Goal: Task Accomplishment & Management: Manage account settings

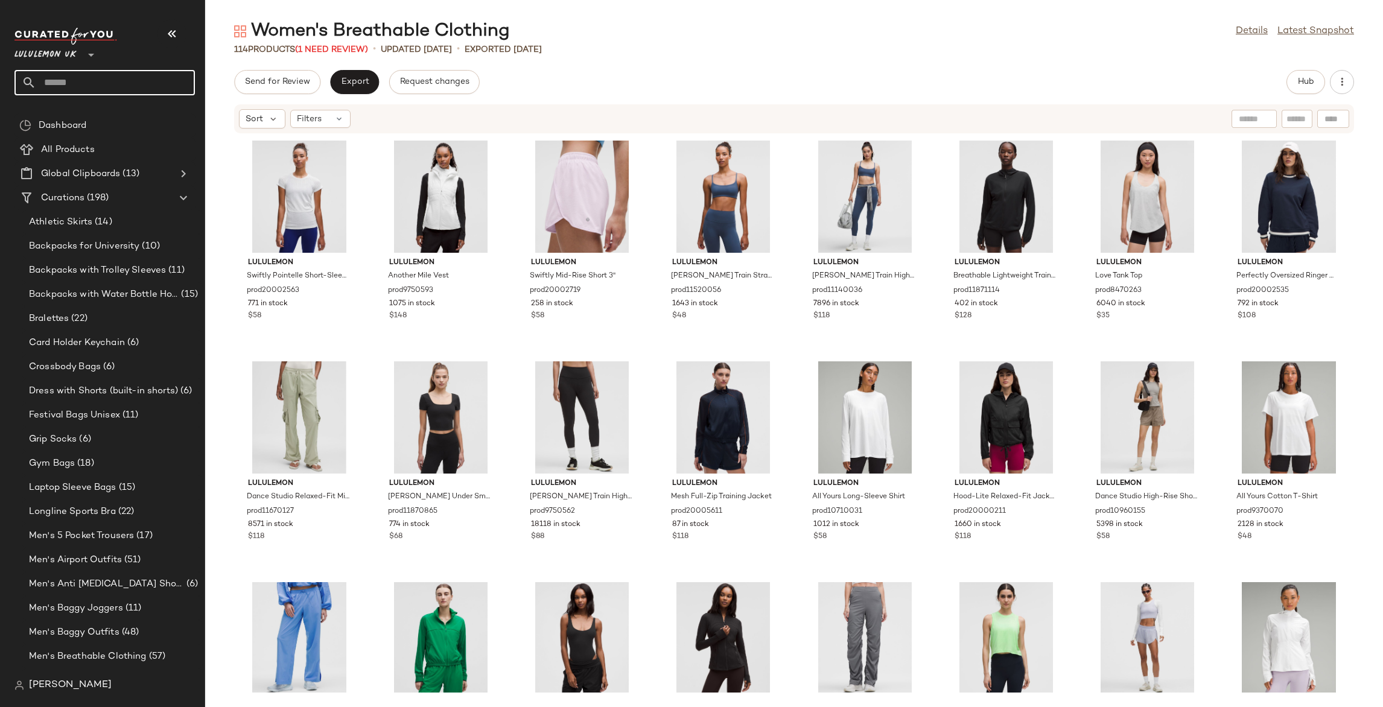
click at [132, 70] on input "text" at bounding box center [115, 82] width 159 height 25
click at [141, 84] on input "*******" at bounding box center [104, 82] width 180 height 25
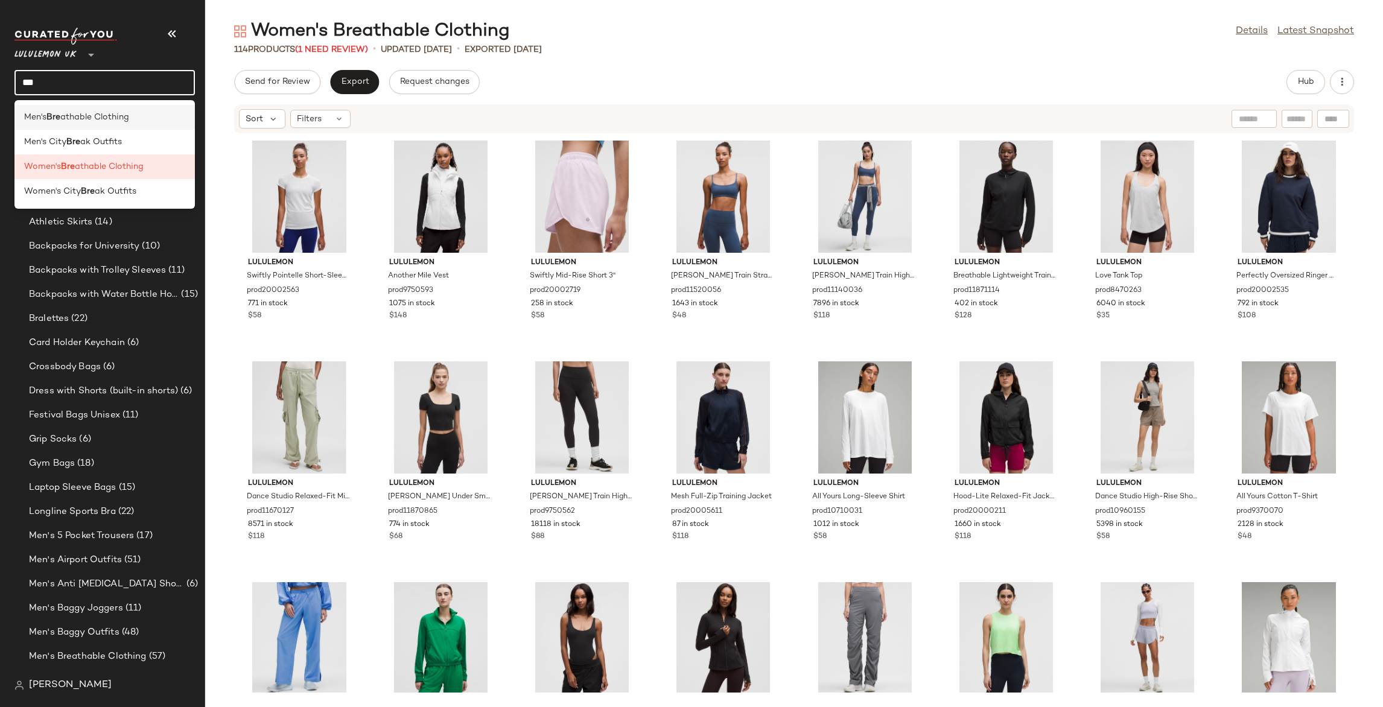
type input "***"
click at [142, 118] on div "Men's Bre athable Clothing" at bounding box center [104, 117] width 161 height 13
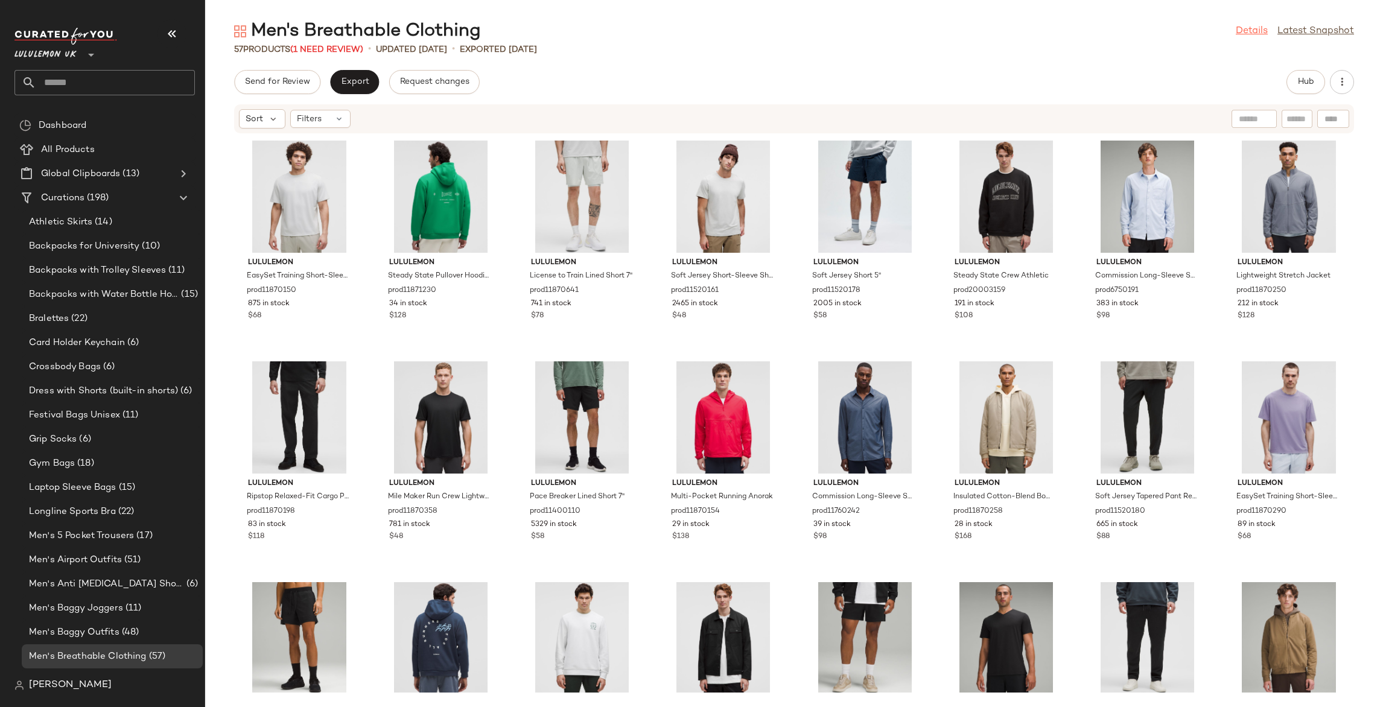
click at [1254, 33] on link "Details" at bounding box center [1252, 31] width 32 height 14
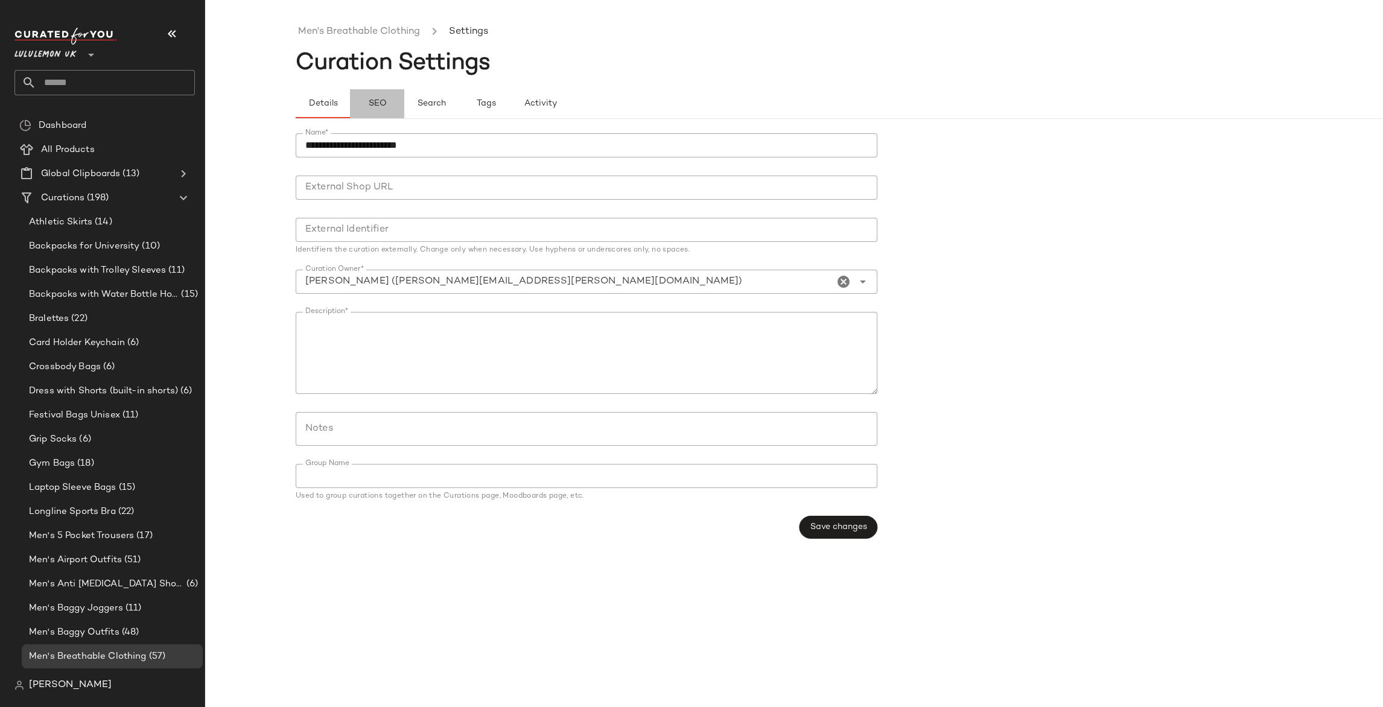
click at [459, 102] on button "SEO" at bounding box center [486, 103] width 54 height 29
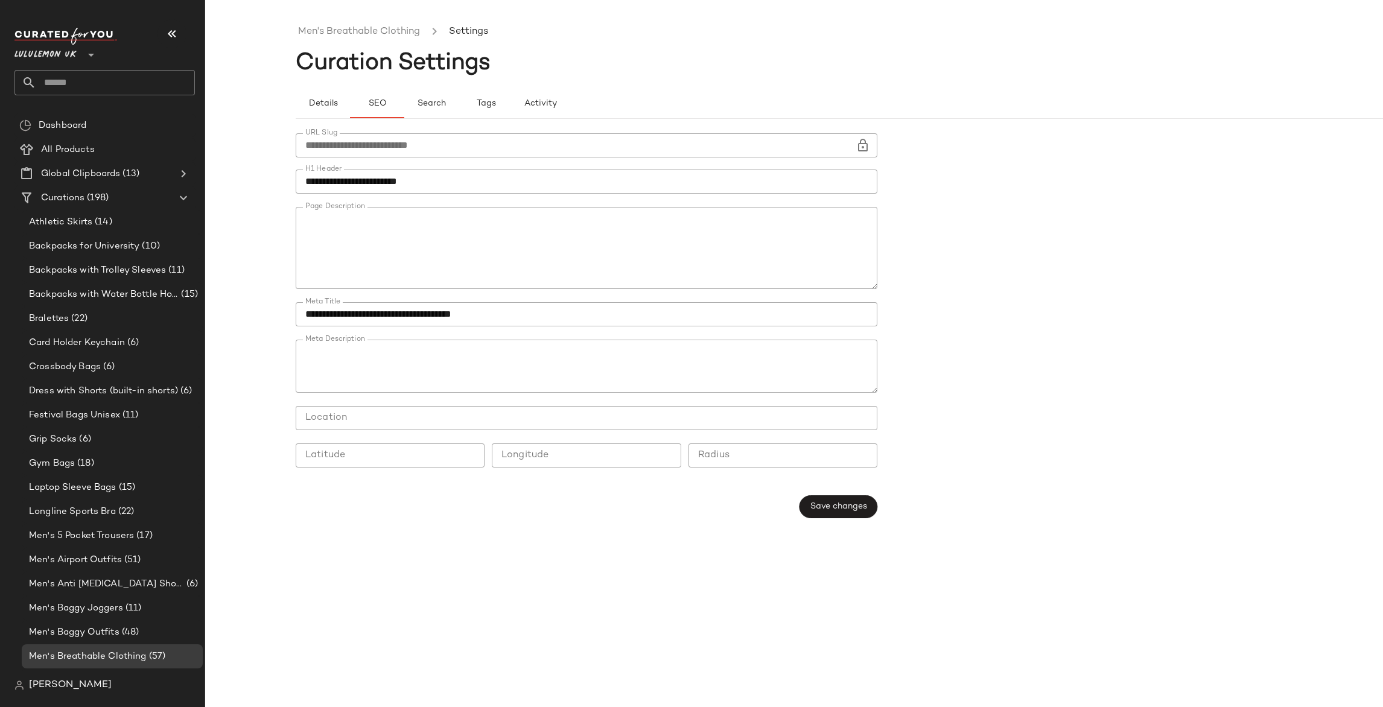
scroll to position [98, 0]
drag, startPoint x: 557, startPoint y: 250, endPoint x: 454, endPoint y: 250, distance: 103.2
click at [454, 250] on textarea "Page Description" at bounding box center [587, 248] width 582 height 82
paste textarea "**********"
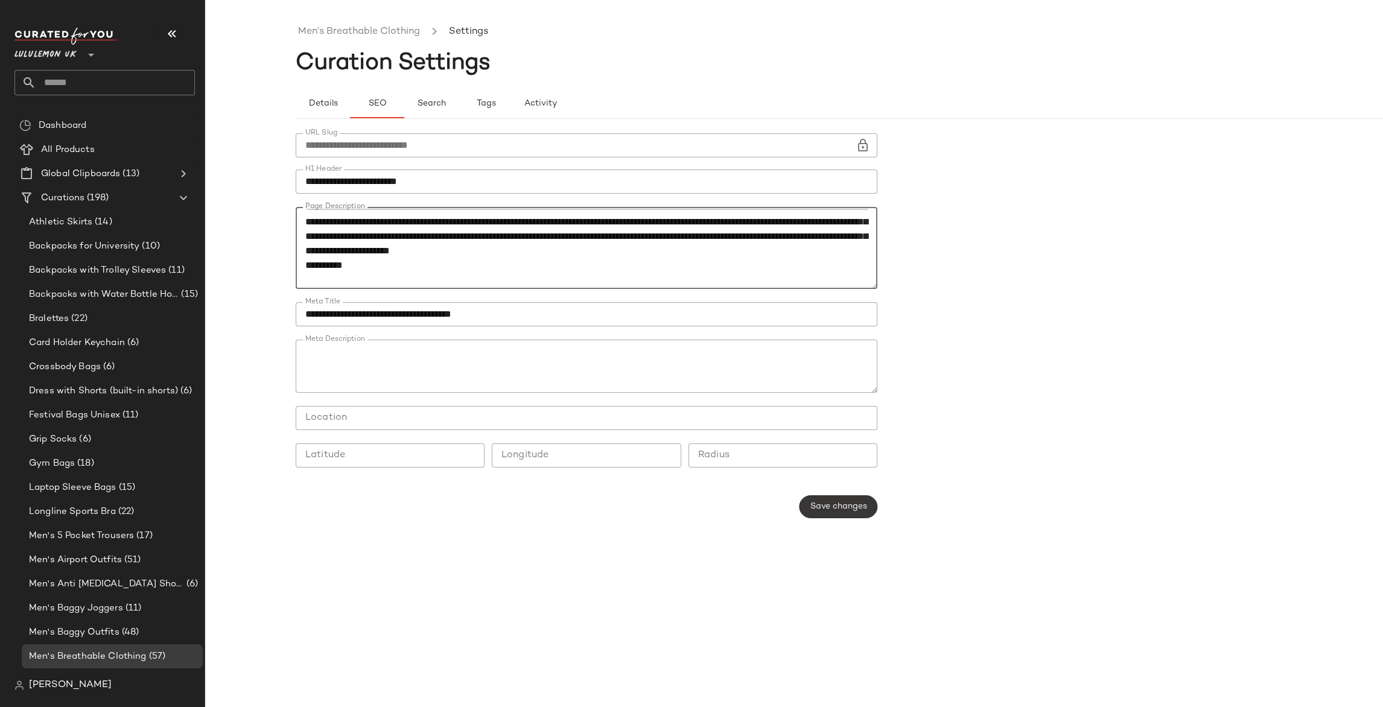
type textarea "**********"
click at [828, 509] on span "Save changes" at bounding box center [838, 507] width 57 height 10
click at [97, 86] on input "text" at bounding box center [115, 82] width 159 height 25
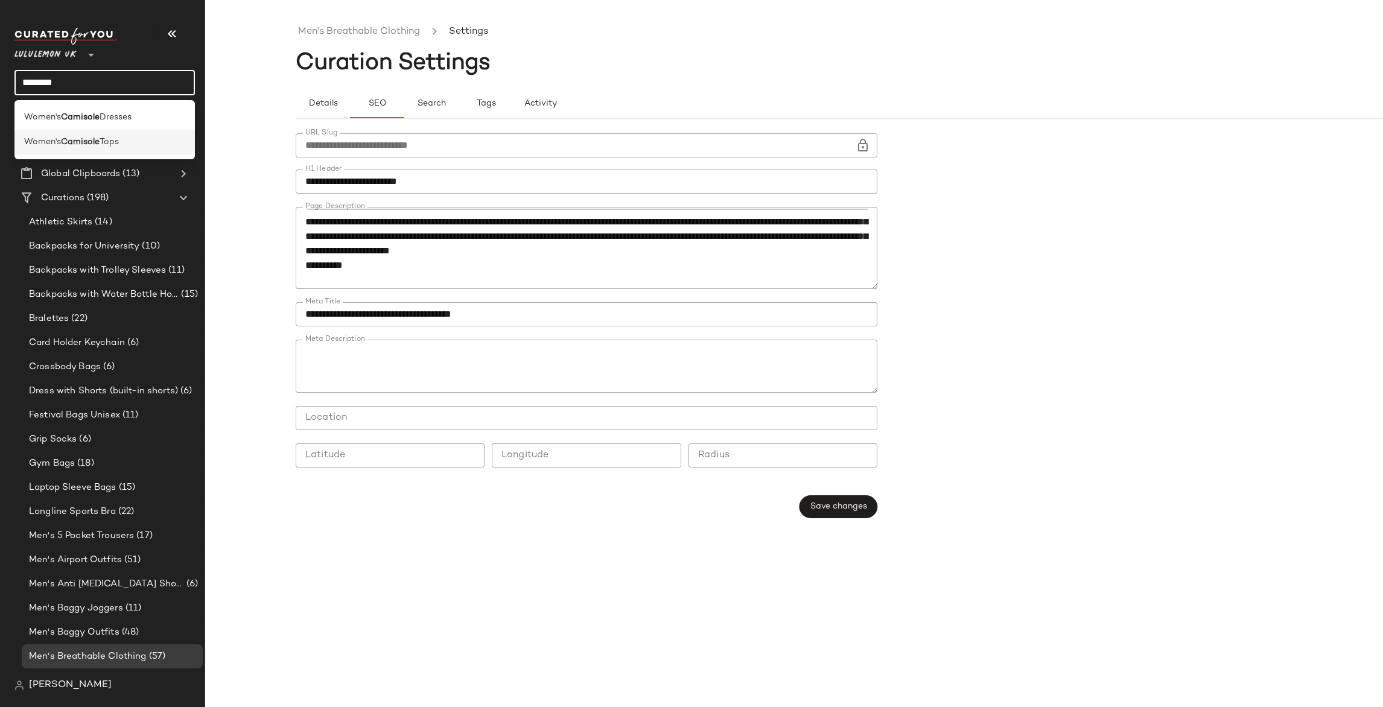
type input "********"
click at [85, 133] on div "Women's Camisole Tops" at bounding box center [104, 142] width 180 height 25
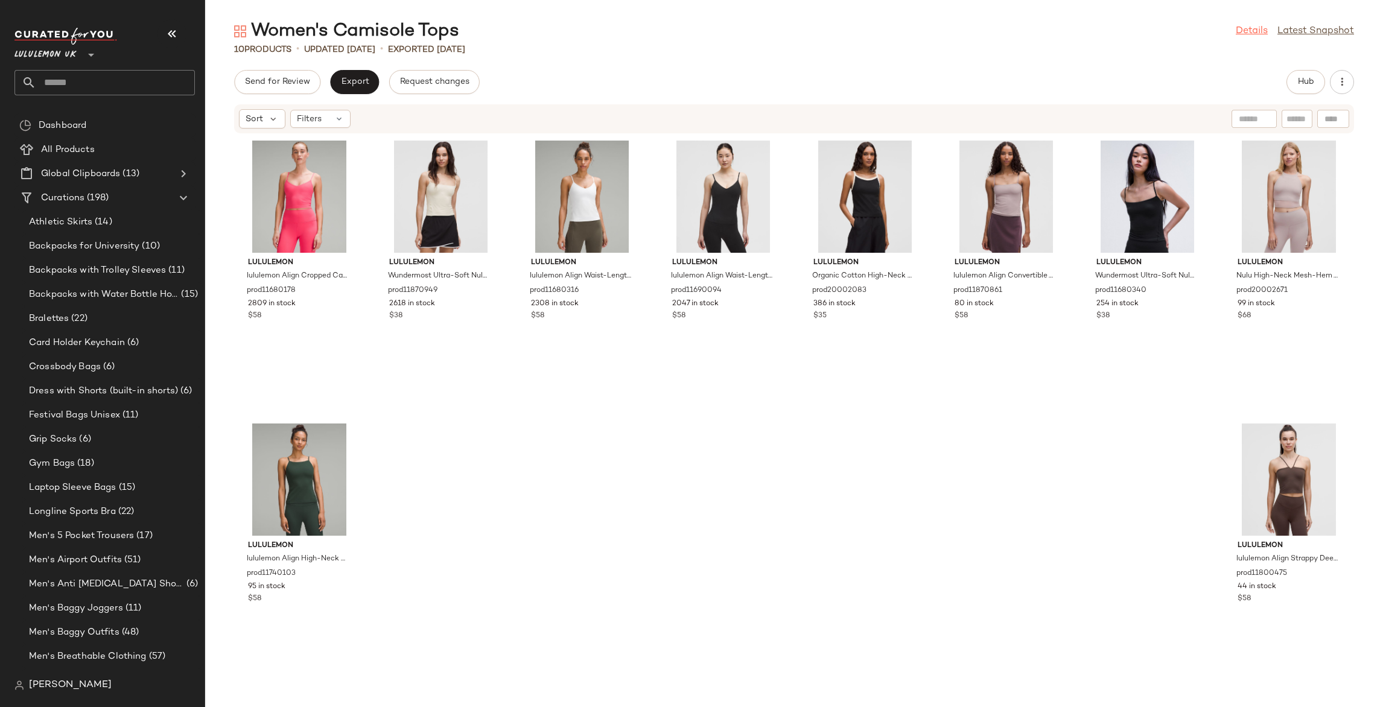
click at [1255, 33] on link "Details" at bounding box center [1252, 31] width 32 height 14
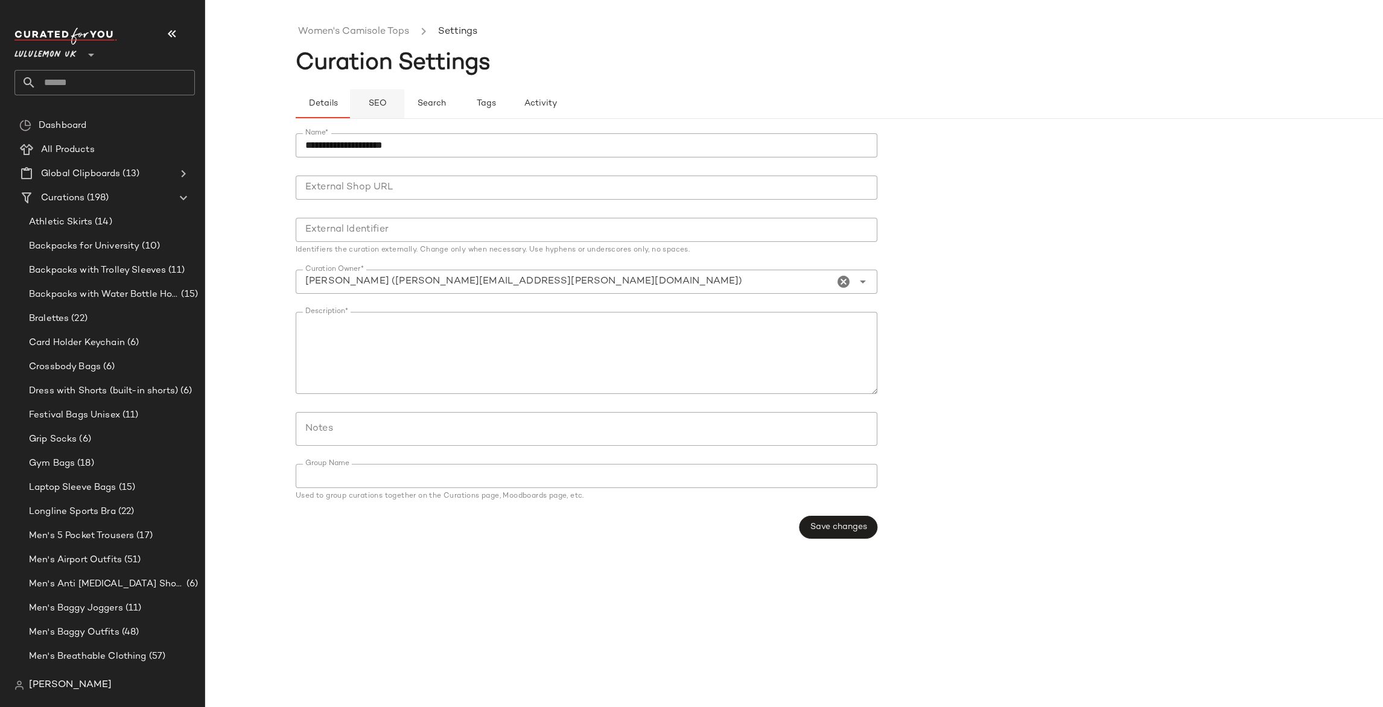
click at [384, 101] on span "SEO" at bounding box center [377, 104] width 19 height 10
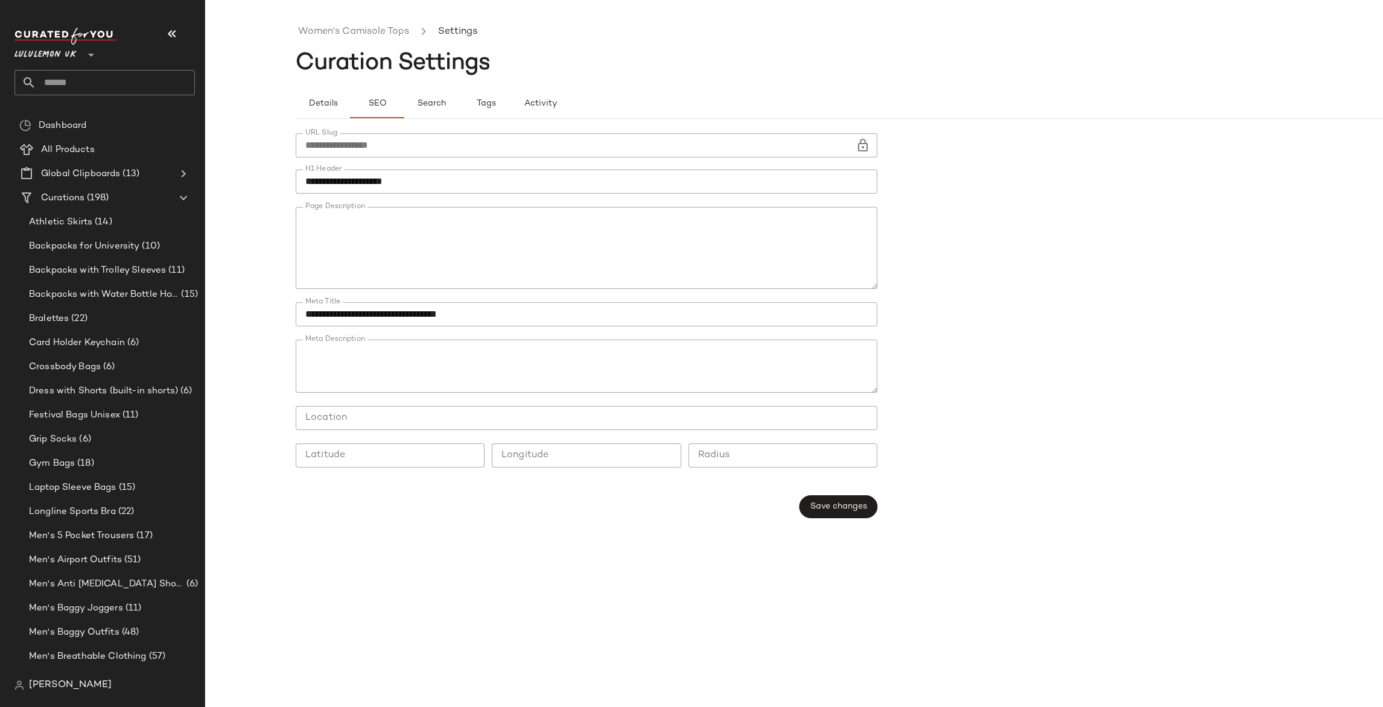
scroll to position [74, 0]
drag, startPoint x: 331, startPoint y: 275, endPoint x: 776, endPoint y: 259, distance: 444.5
click at [770, 258] on textarea "Page Description" at bounding box center [587, 248] width 582 height 82
paste textarea "**********"
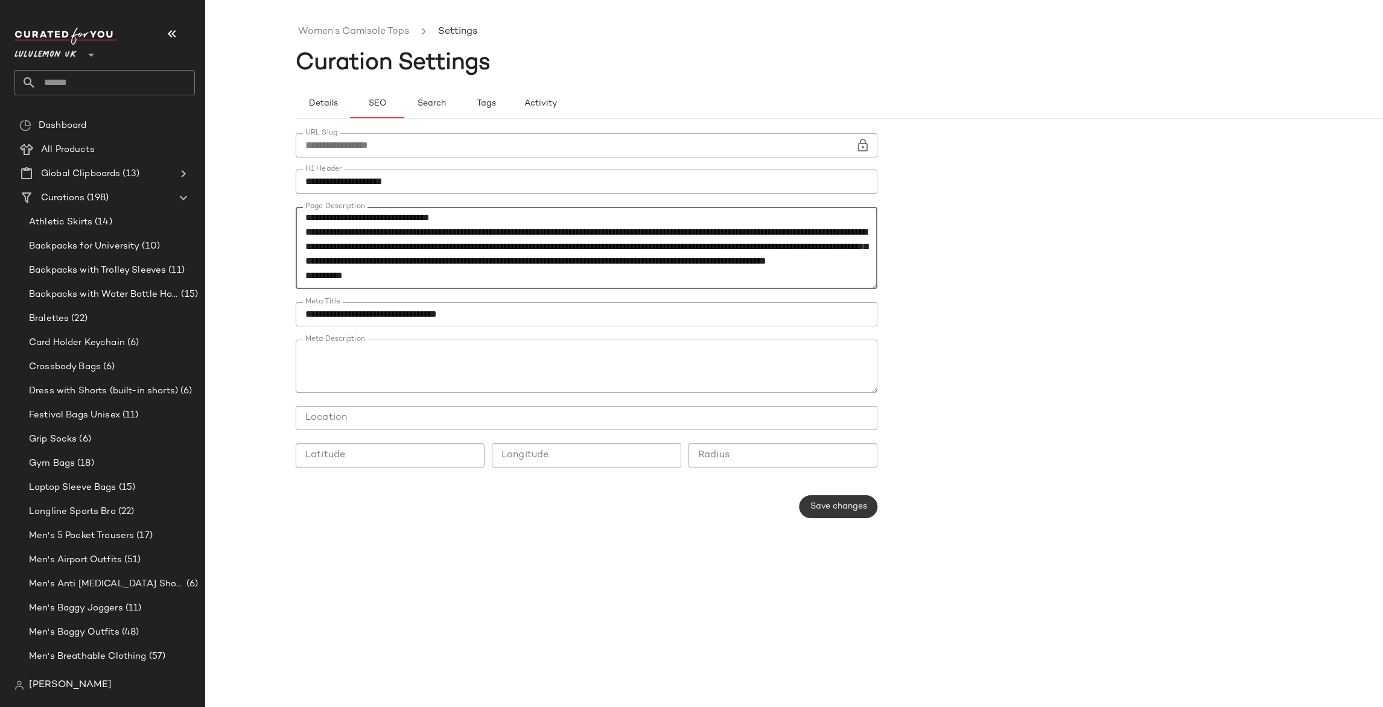
type textarea "**********"
click at [839, 499] on button "Save changes" at bounding box center [839, 506] width 78 height 23
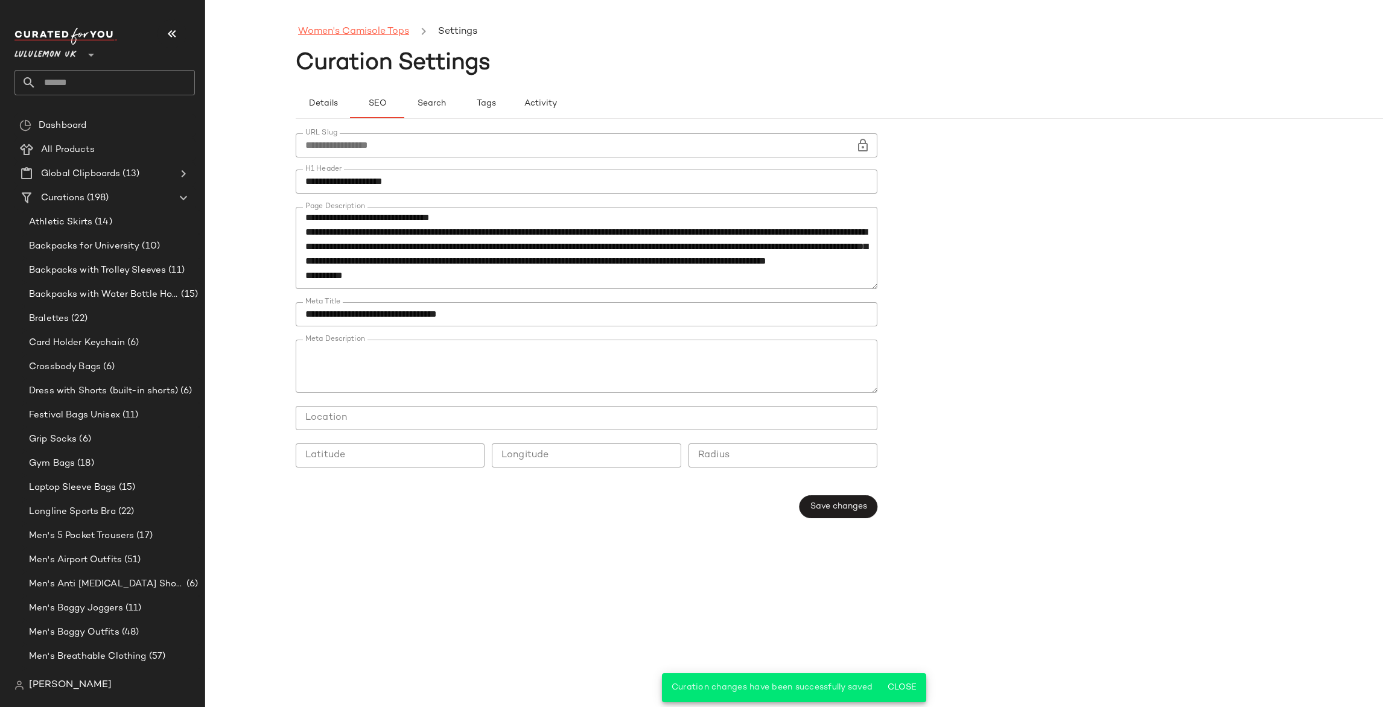
click at [384, 30] on link "Women's Camisole Tops" at bounding box center [353, 32] width 111 height 16
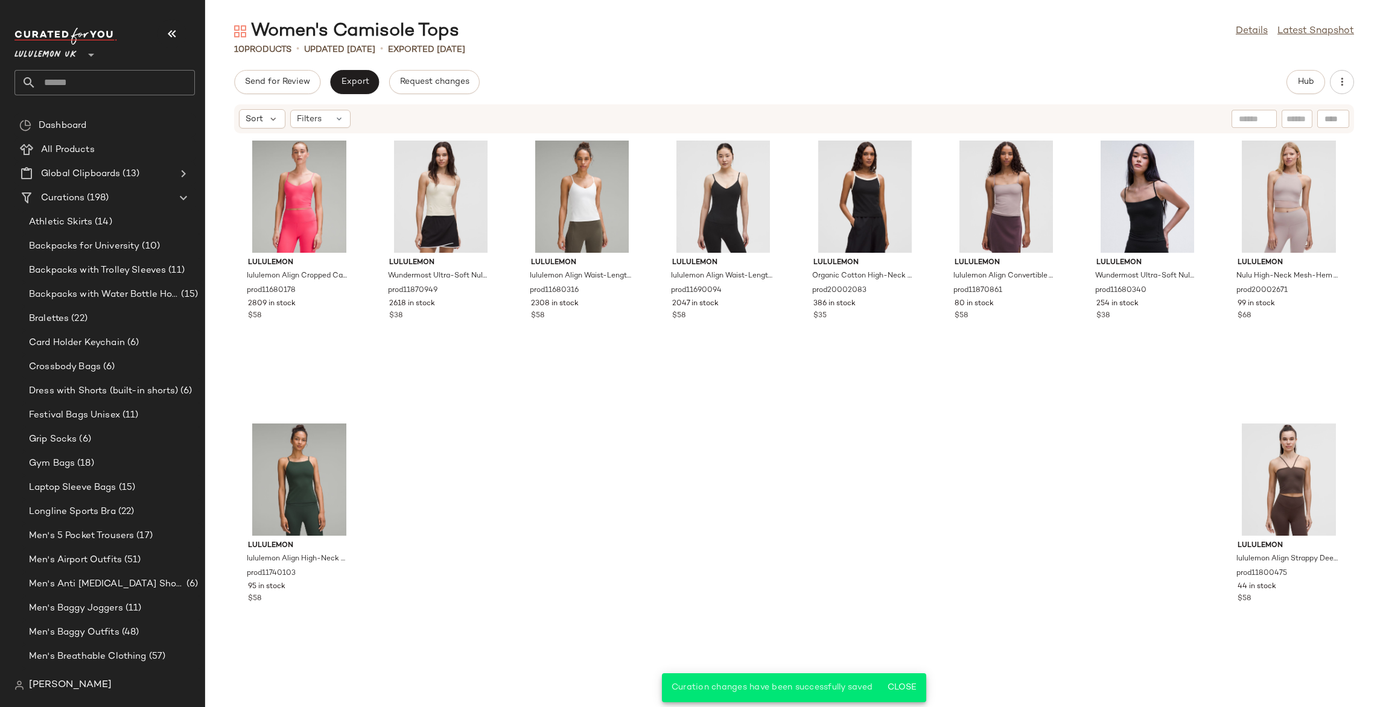
drag, startPoint x: 1310, startPoint y: 32, endPoint x: 915, endPoint y: 74, distance: 397.5
click at [1310, 32] on link "Latest Snapshot" at bounding box center [1316, 31] width 77 height 14
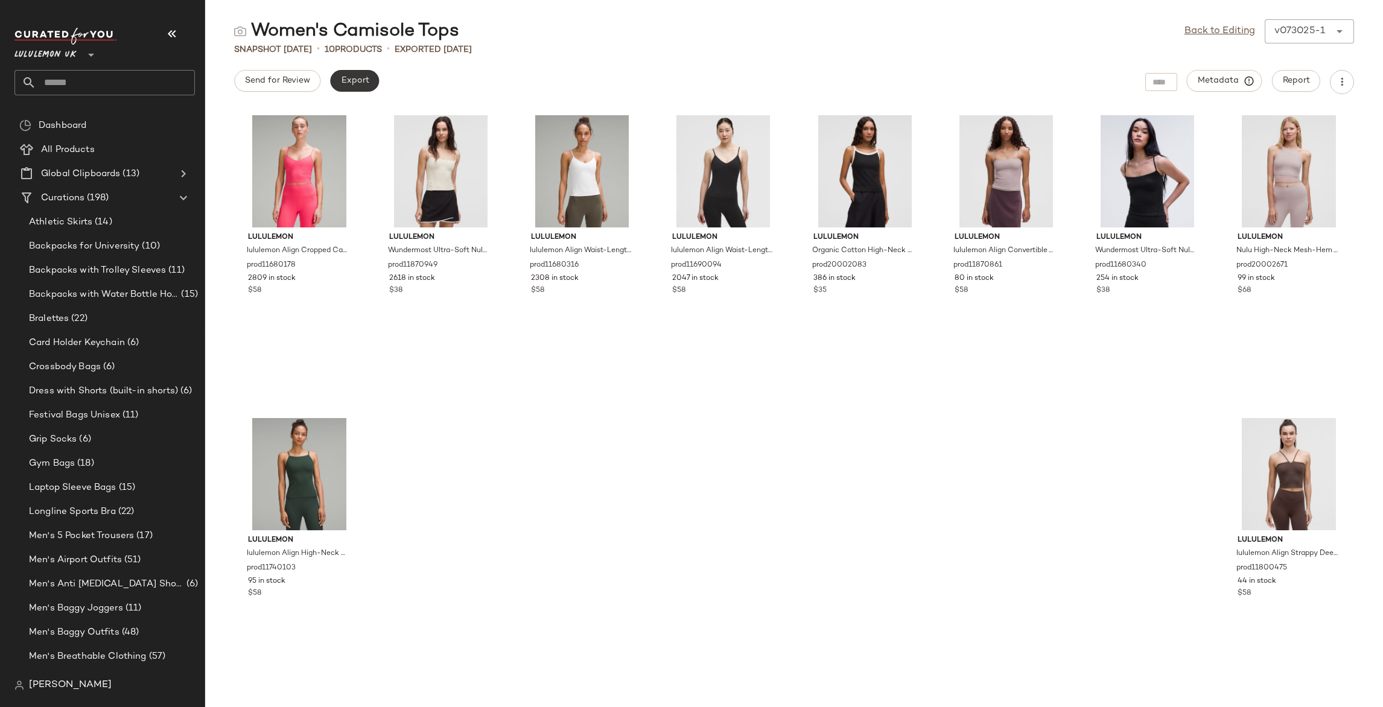
click at [346, 86] on span "Export" at bounding box center [354, 81] width 28 height 10
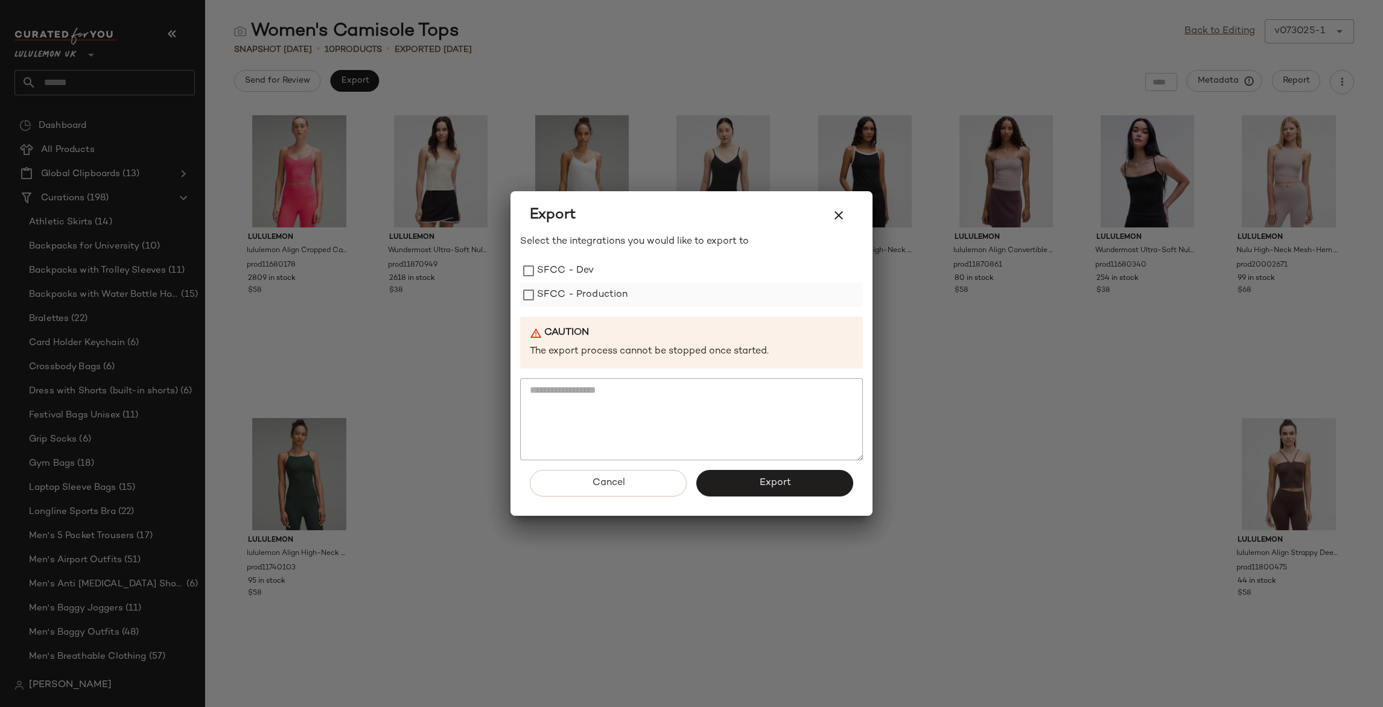
click at [559, 292] on label "SFCC - Production" at bounding box center [582, 295] width 91 height 24
click at [774, 474] on button "Export" at bounding box center [774, 483] width 157 height 27
click at [651, 482] on button "Cancel" at bounding box center [608, 483] width 157 height 27
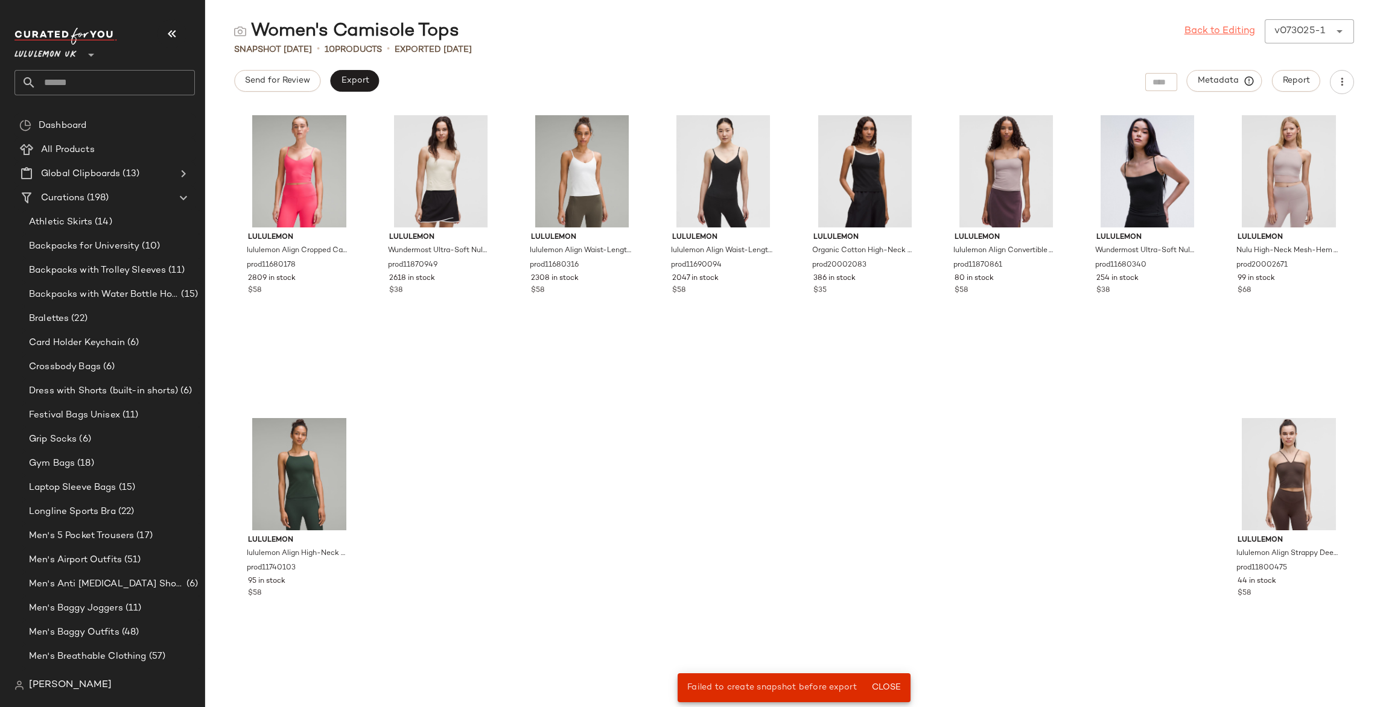
click at [1206, 35] on link "Back to Editing" at bounding box center [1220, 31] width 71 height 14
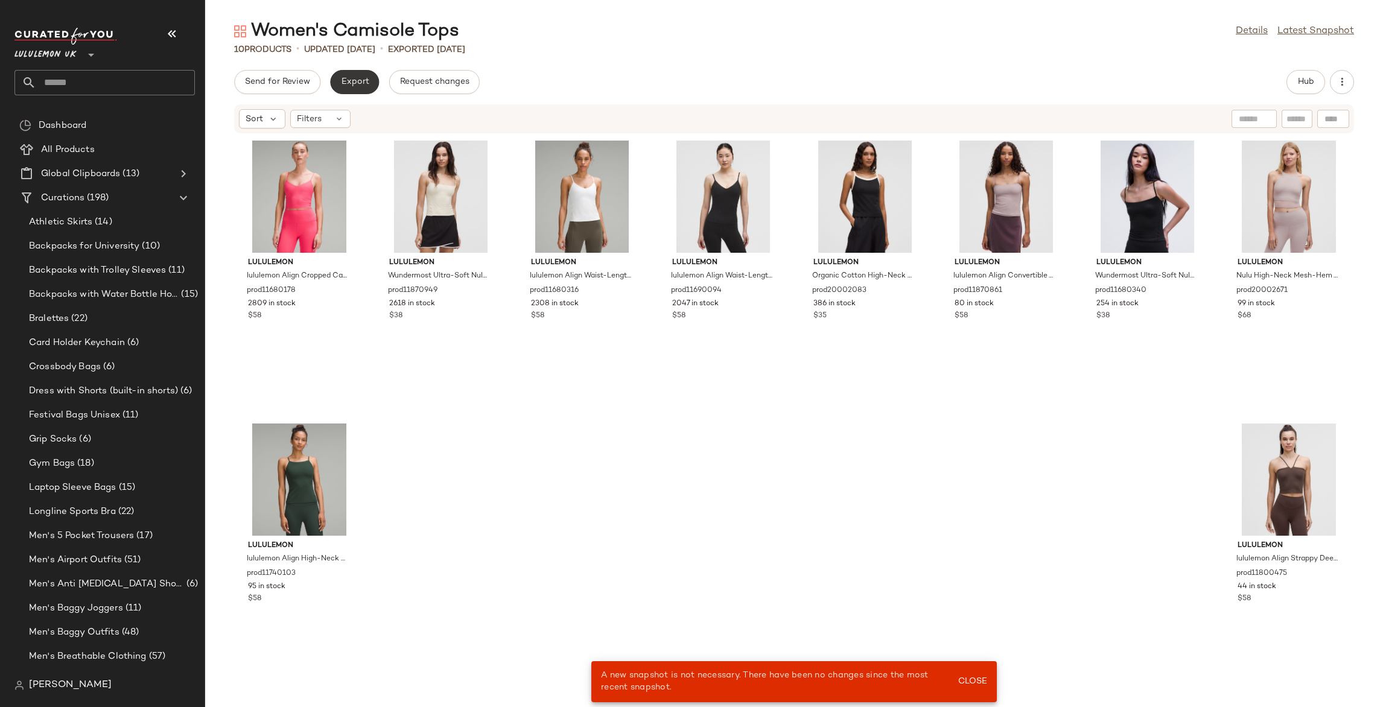
click at [345, 88] on button "Export" at bounding box center [354, 82] width 49 height 24
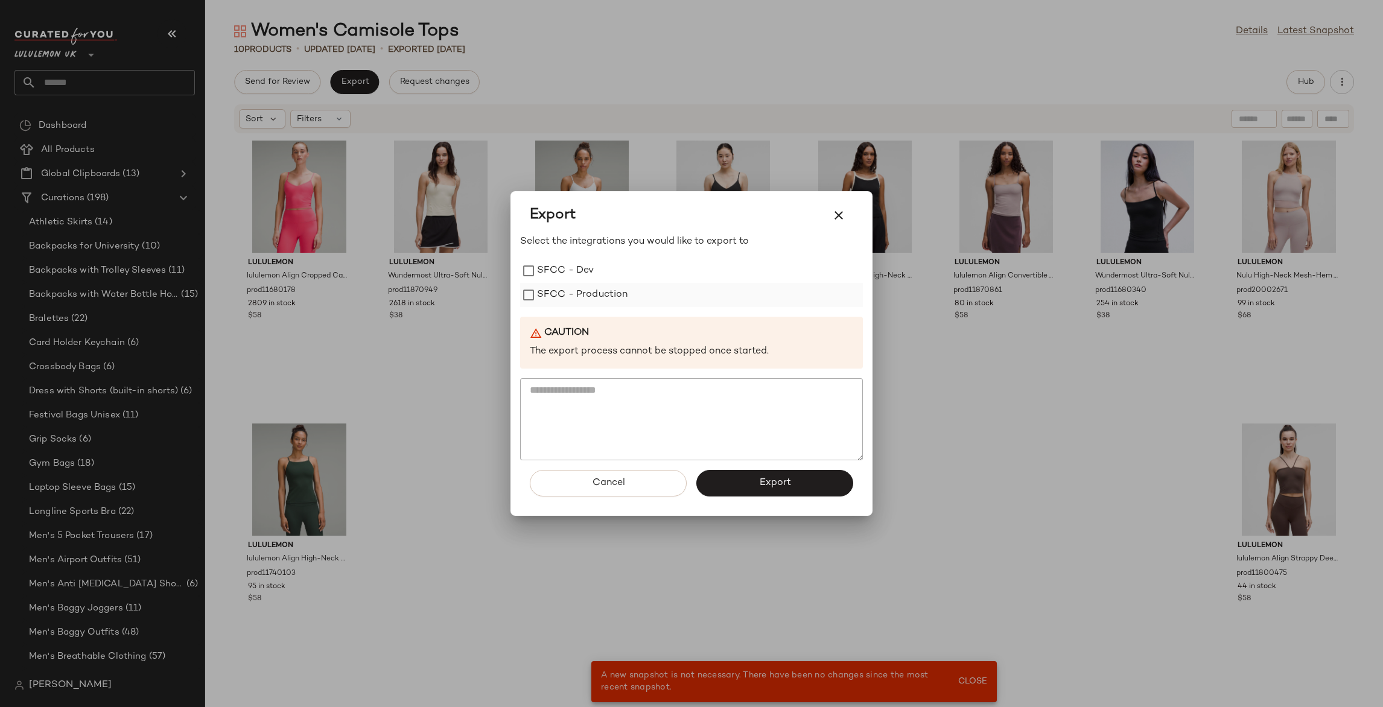
click at [595, 307] on label "SFCC - Production" at bounding box center [582, 295] width 91 height 24
click at [766, 492] on button "Export" at bounding box center [774, 483] width 157 height 27
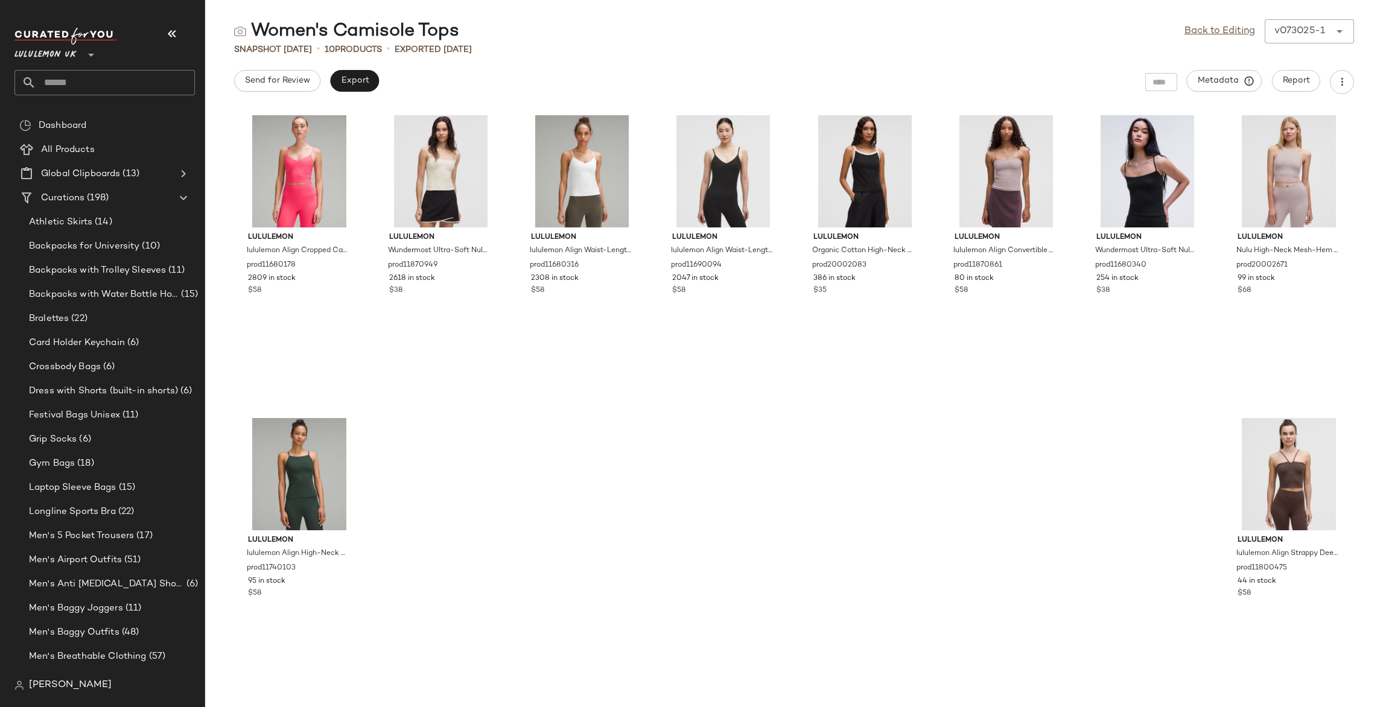
click at [147, 90] on input "text" at bounding box center [115, 82] width 159 height 25
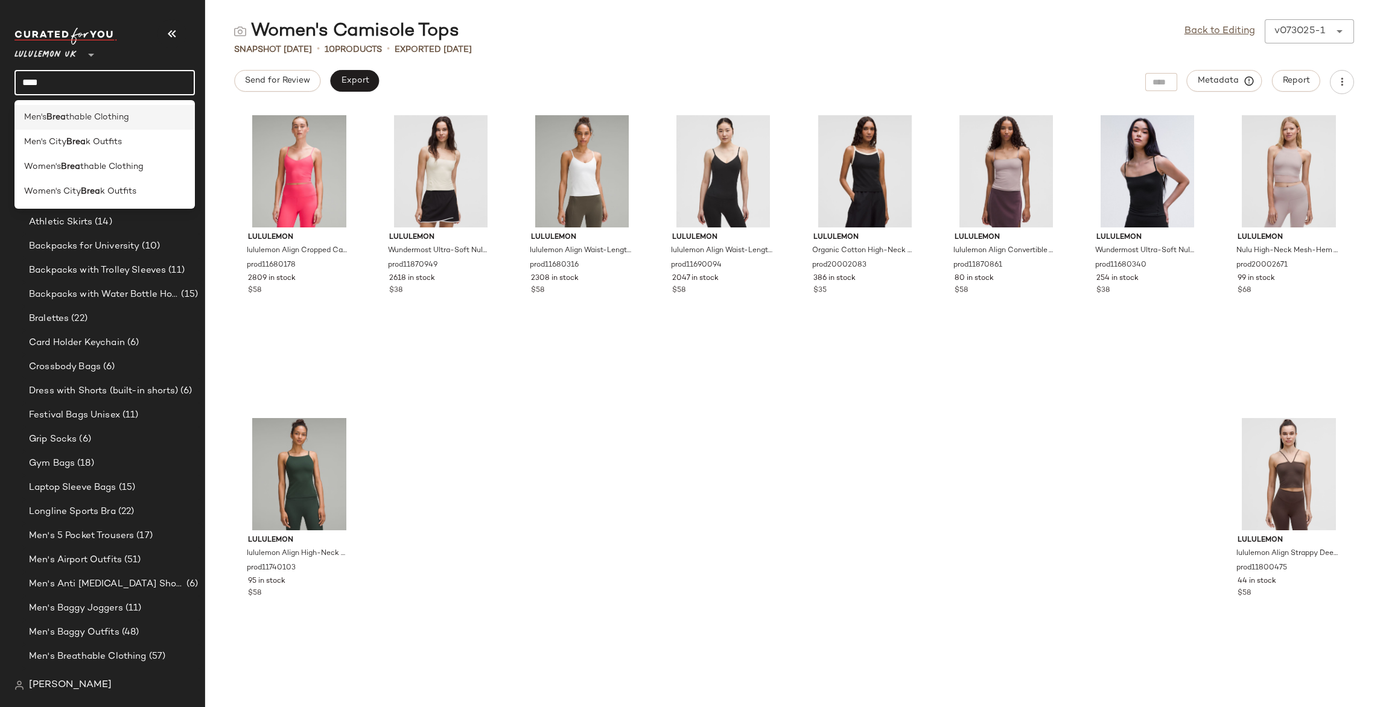
type input "****"
click at [124, 154] on div "Men's Brea thable Clothing" at bounding box center [104, 166] width 180 height 25
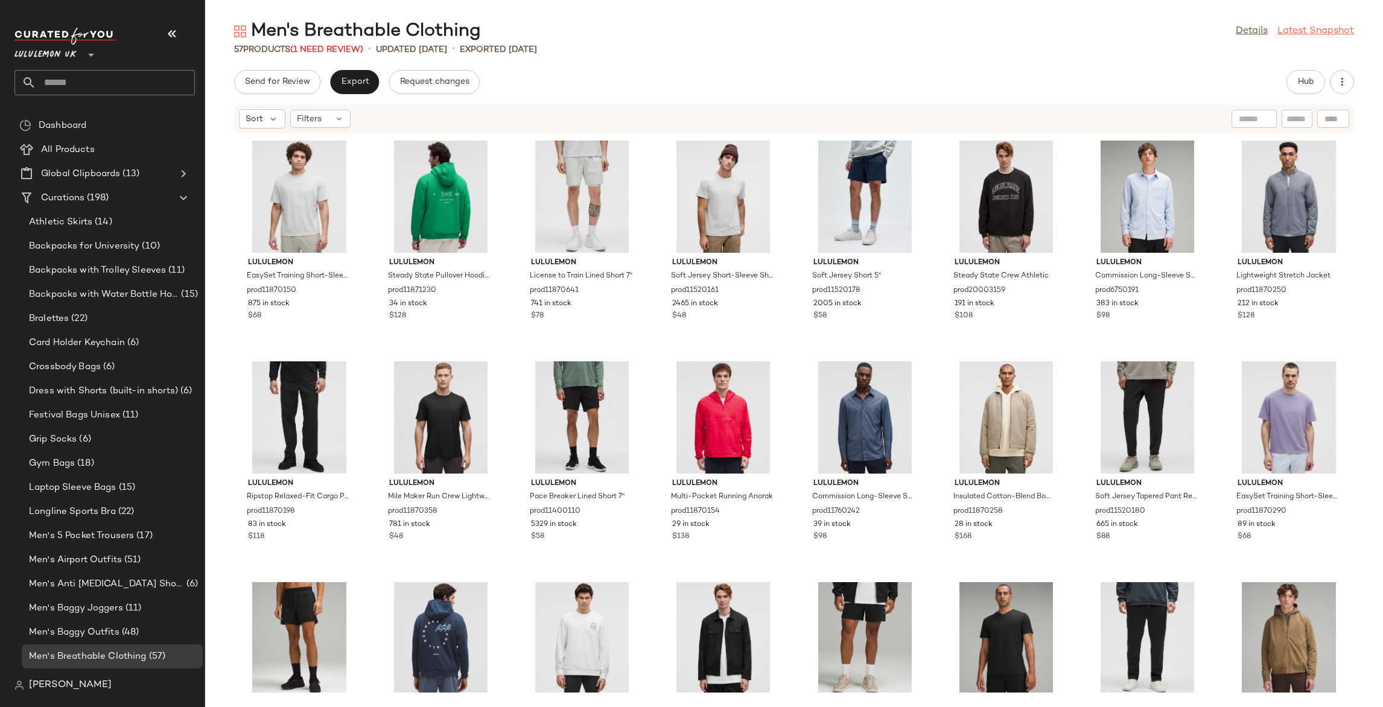
click at [1304, 34] on link "Latest Snapshot" at bounding box center [1316, 31] width 77 height 14
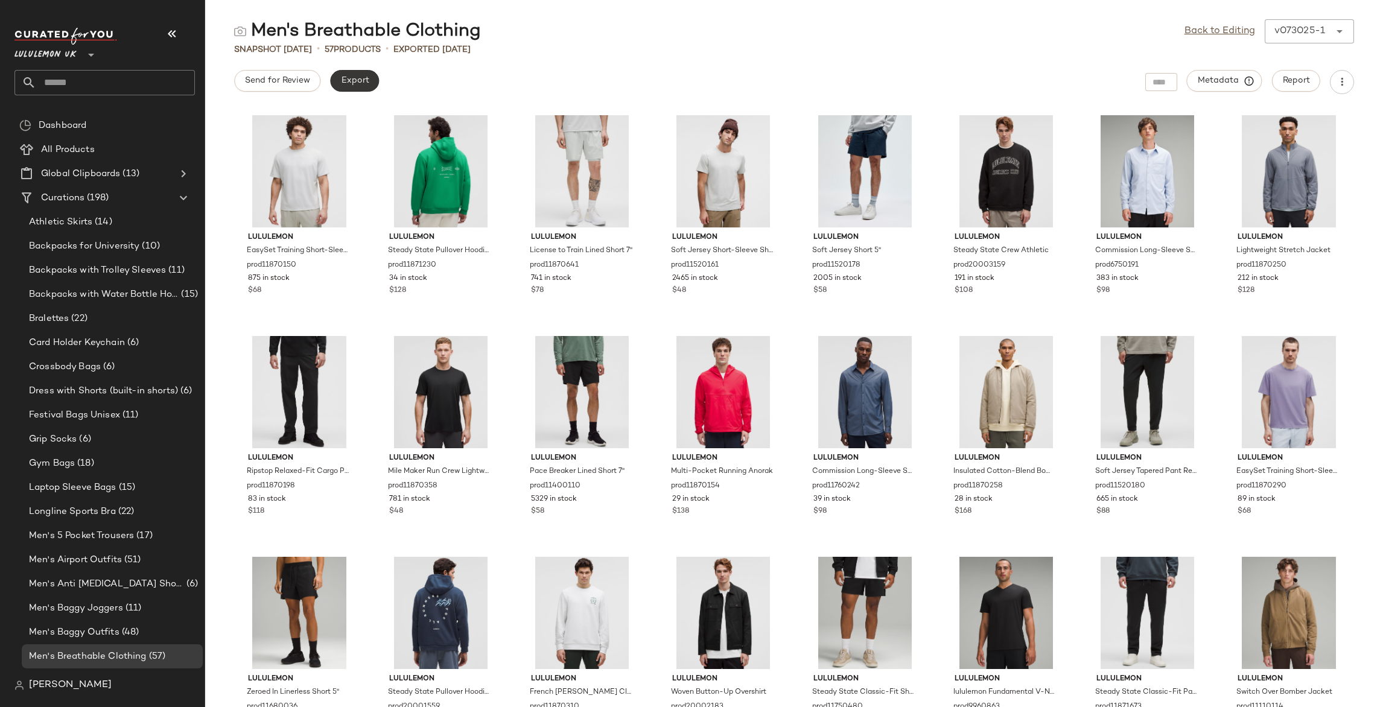
click at [362, 80] on span "Export" at bounding box center [354, 81] width 28 height 10
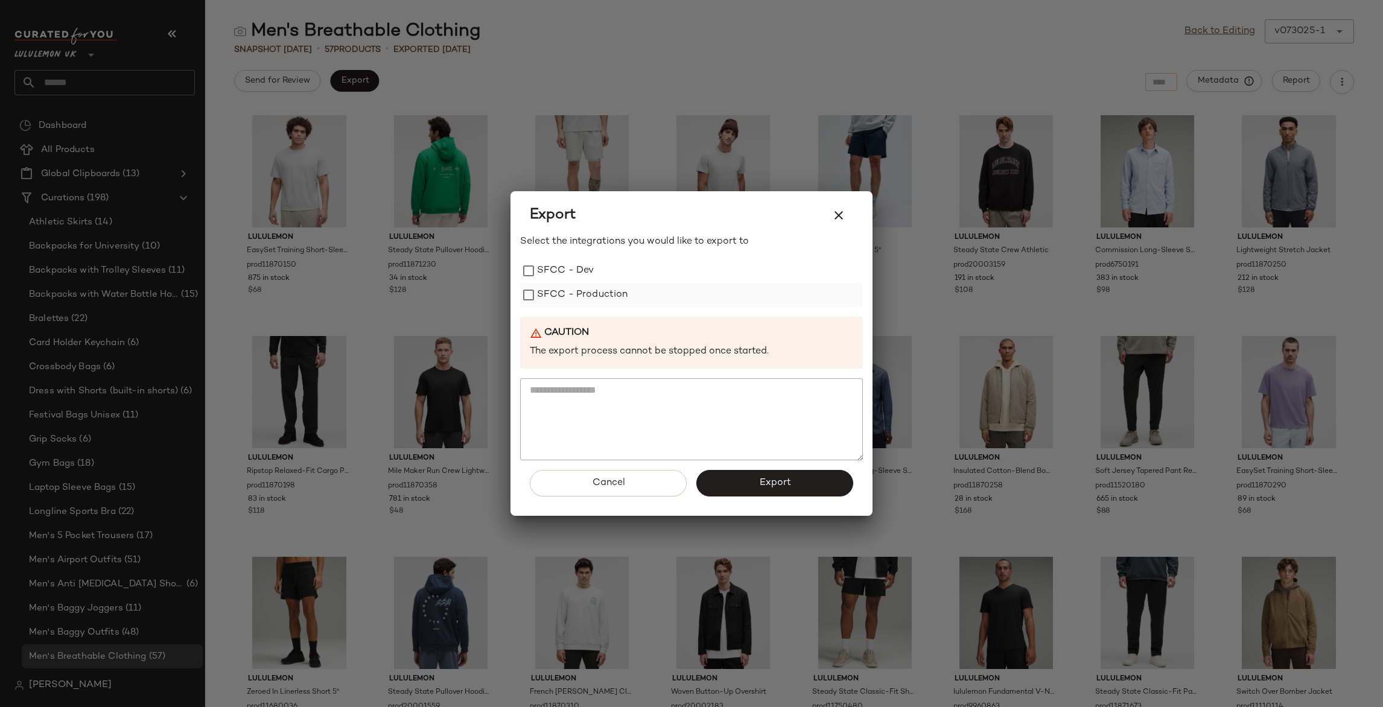
click at [573, 295] on label "SFCC - Production" at bounding box center [582, 295] width 91 height 24
click at [744, 487] on button "Export" at bounding box center [774, 483] width 157 height 27
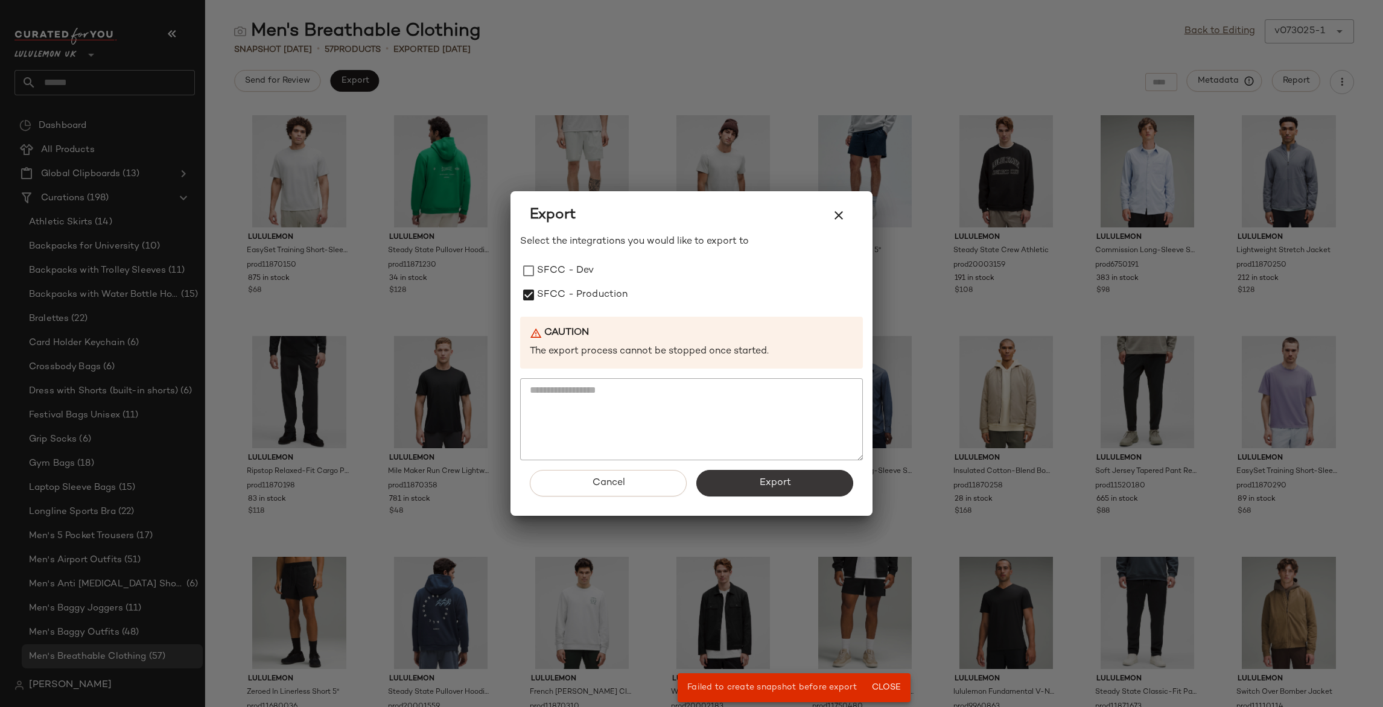
click at [772, 488] on span "Export" at bounding box center [775, 482] width 32 height 11
drag, startPoint x: 880, startPoint y: 686, endPoint x: 871, endPoint y: 668, distance: 19.4
click at [880, 686] on span "Close" at bounding box center [886, 688] width 30 height 10
click at [838, 212] on icon "button" at bounding box center [839, 215] width 14 height 14
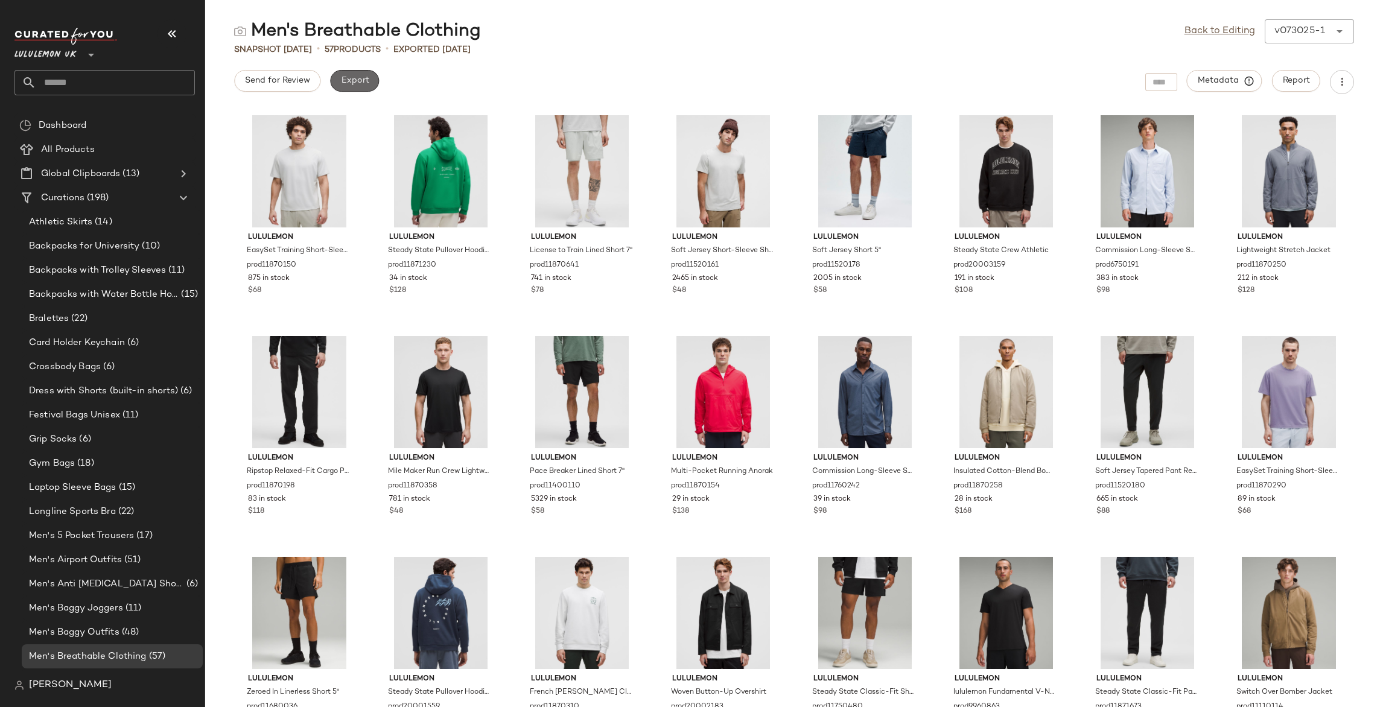
click at [341, 83] on span "Export" at bounding box center [354, 81] width 28 height 10
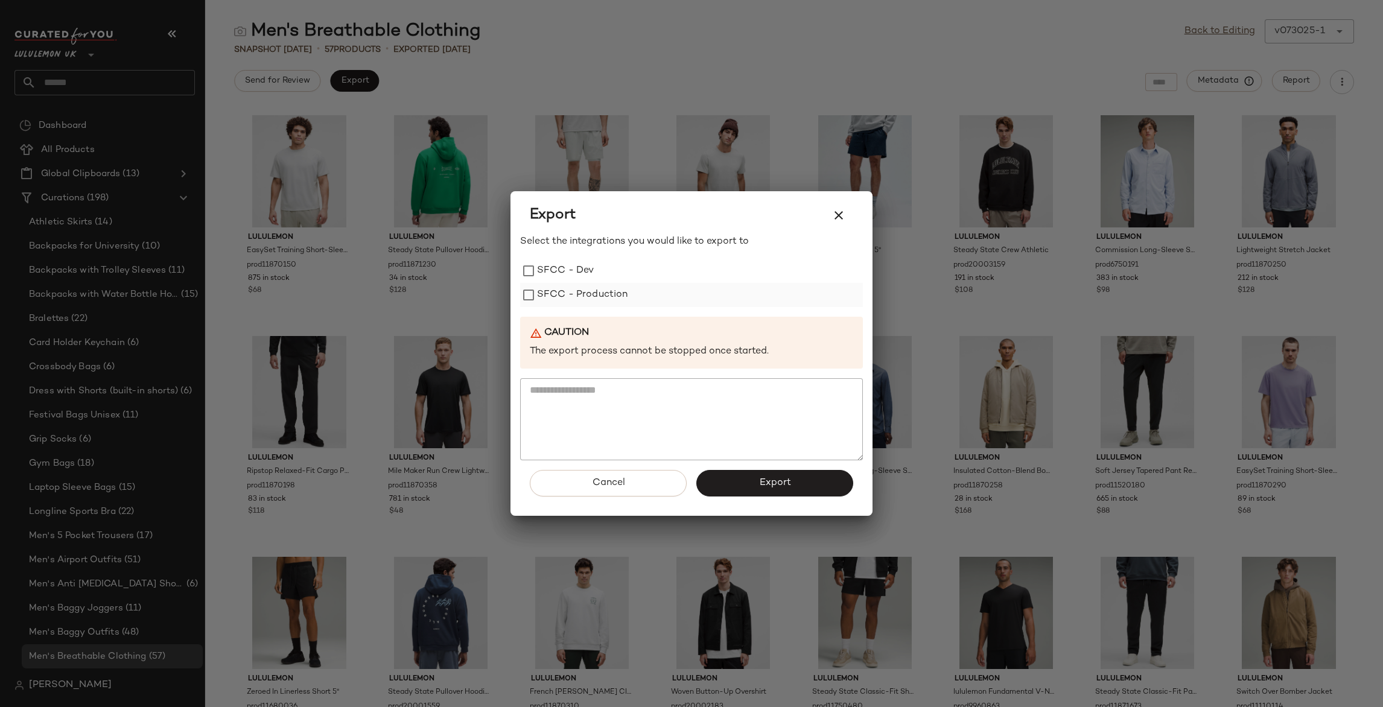
click at [601, 288] on label "SFCC - Production" at bounding box center [582, 295] width 91 height 24
click at [766, 489] on button "Export" at bounding box center [774, 483] width 157 height 27
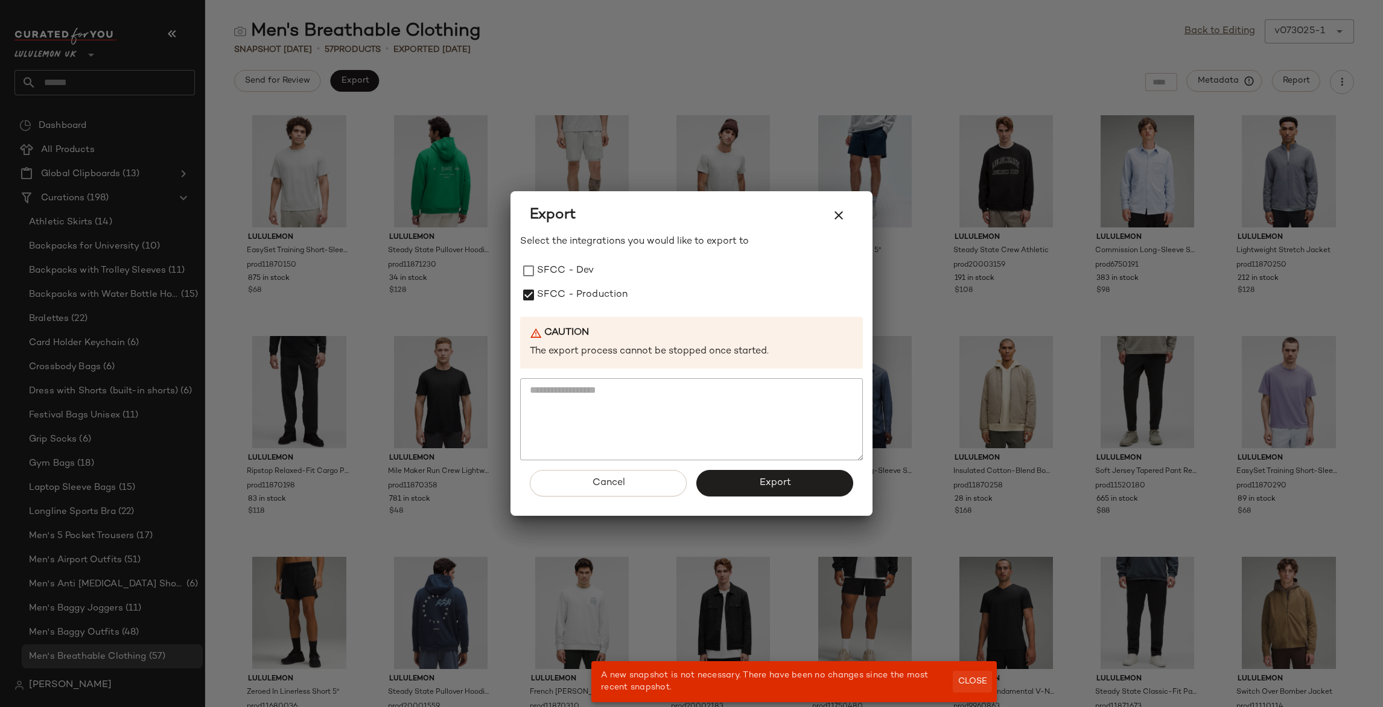
click at [964, 677] on span "Close" at bounding box center [973, 682] width 30 height 10
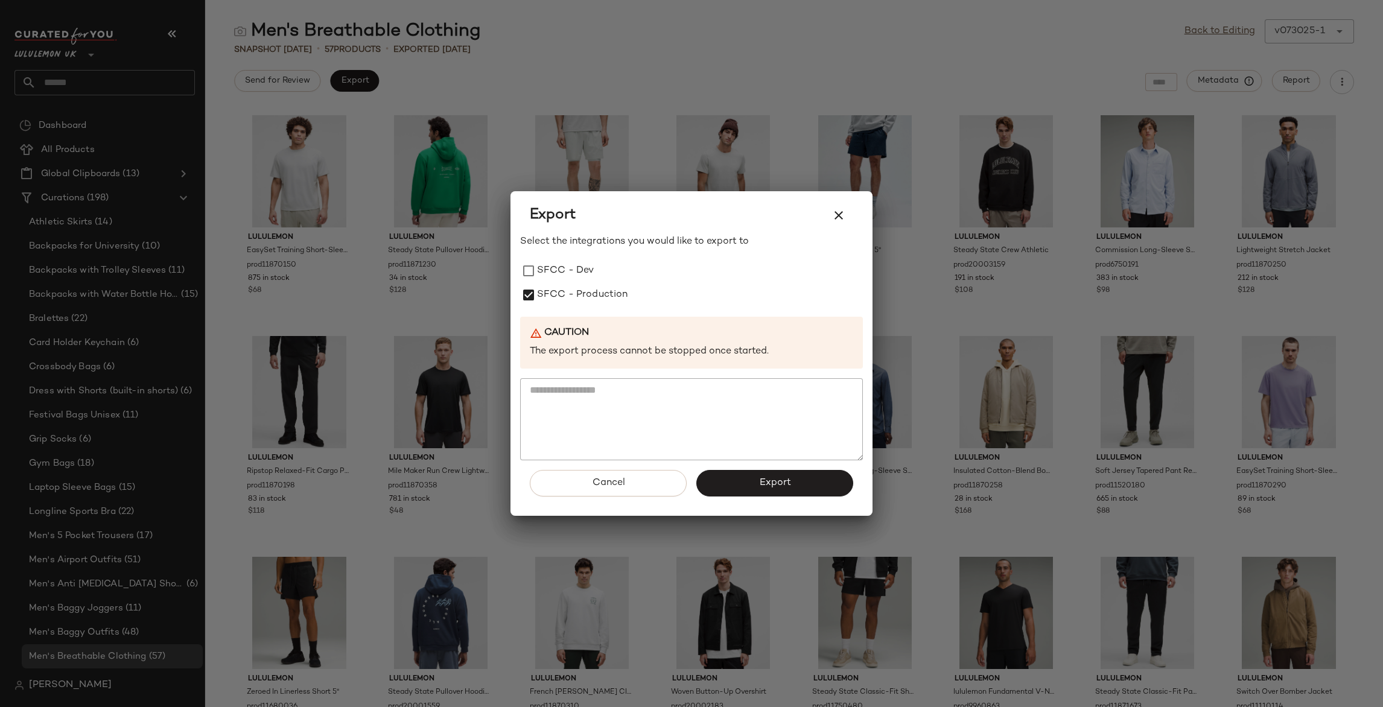
click at [840, 217] on icon "button" at bounding box center [839, 215] width 14 height 14
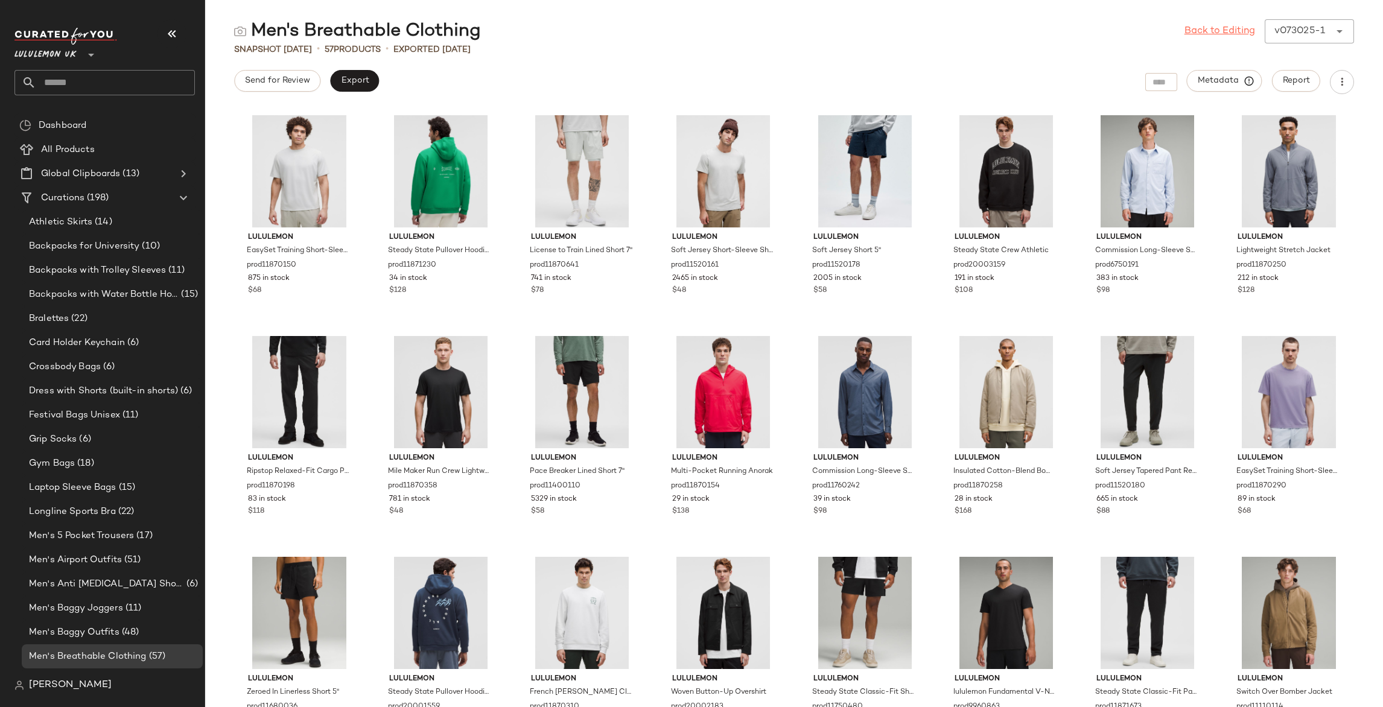
click at [1226, 31] on link "Back to Editing" at bounding box center [1220, 31] width 71 height 14
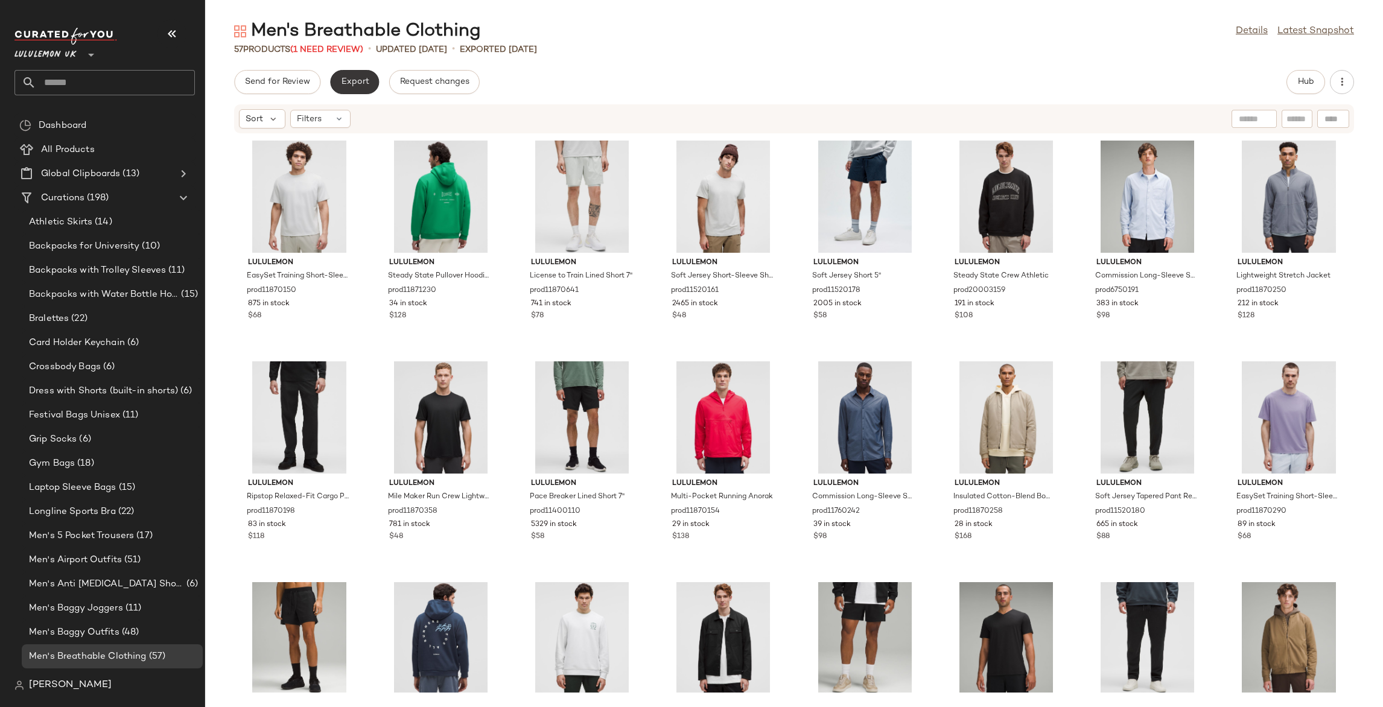
click at [367, 82] on span "Export" at bounding box center [354, 82] width 28 height 10
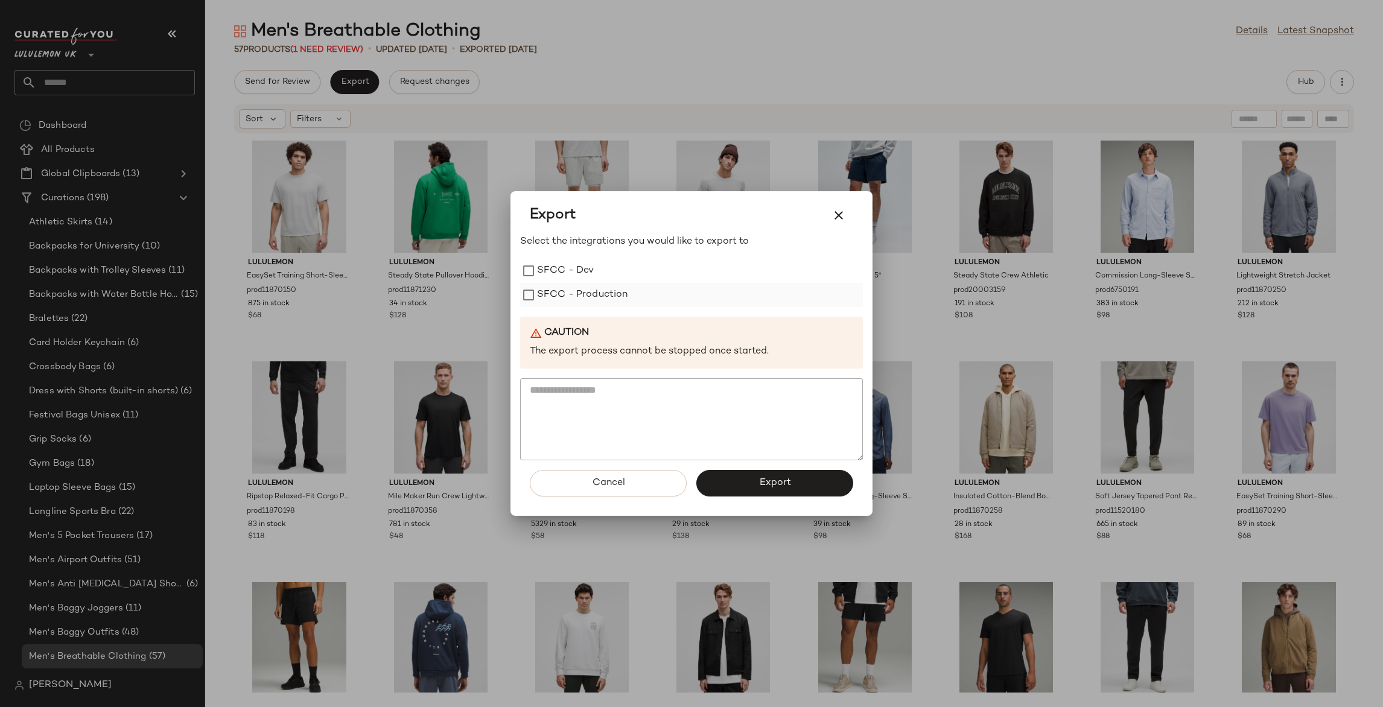
click at [617, 301] on label "SFCC - Production" at bounding box center [582, 295] width 91 height 24
click at [761, 479] on span "Export" at bounding box center [775, 482] width 32 height 11
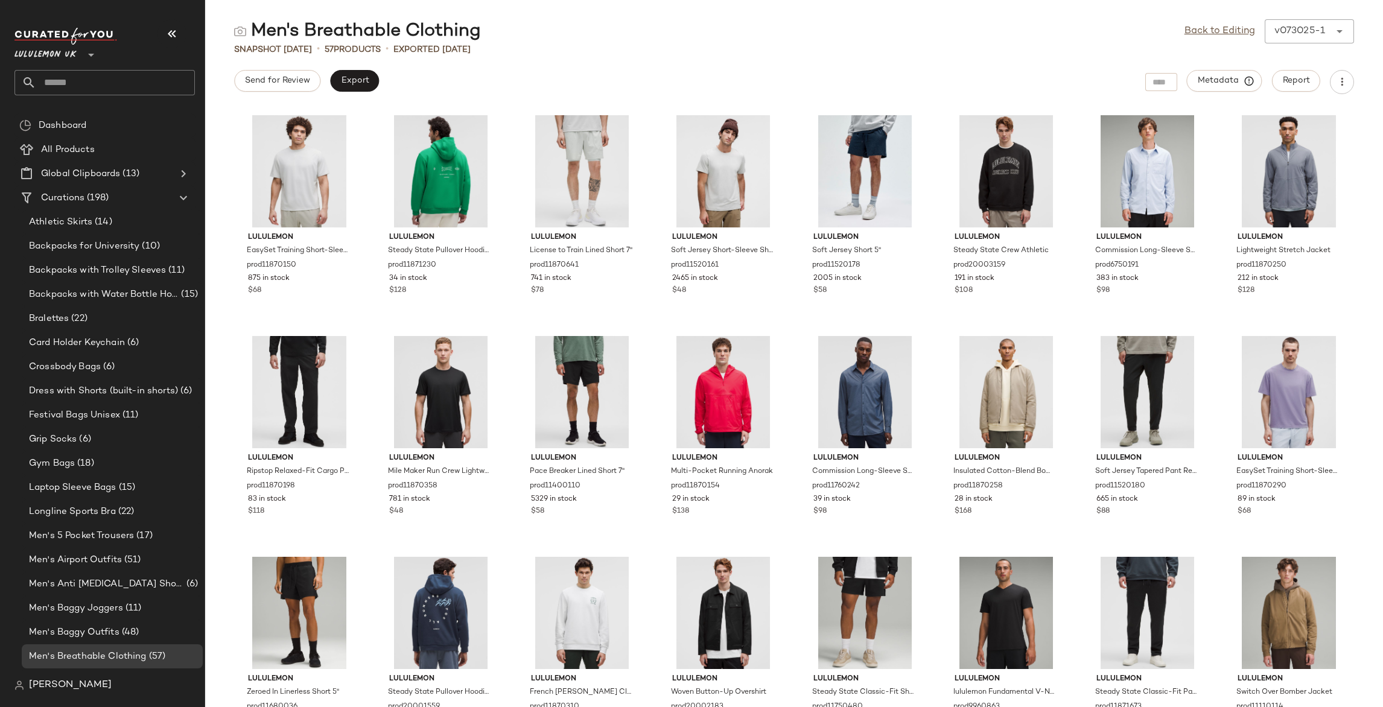
click at [142, 88] on input "text" at bounding box center [115, 82] width 159 height 25
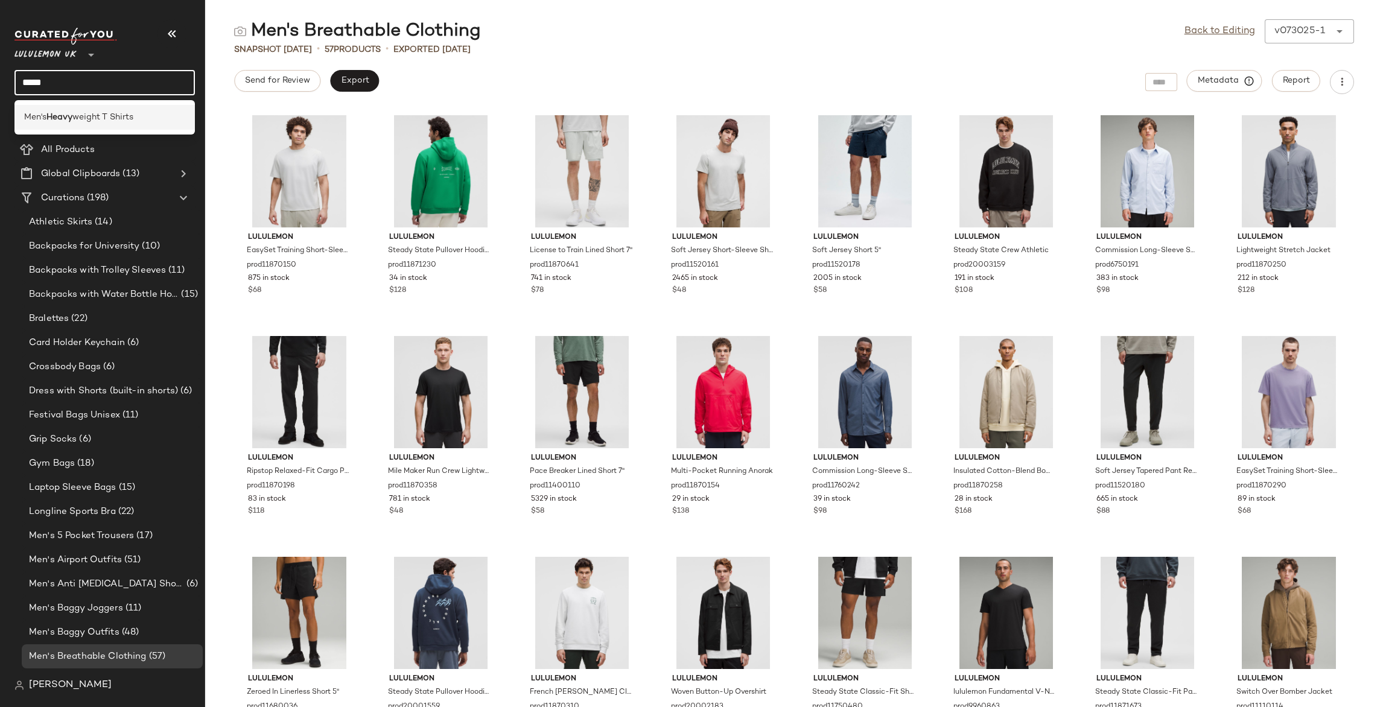
type input "*****"
click at [152, 109] on div "Men's Heavy weight T Shirts" at bounding box center [104, 117] width 180 height 25
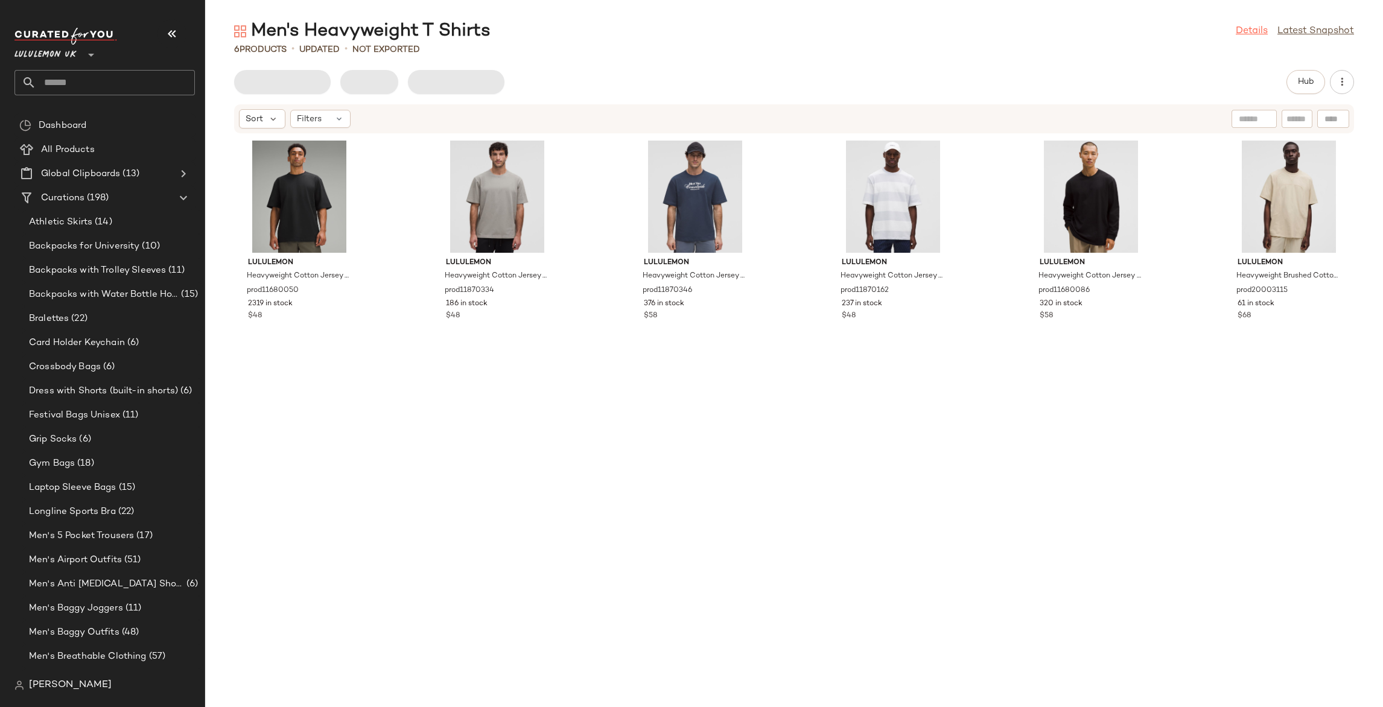
click at [1245, 30] on link "Details" at bounding box center [1252, 31] width 32 height 14
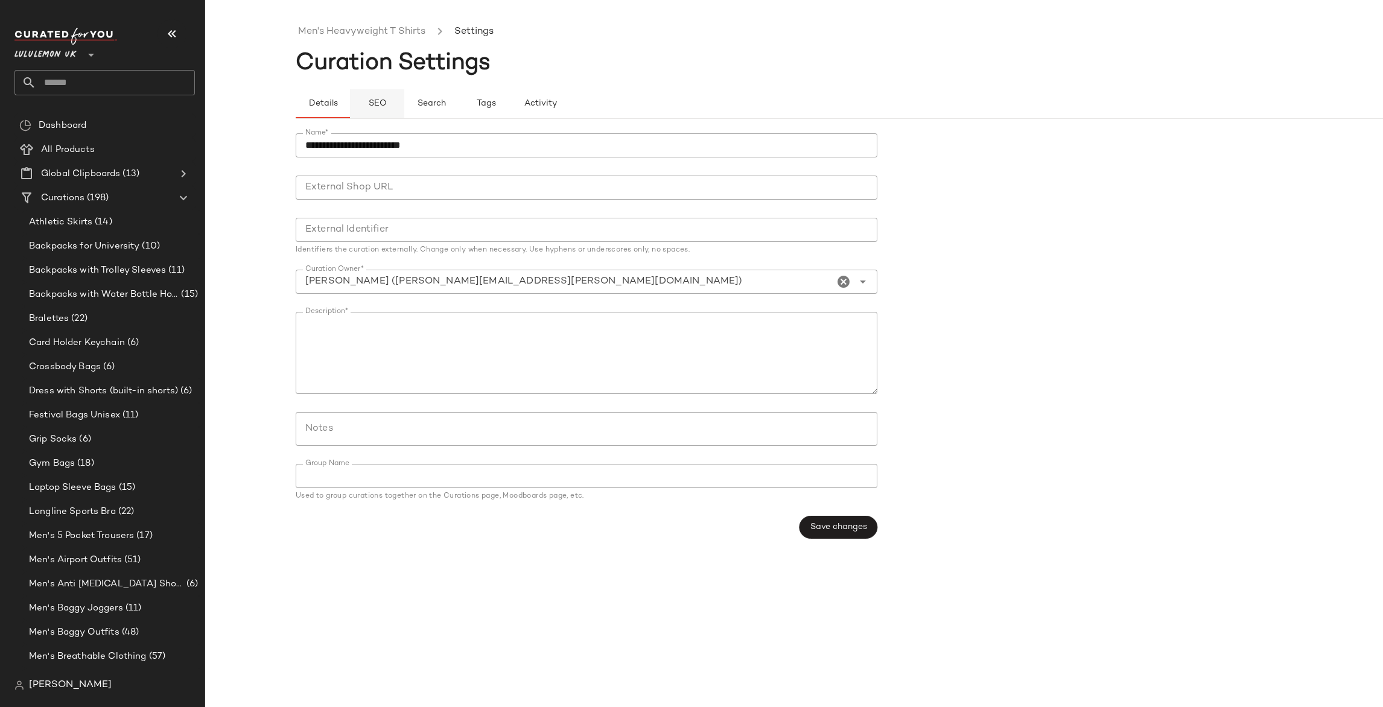
click at [459, 104] on button "SEO" at bounding box center [486, 103] width 54 height 29
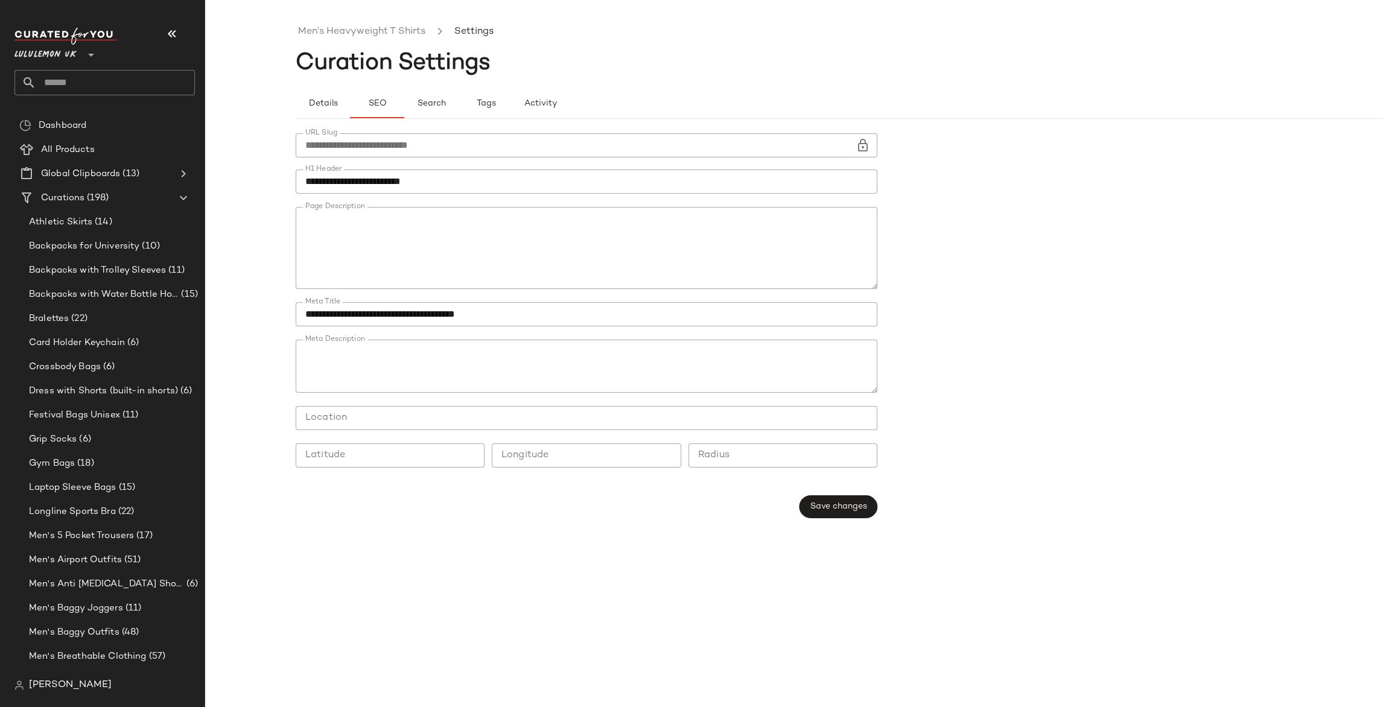
scroll to position [310, 0]
click at [628, 257] on textarea "Page Description" at bounding box center [587, 248] width 582 height 82
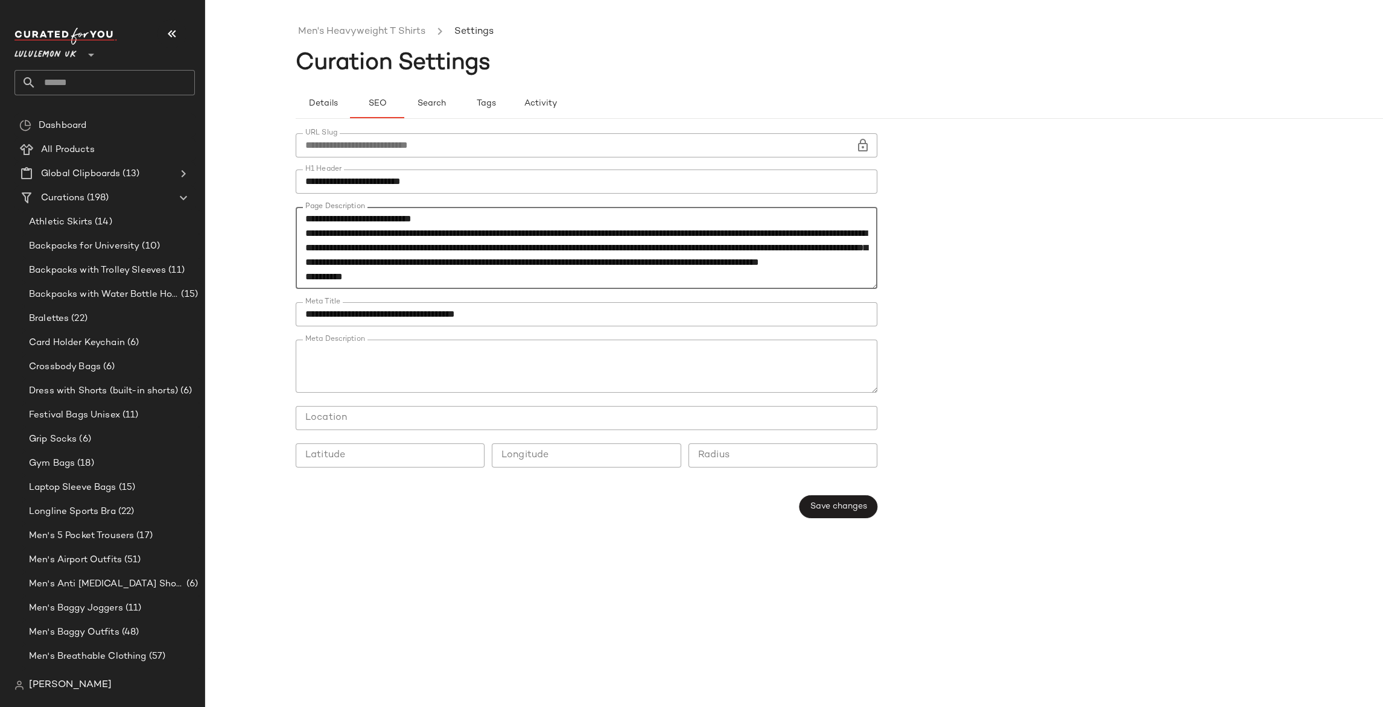
type textarea "**********"
click at [705, 554] on div "**********" at bounding box center [885, 363] width 1178 height 688
click at [834, 505] on span "Save changes" at bounding box center [838, 507] width 57 height 10
click at [374, 36] on link "Men's Heavyweight T Shirts" at bounding box center [361, 32] width 127 height 16
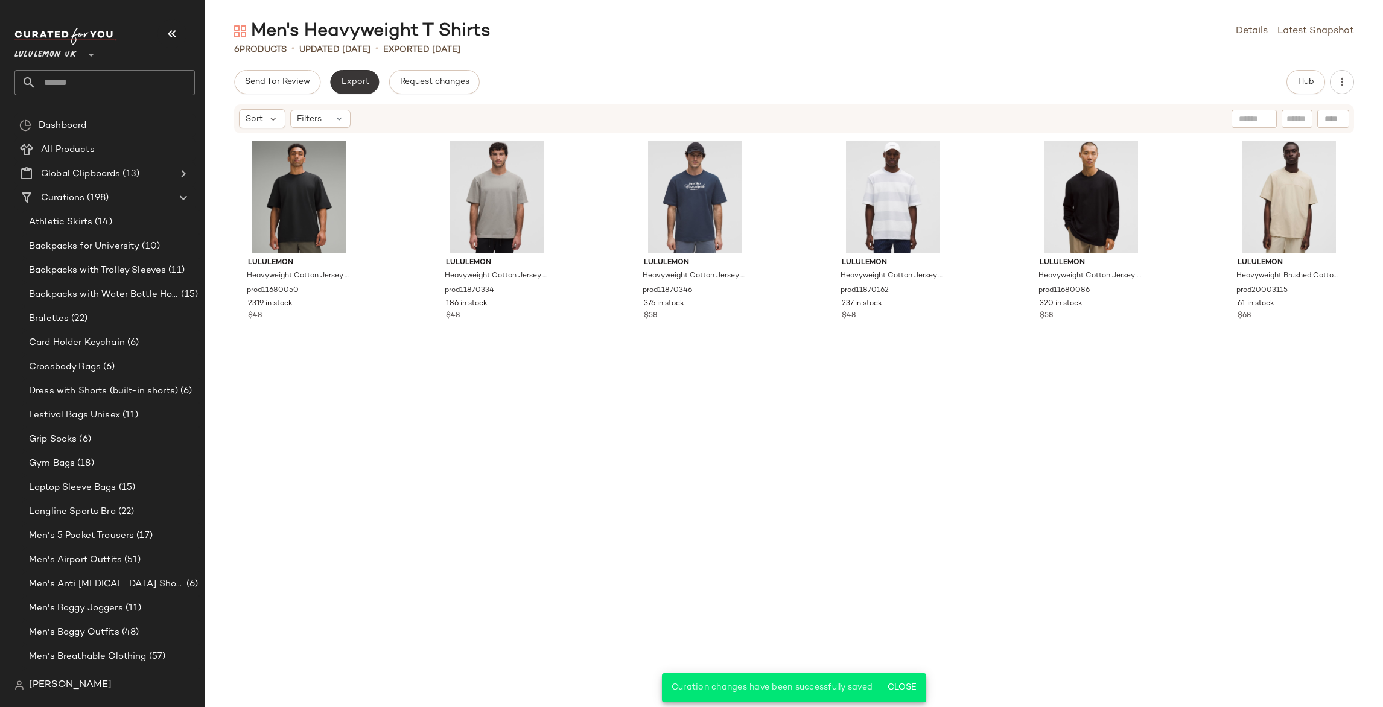
click at [355, 85] on span "Export" at bounding box center [354, 82] width 28 height 10
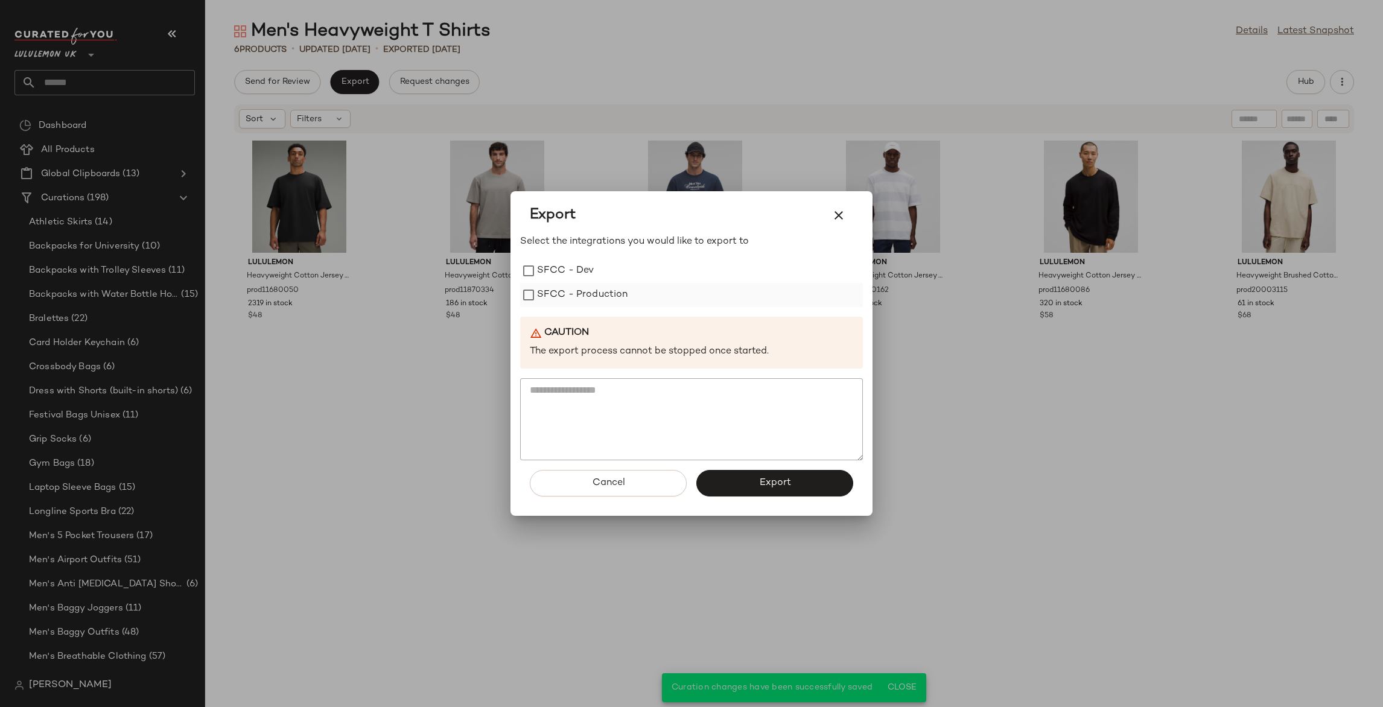
click at [596, 298] on label "SFCC - Production" at bounding box center [582, 295] width 91 height 24
click at [783, 483] on span "Export" at bounding box center [775, 482] width 32 height 11
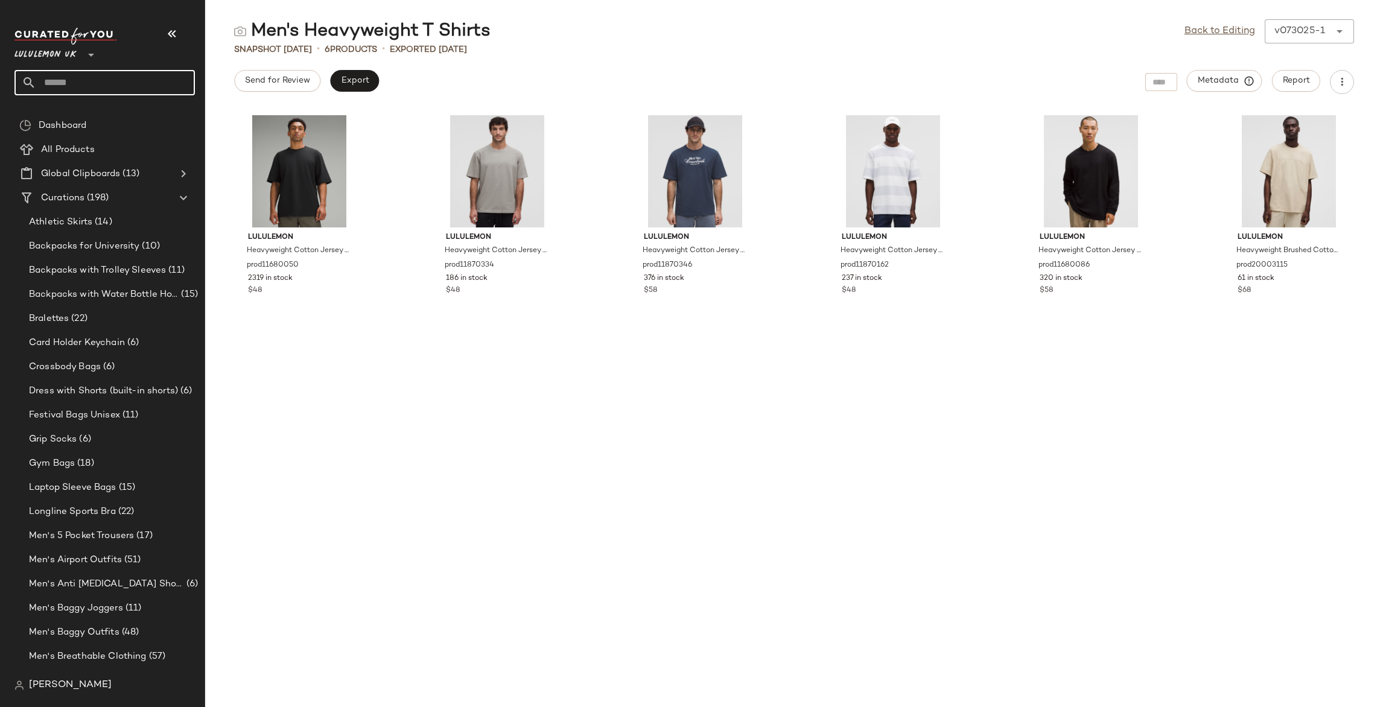
click at [116, 85] on input "text" at bounding box center [115, 82] width 159 height 25
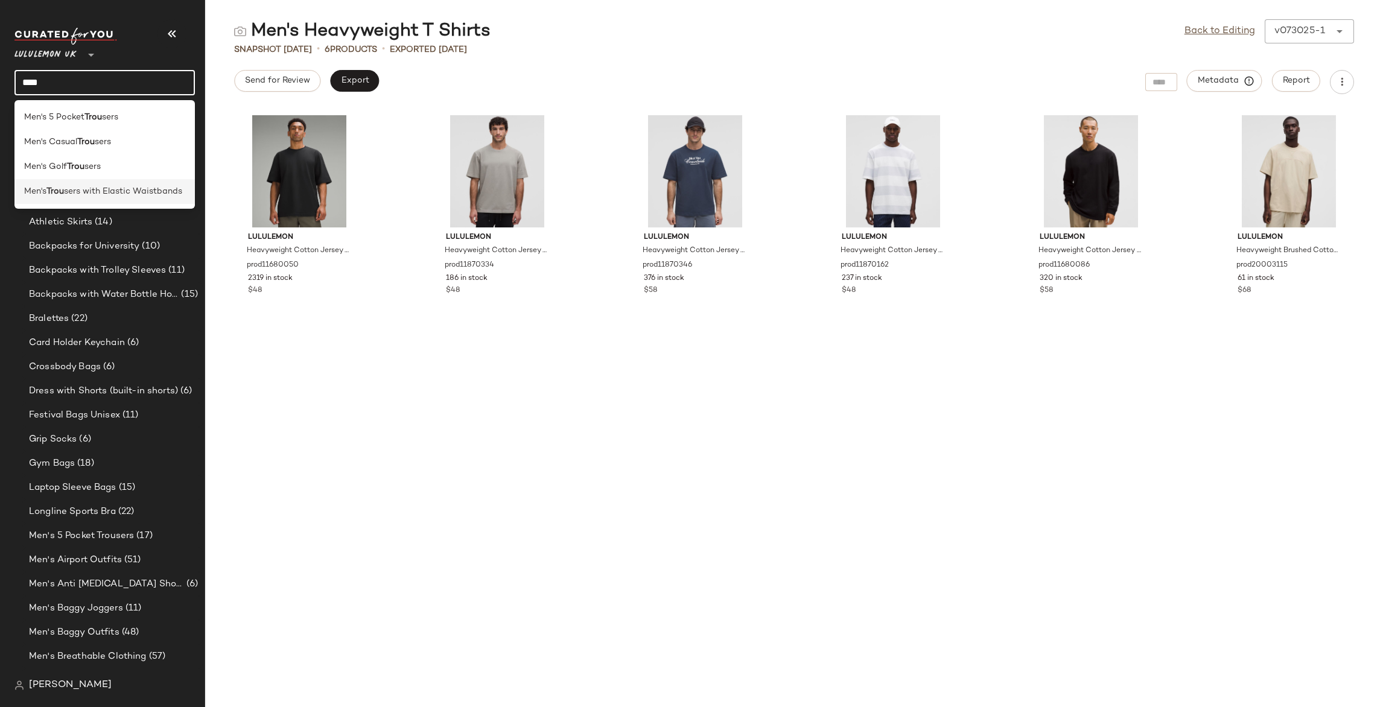
type input "****"
click at [120, 191] on span "sers with Elastic Waistbands" at bounding box center [123, 191] width 118 height 13
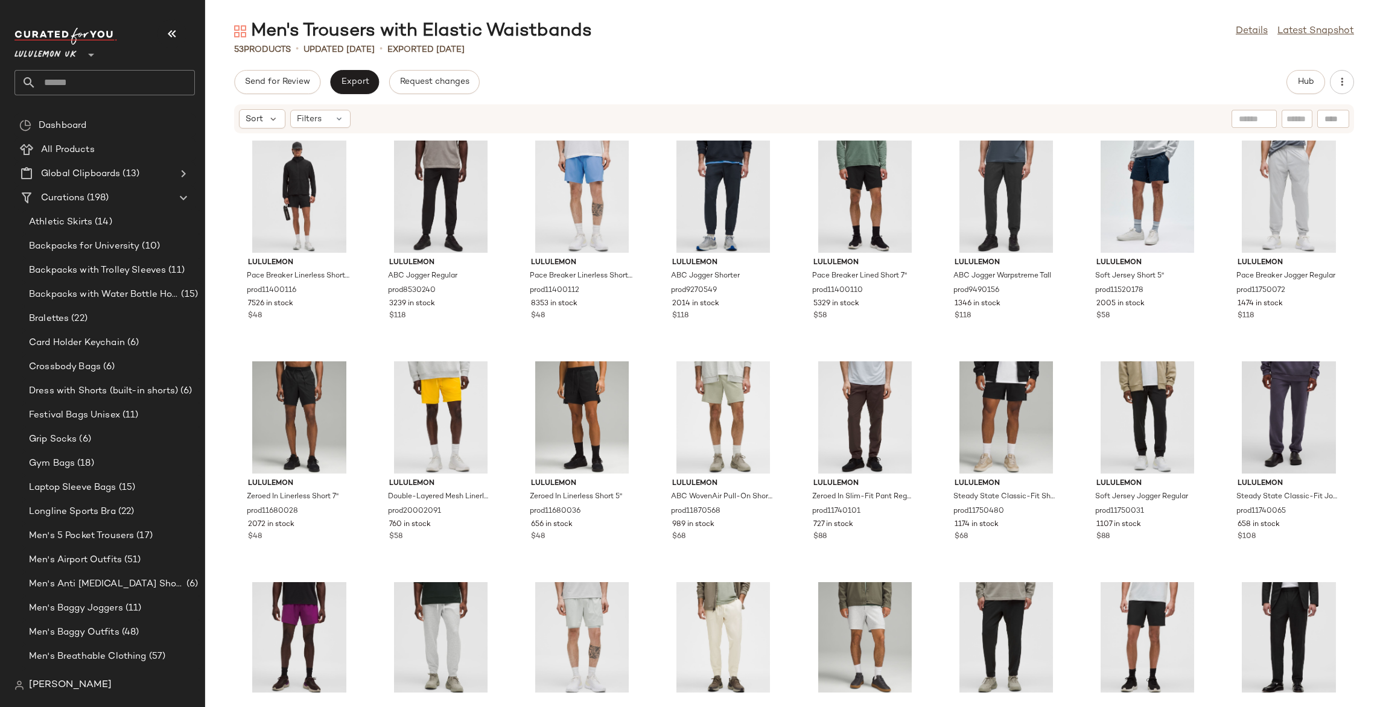
drag, startPoint x: 1244, startPoint y: 28, endPoint x: 1012, endPoint y: 42, distance: 232.2
click at [1243, 28] on link "Details" at bounding box center [1252, 31] width 32 height 14
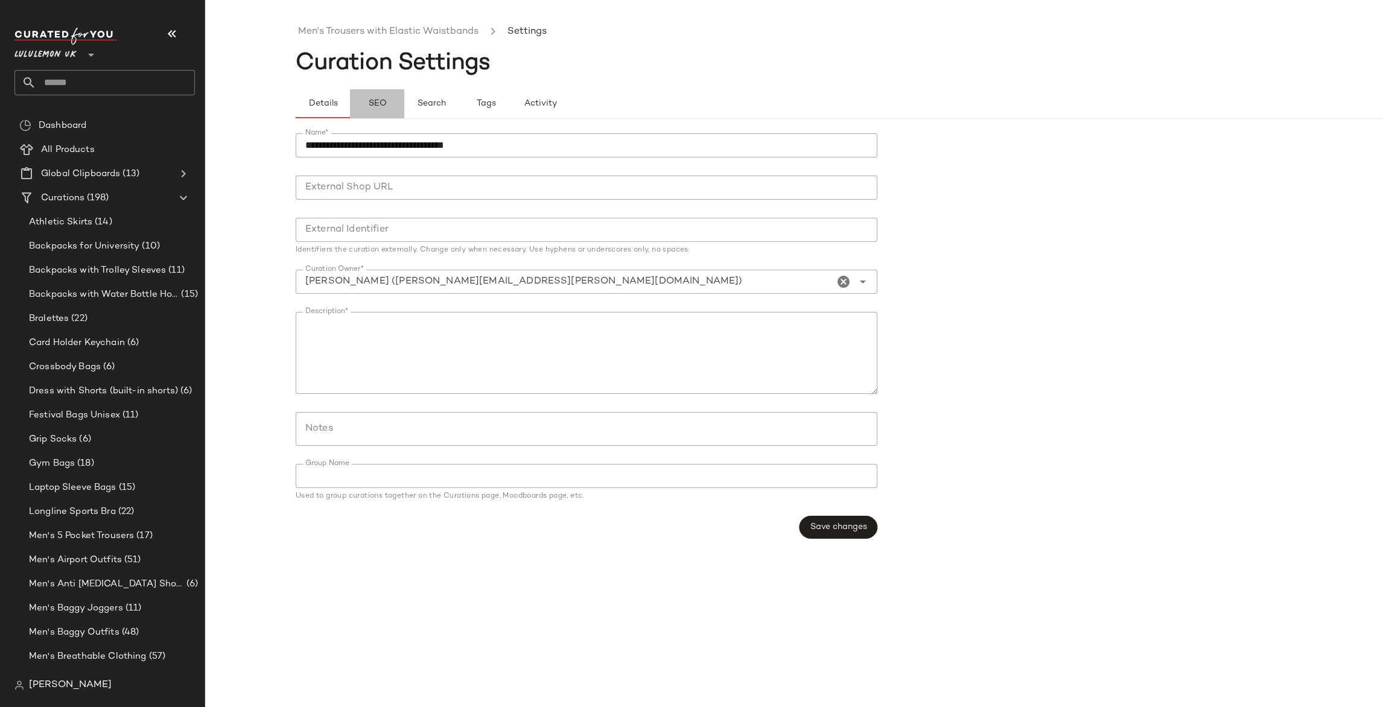
click at [382, 104] on span "SEO" at bounding box center [377, 104] width 19 height 10
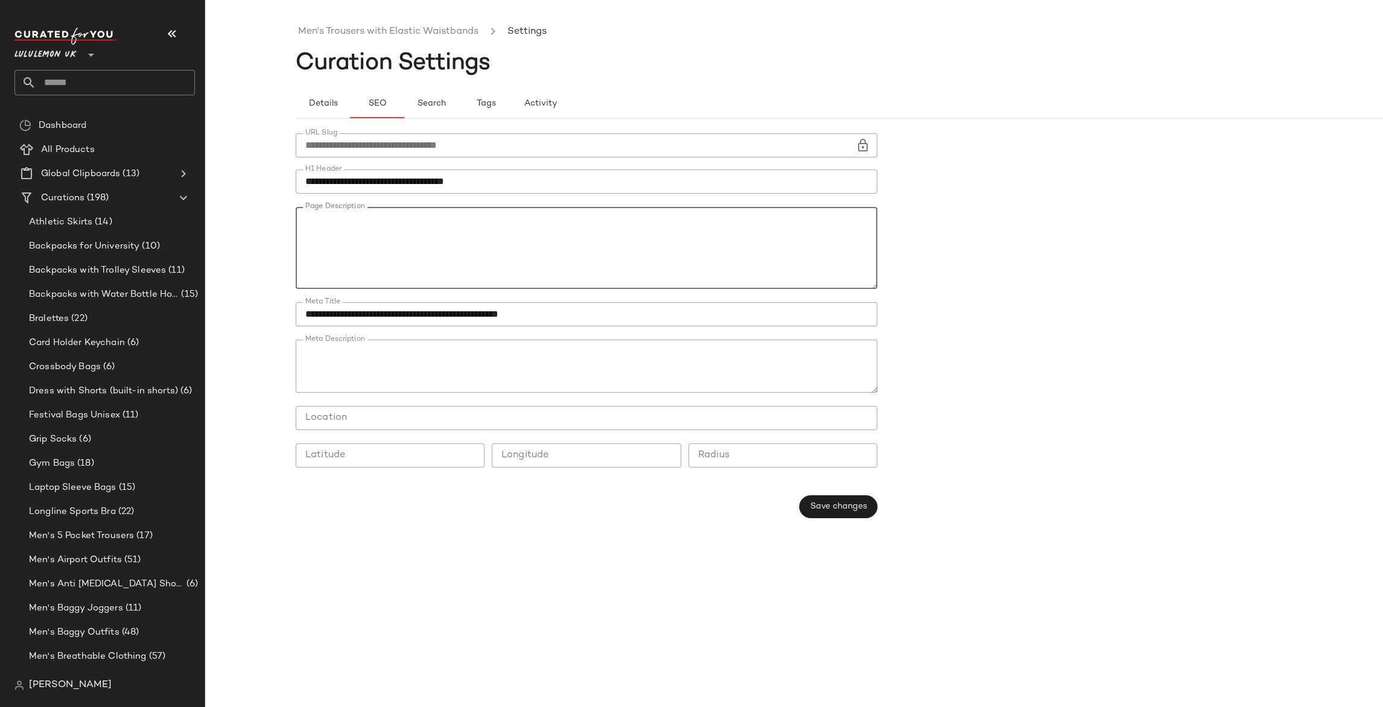
click at [312, 214] on textarea "Page Description" at bounding box center [587, 248] width 582 height 82
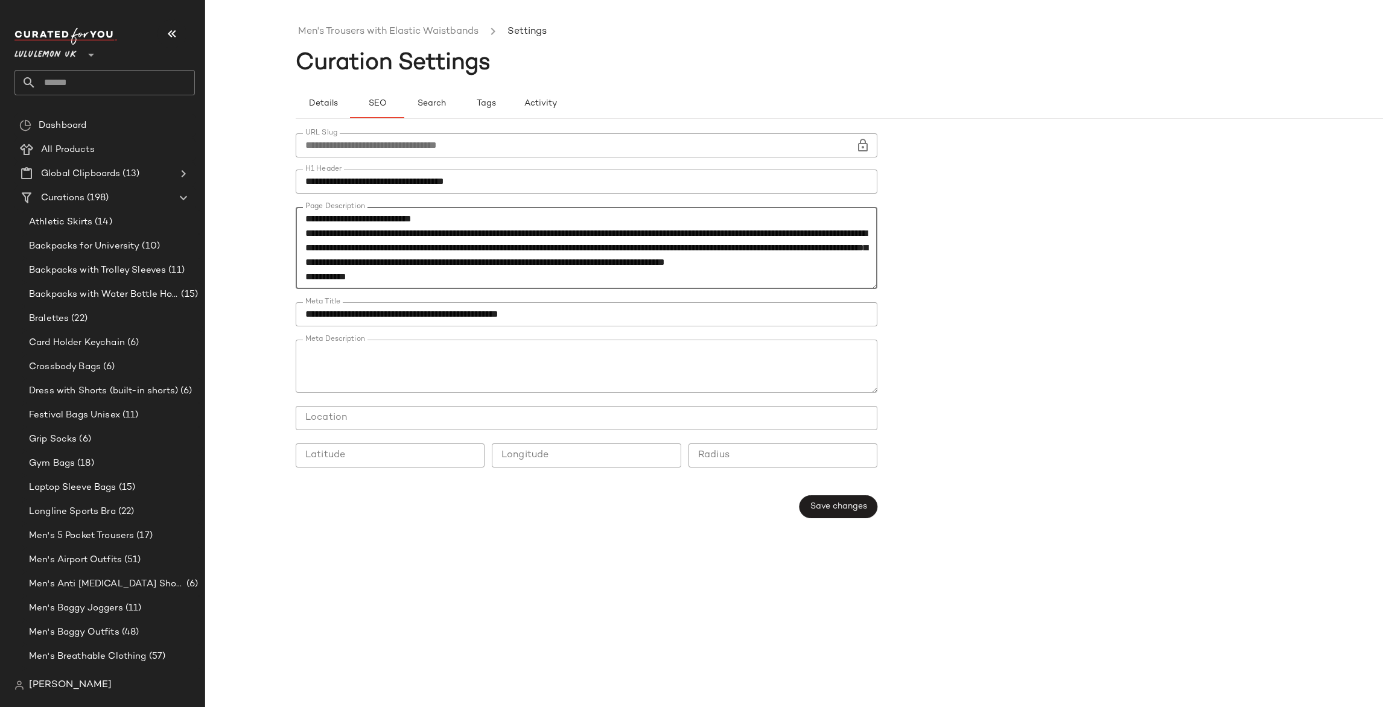
scroll to position [319, 0]
click at [419, 275] on textarea "Page Description" at bounding box center [587, 248] width 582 height 82
type textarea "**********"
click at [821, 505] on span "Save changes" at bounding box center [838, 507] width 57 height 10
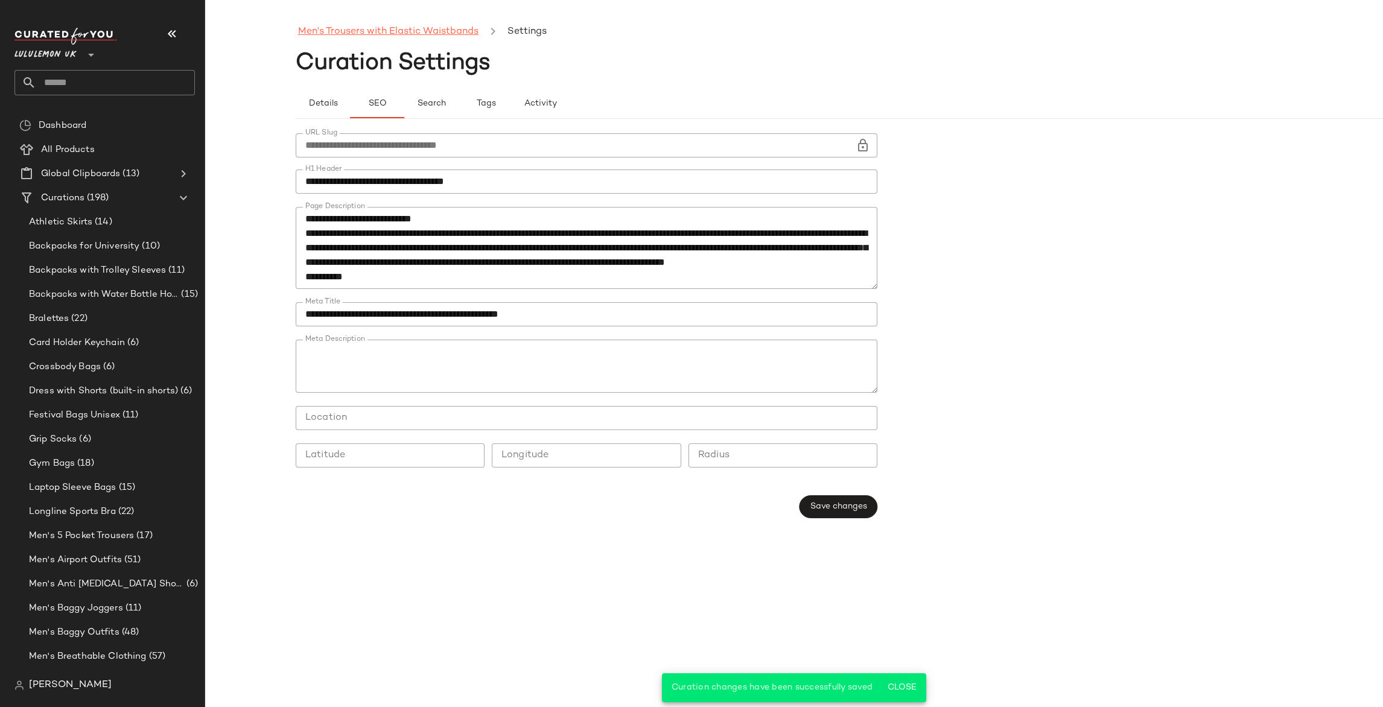
click at [371, 33] on link "Men's Trousers with Elastic Waistbands" at bounding box center [388, 32] width 180 height 16
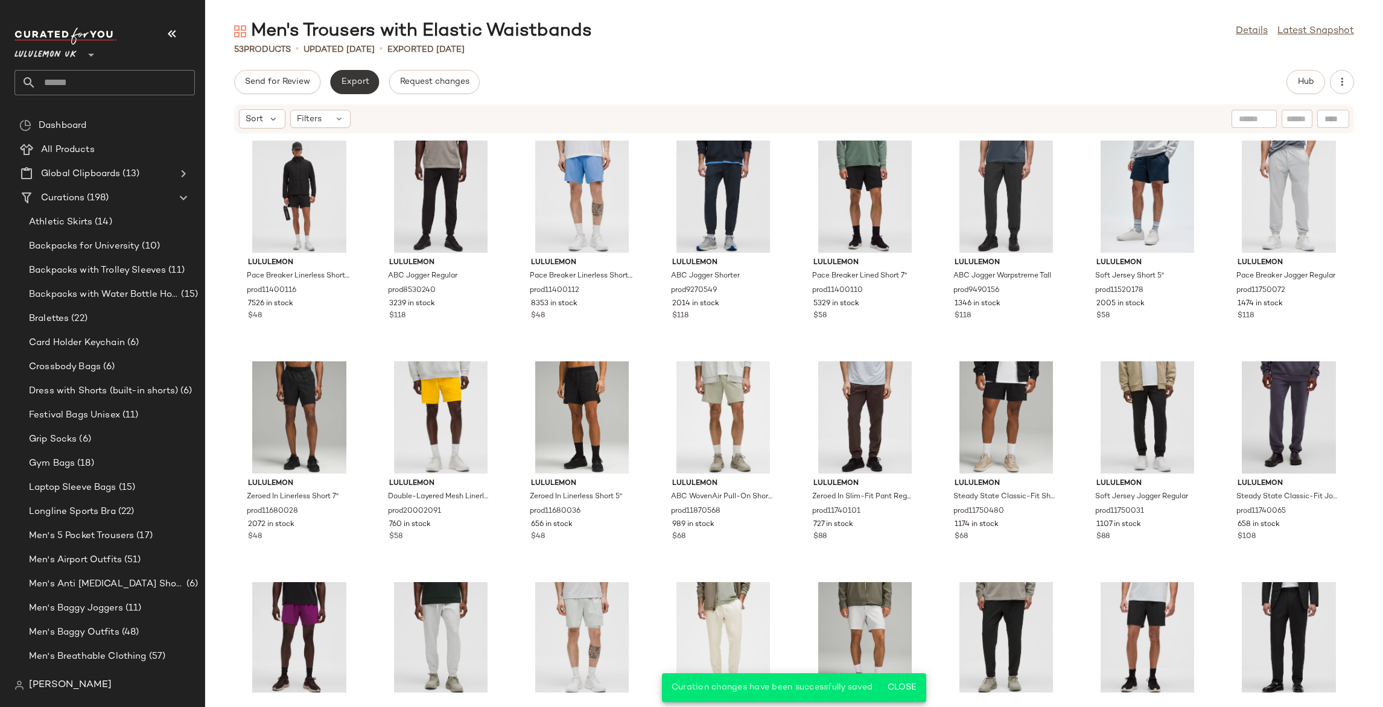
click at [365, 81] on span "Export" at bounding box center [354, 82] width 28 height 10
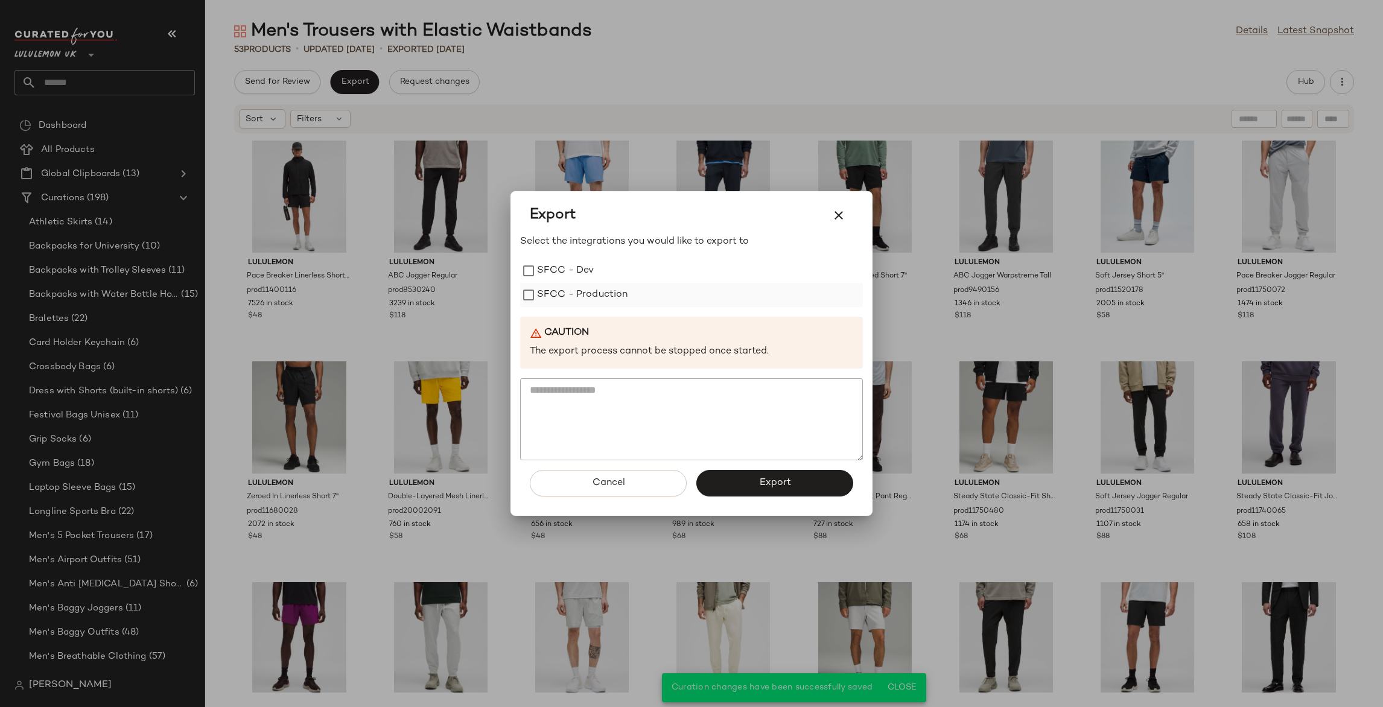
click at [551, 287] on label "SFCC - Production" at bounding box center [582, 295] width 91 height 24
click at [781, 480] on span "Export" at bounding box center [775, 482] width 32 height 11
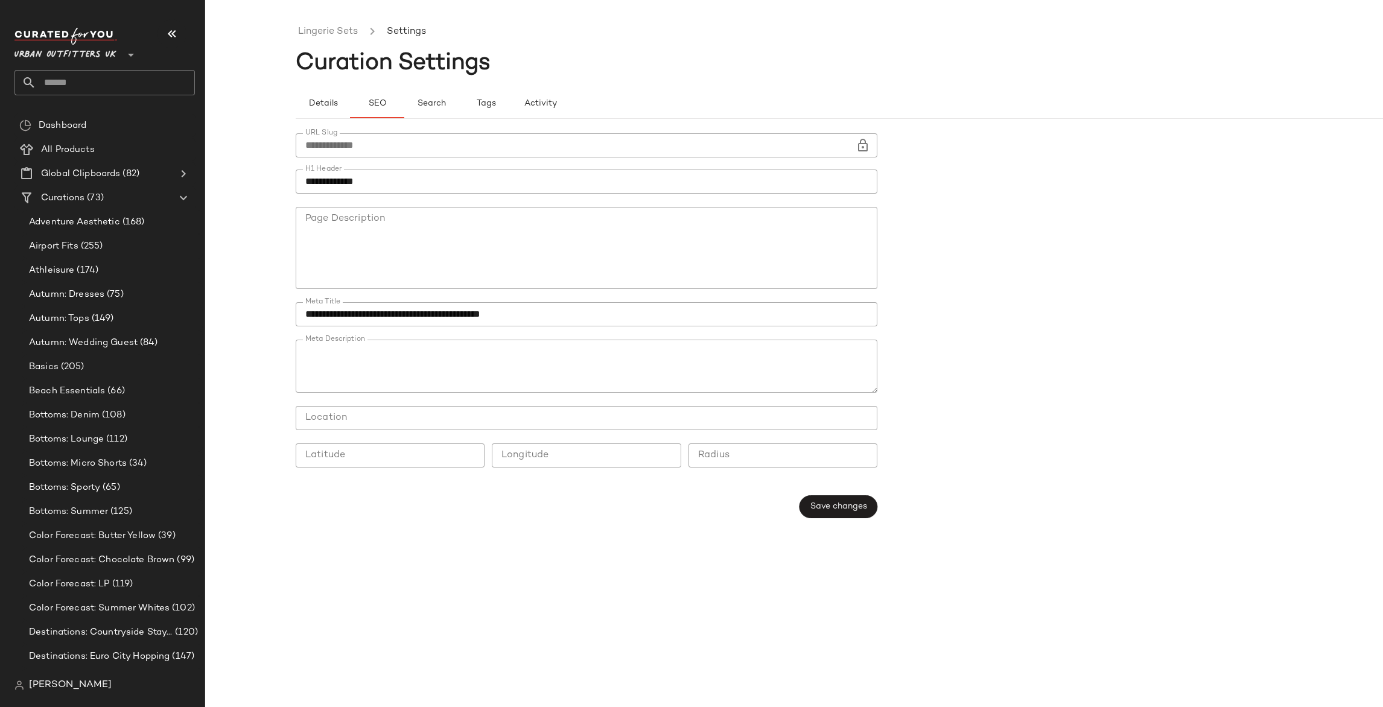
scroll to position [127, 0]
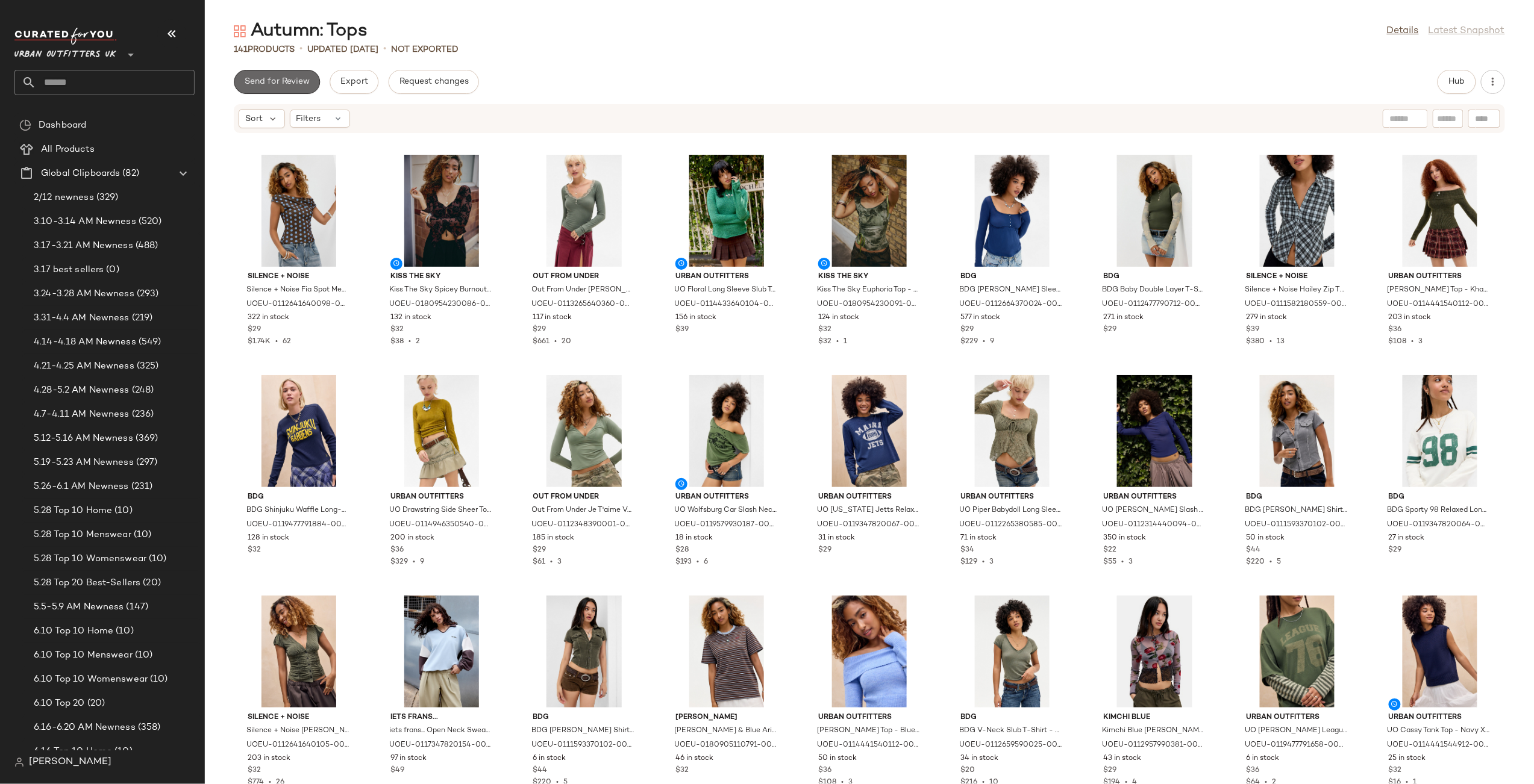
click at [278, 79] on span "Send for Review" at bounding box center [276, 82] width 66 height 10
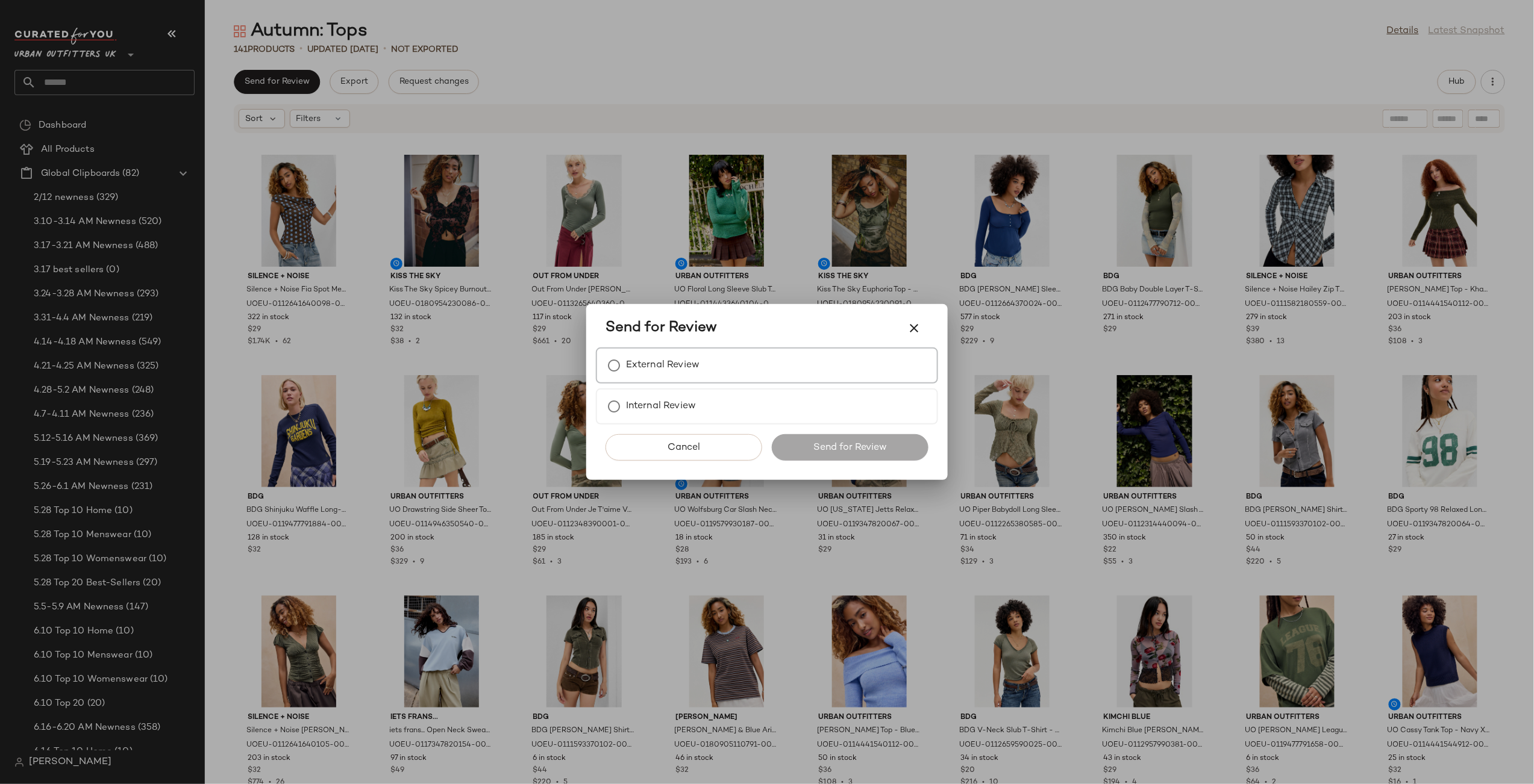
click at [696, 373] on label "External Review" at bounding box center [663, 365] width 74 height 24
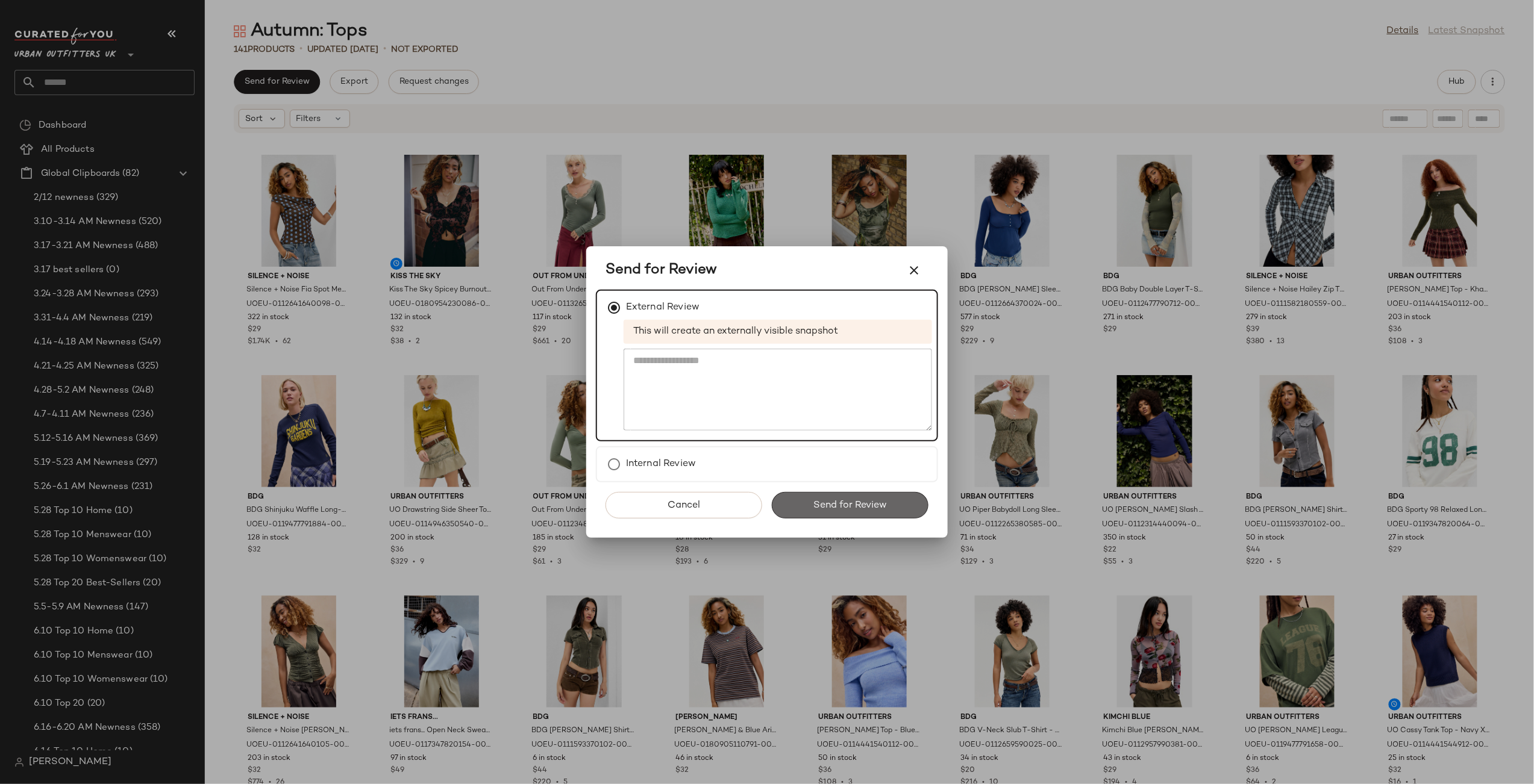
click at [841, 497] on button "Send for Review" at bounding box center [849, 505] width 157 height 27
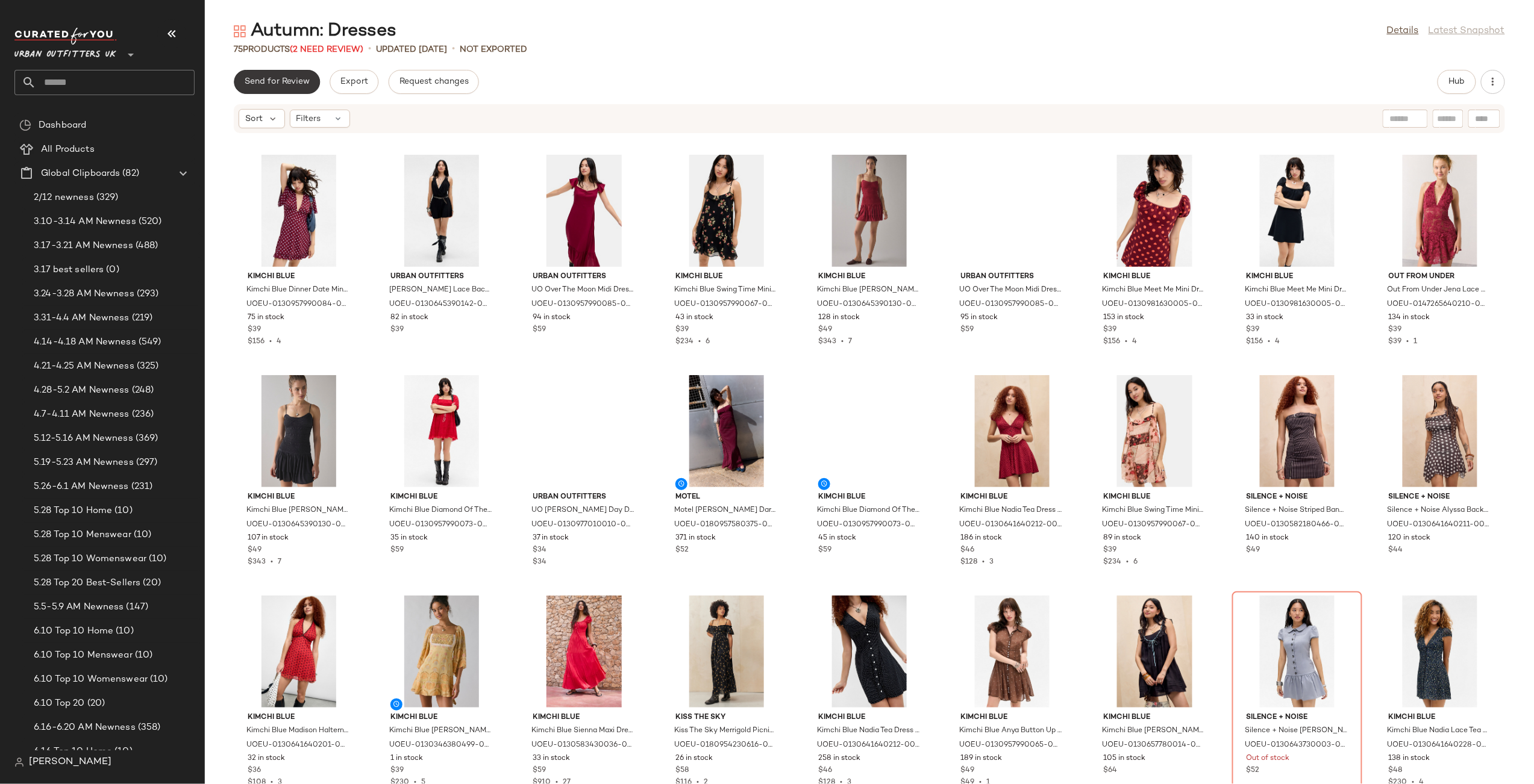
click at [285, 89] on button "Send for Review" at bounding box center [276, 82] width 86 height 24
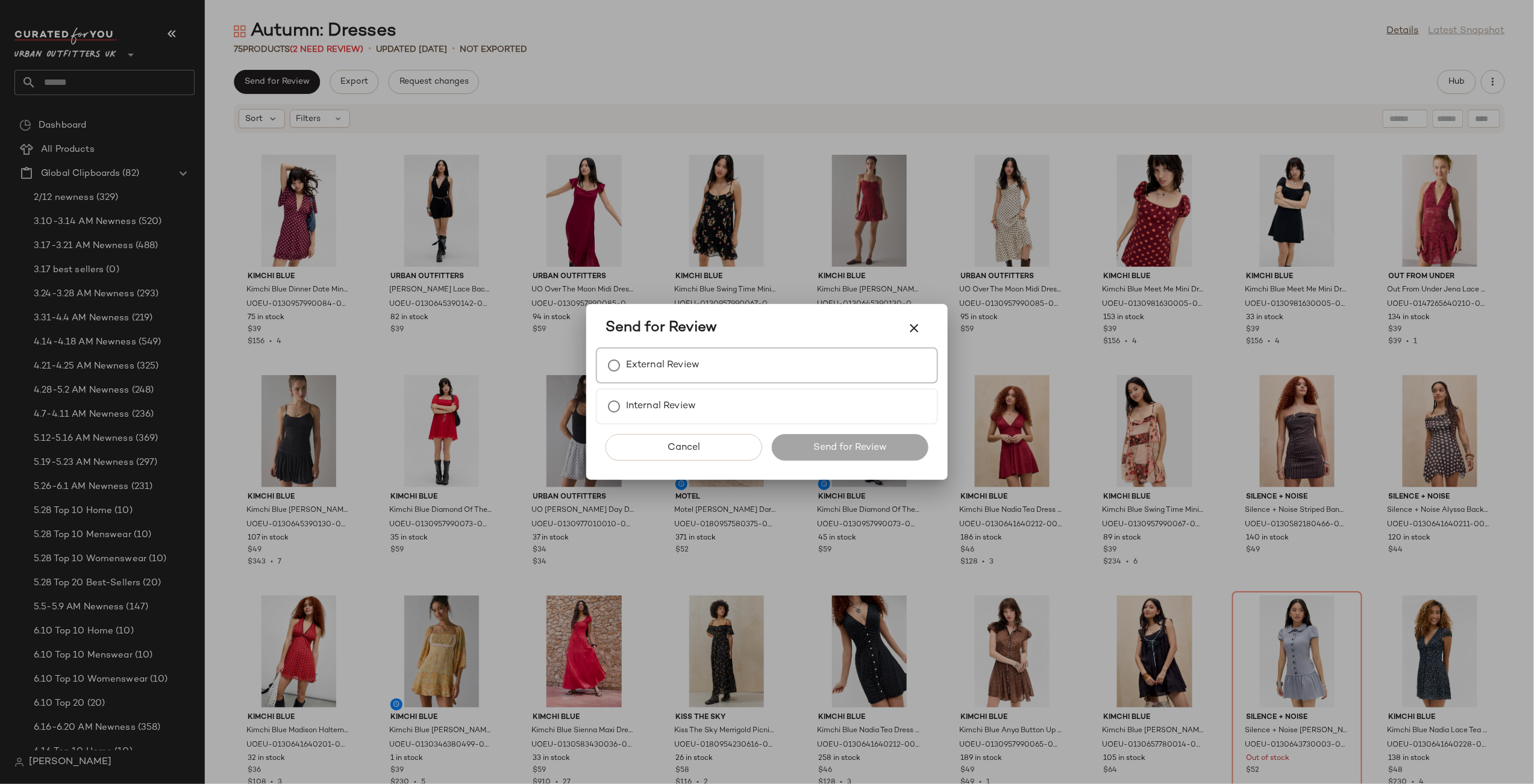
click at [772, 359] on div "External Review" at bounding box center [767, 365] width 342 height 36
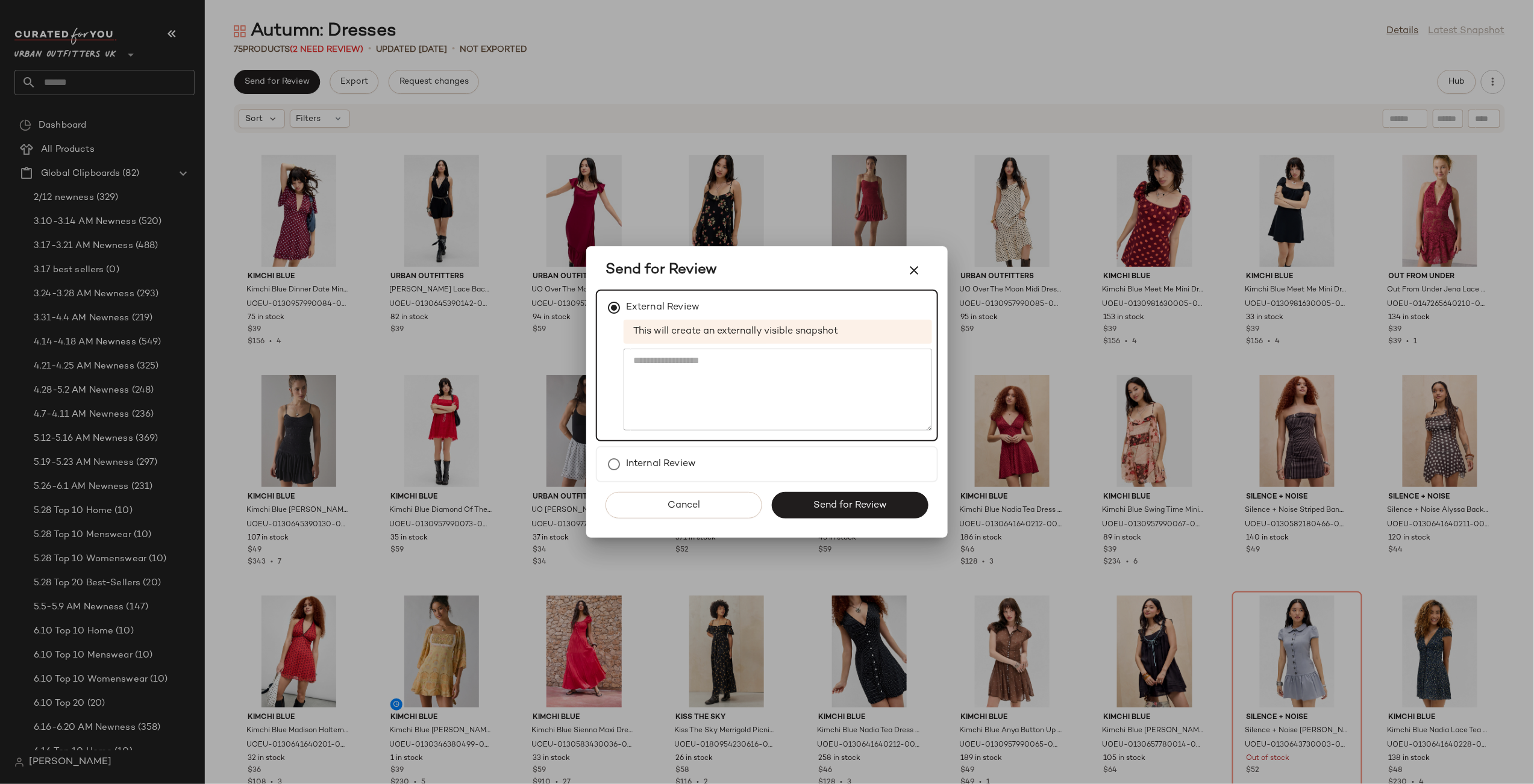
click at [857, 496] on button "Send for Review" at bounding box center [849, 505] width 157 height 27
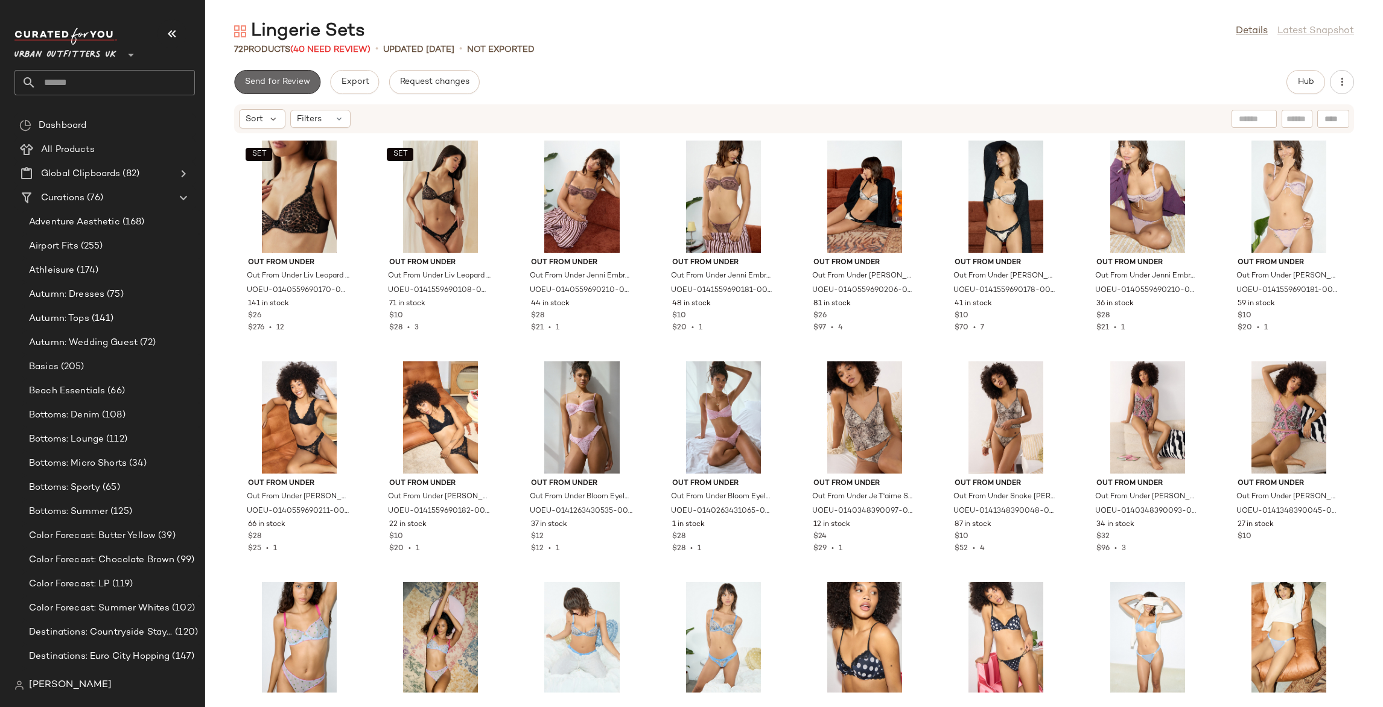
click at [299, 88] on button "Send for Review" at bounding box center [277, 82] width 86 height 24
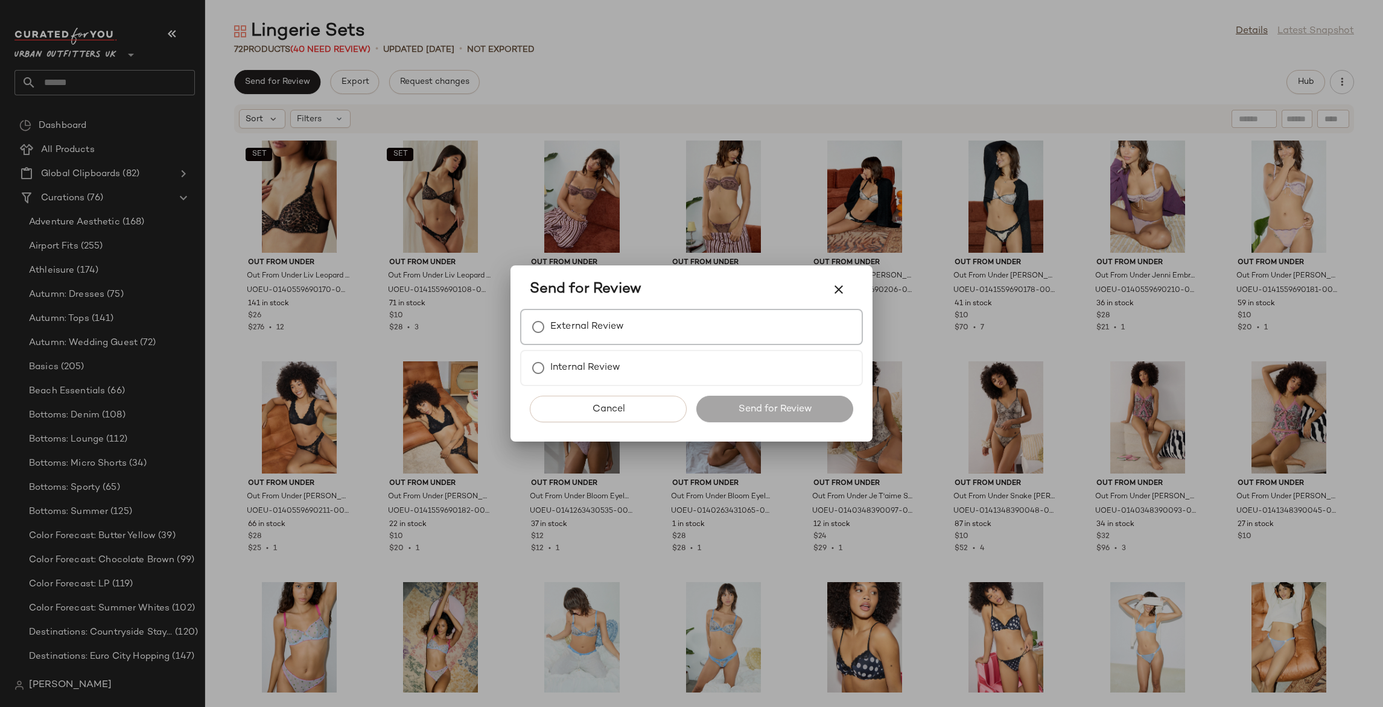
click at [585, 339] on div "External Review" at bounding box center [691, 327] width 343 height 36
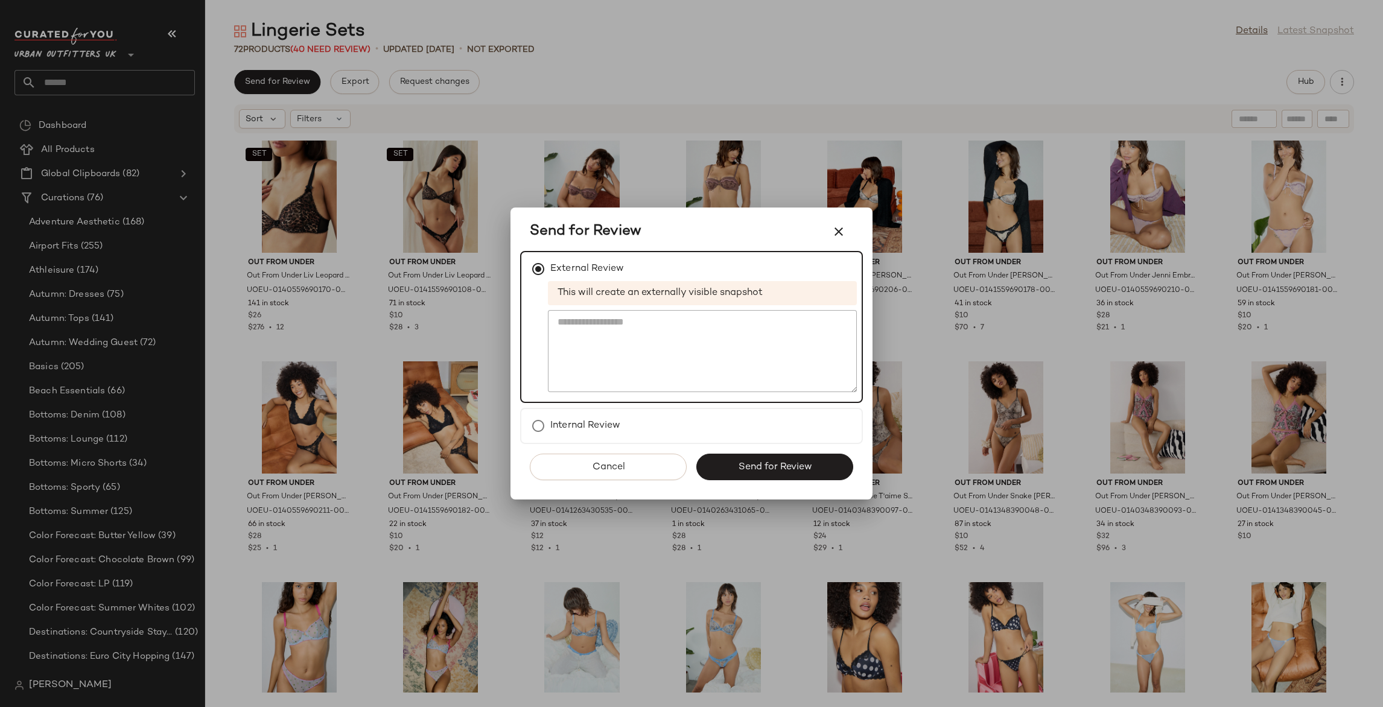
drag, startPoint x: 741, startPoint y: 452, endPoint x: 741, endPoint y: 445, distance: 7.3
click at [740, 452] on div "Cancel Send for Review" at bounding box center [691, 472] width 343 height 56
click at [739, 467] on span "Send for Review" at bounding box center [774, 467] width 74 height 11
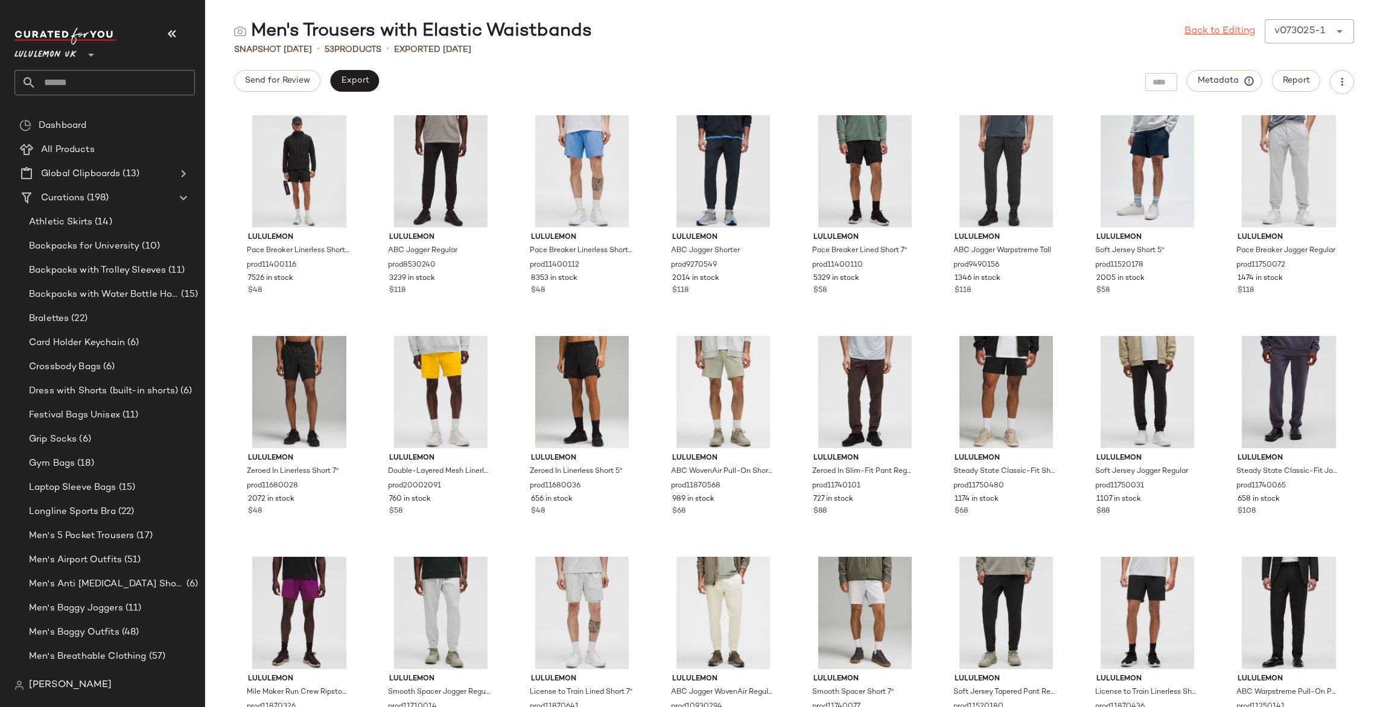
click at [1221, 27] on link "Back to Editing" at bounding box center [1220, 31] width 71 height 14
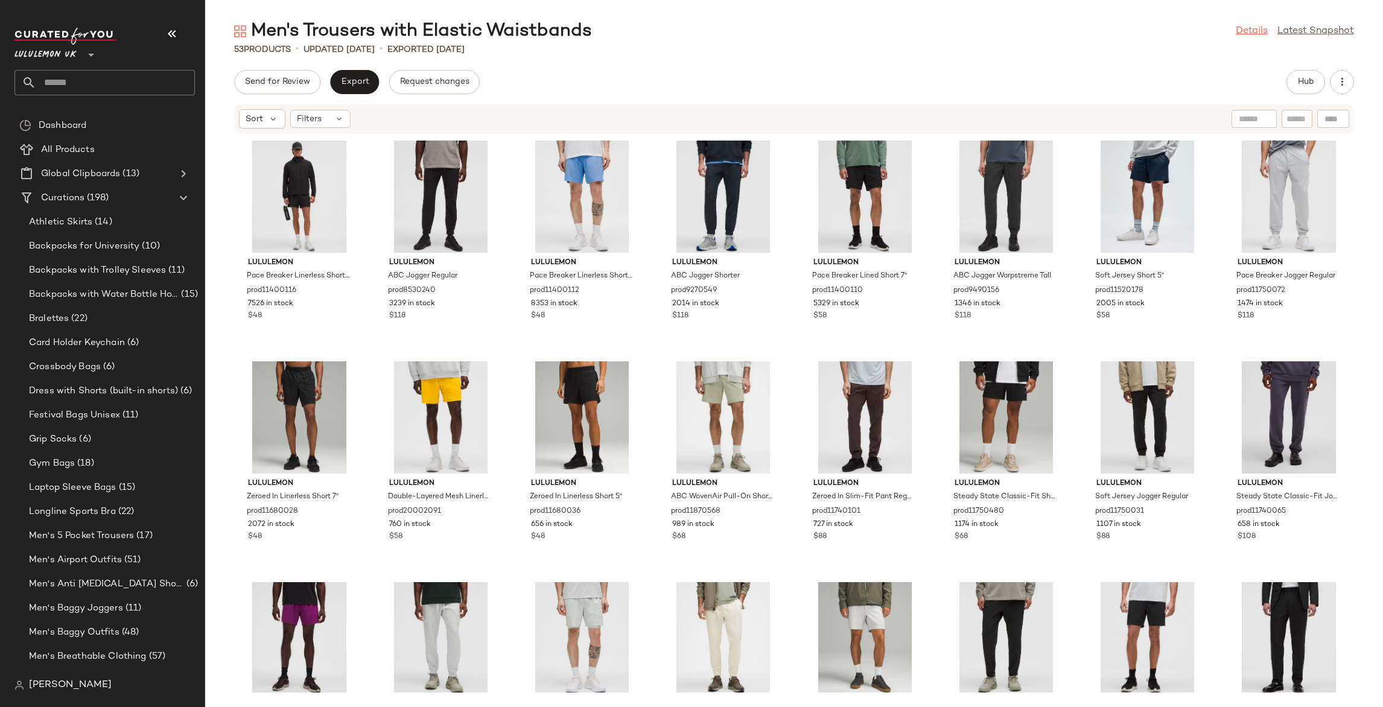
click at [1260, 30] on link "Details" at bounding box center [1252, 31] width 32 height 14
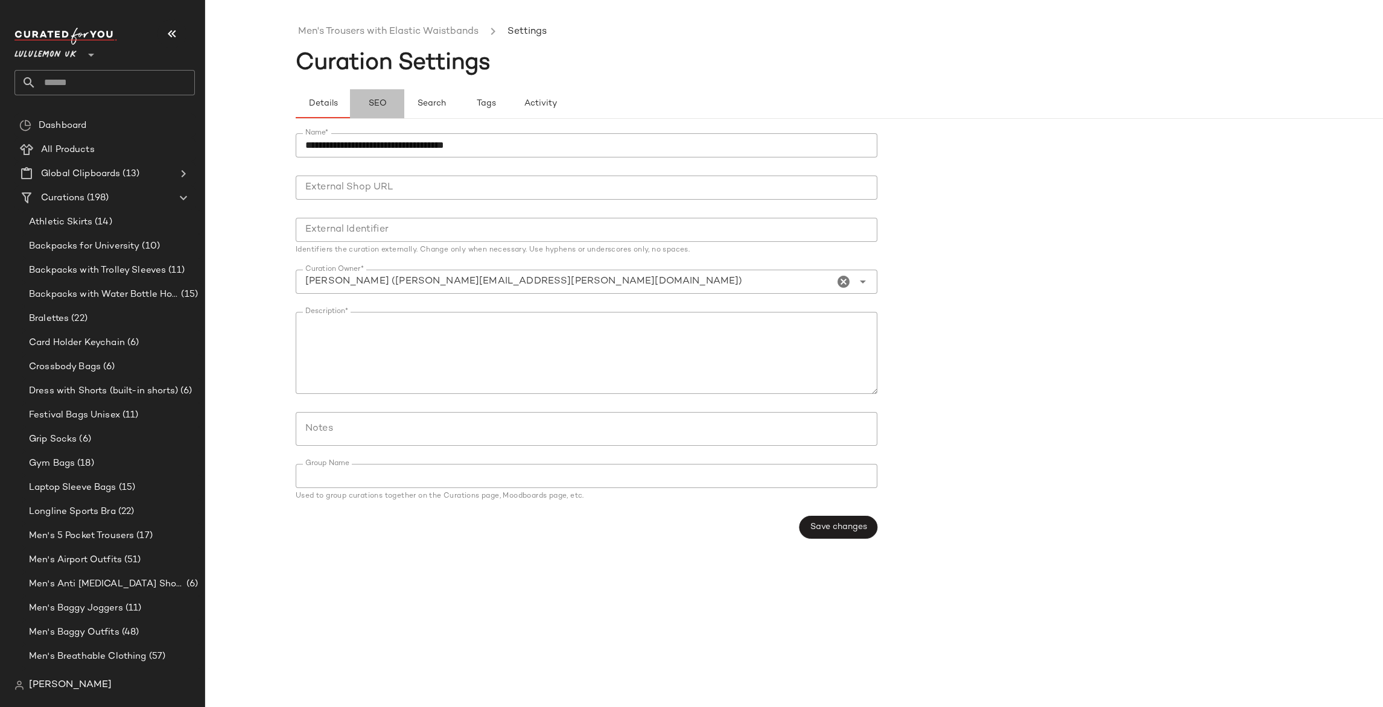
click at [381, 103] on span "SEO" at bounding box center [377, 104] width 19 height 10
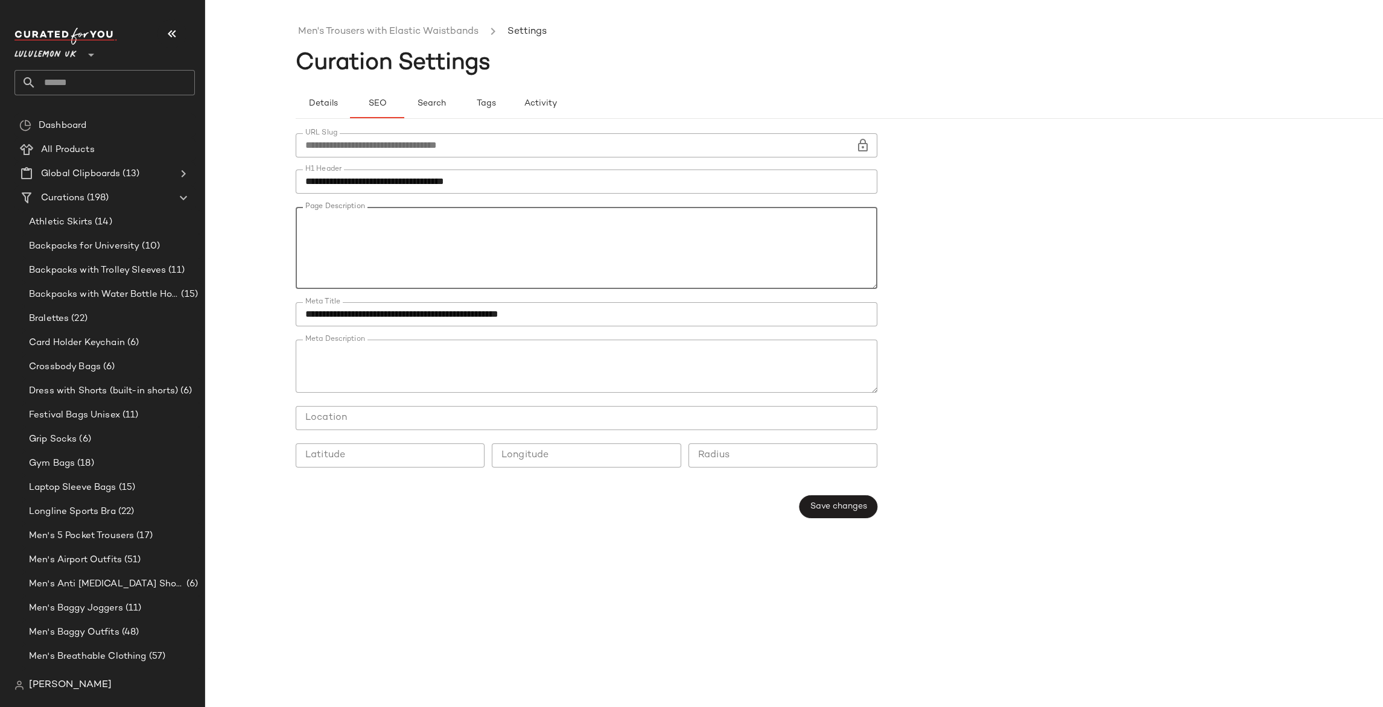
scroll to position [319, 0]
drag, startPoint x: 301, startPoint y: 212, endPoint x: 683, endPoint y: 483, distance: 468.7
click at [680, 486] on div "**********" at bounding box center [590, 326] width 589 height 400
paste textarea "**********"
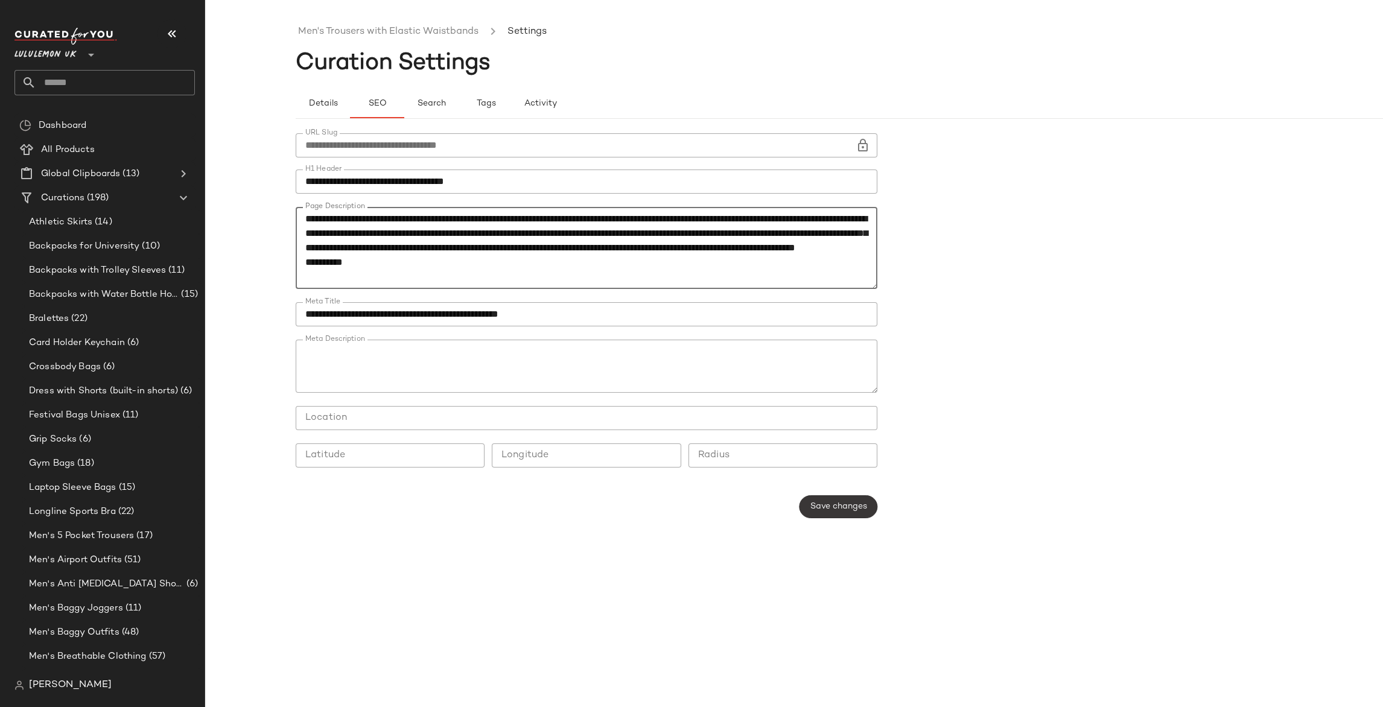
type textarea "**********"
click at [833, 501] on button "Save changes" at bounding box center [839, 506] width 78 height 23
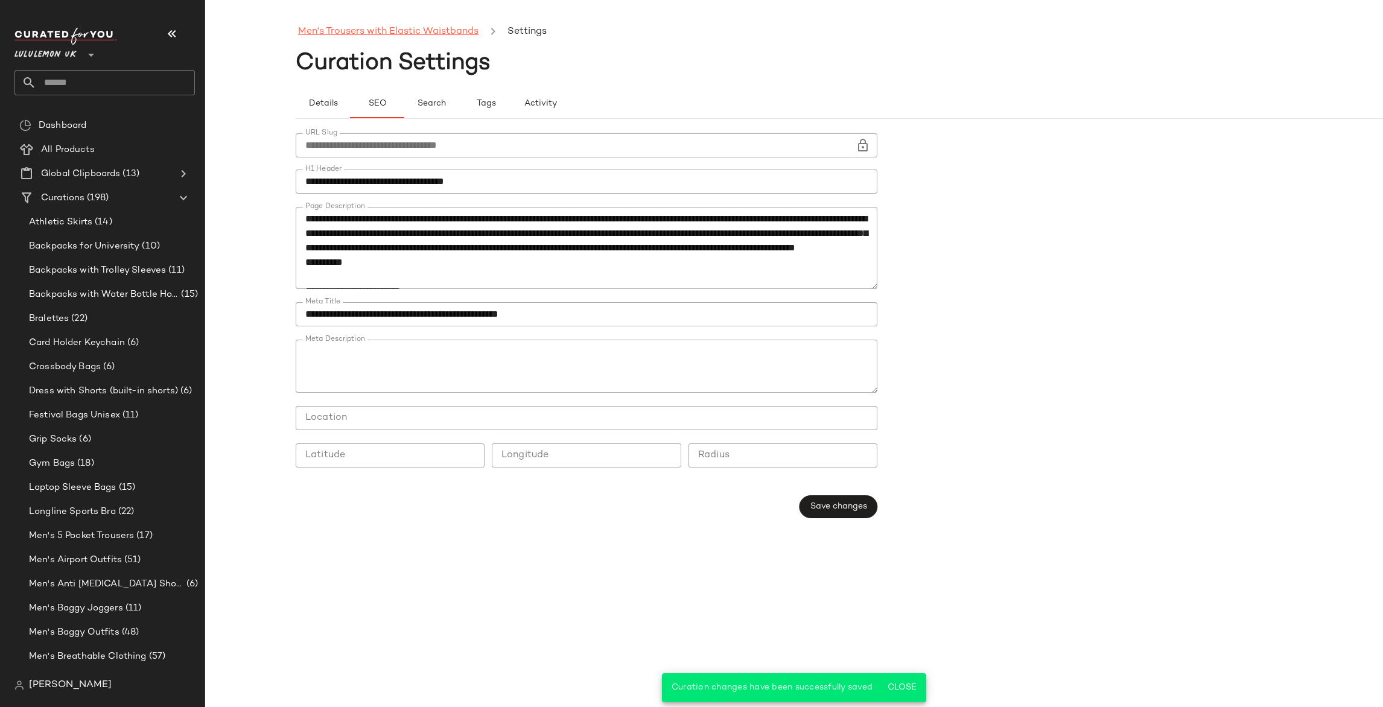
click at [411, 31] on link "Men's Trousers with Elastic Waistbands" at bounding box center [388, 32] width 180 height 16
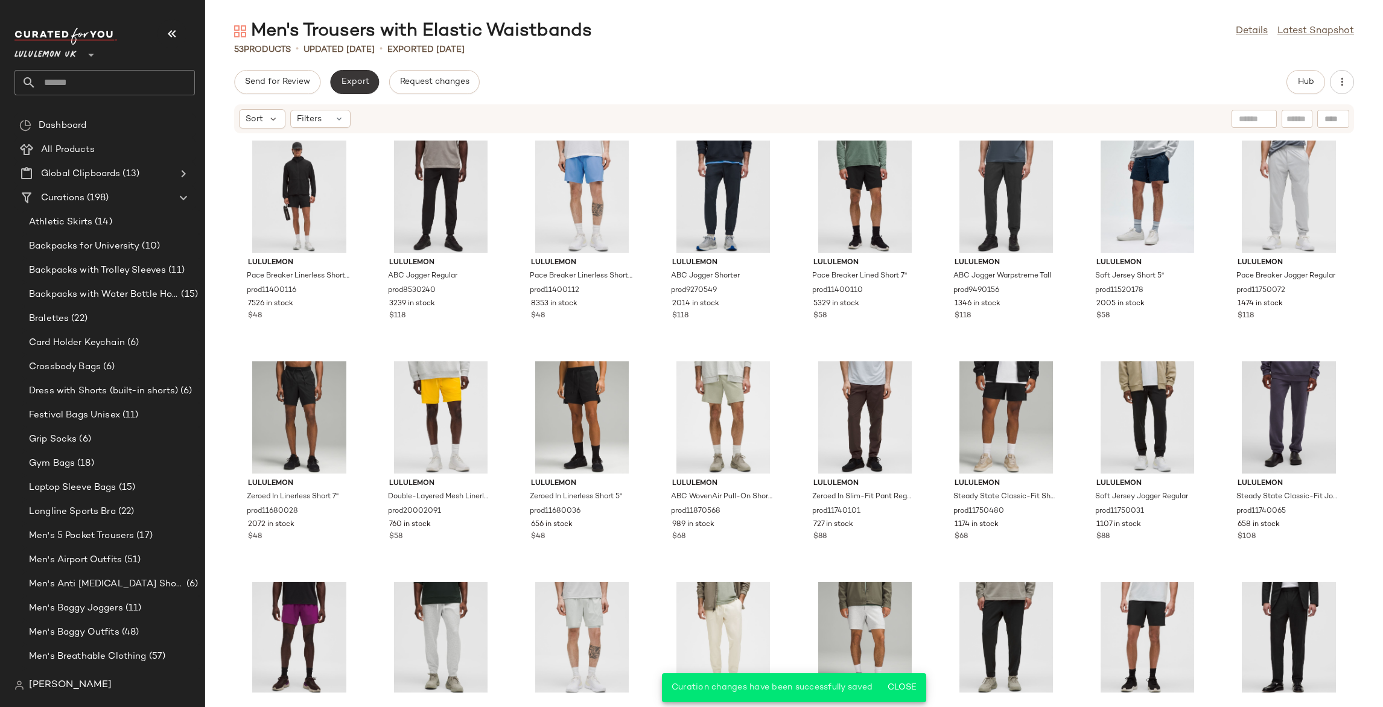
click at [343, 76] on button "Export" at bounding box center [354, 82] width 49 height 24
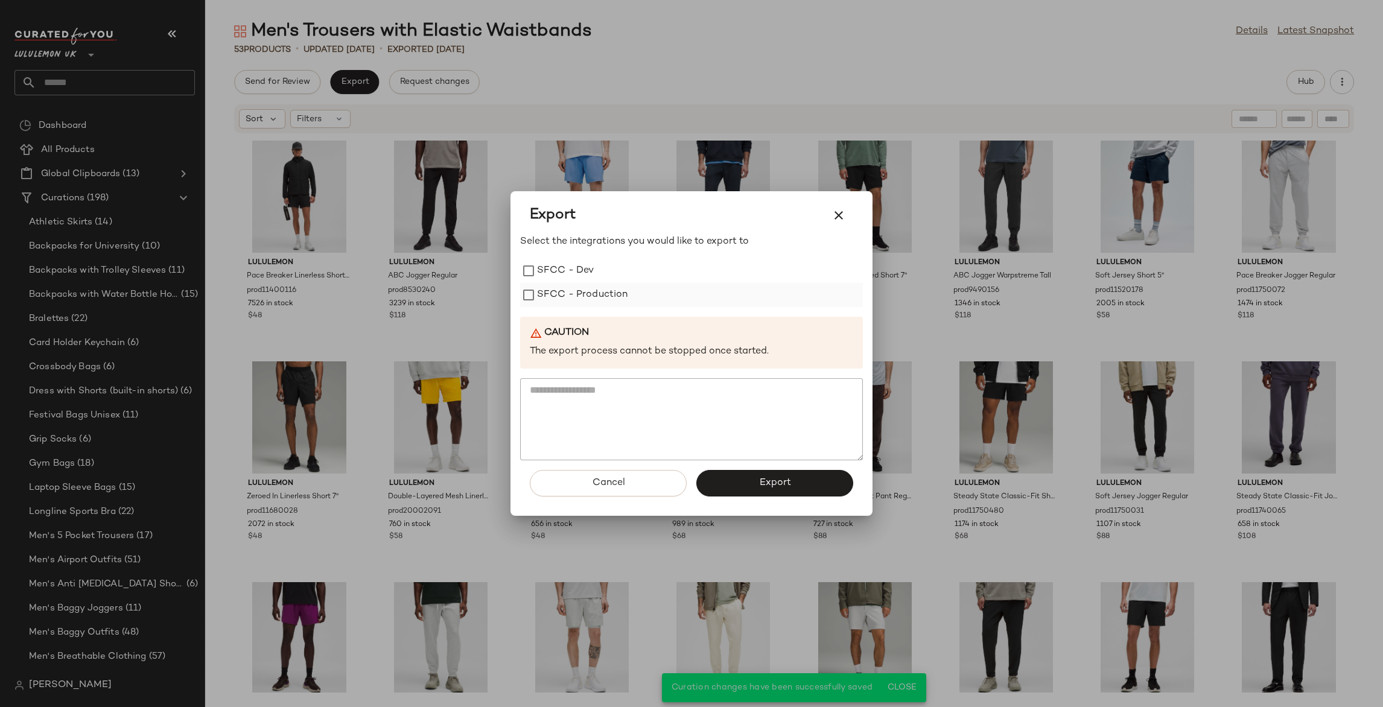
click at [586, 295] on label "SFCC - Production" at bounding box center [582, 295] width 91 height 24
click at [768, 478] on span "Export" at bounding box center [775, 482] width 32 height 11
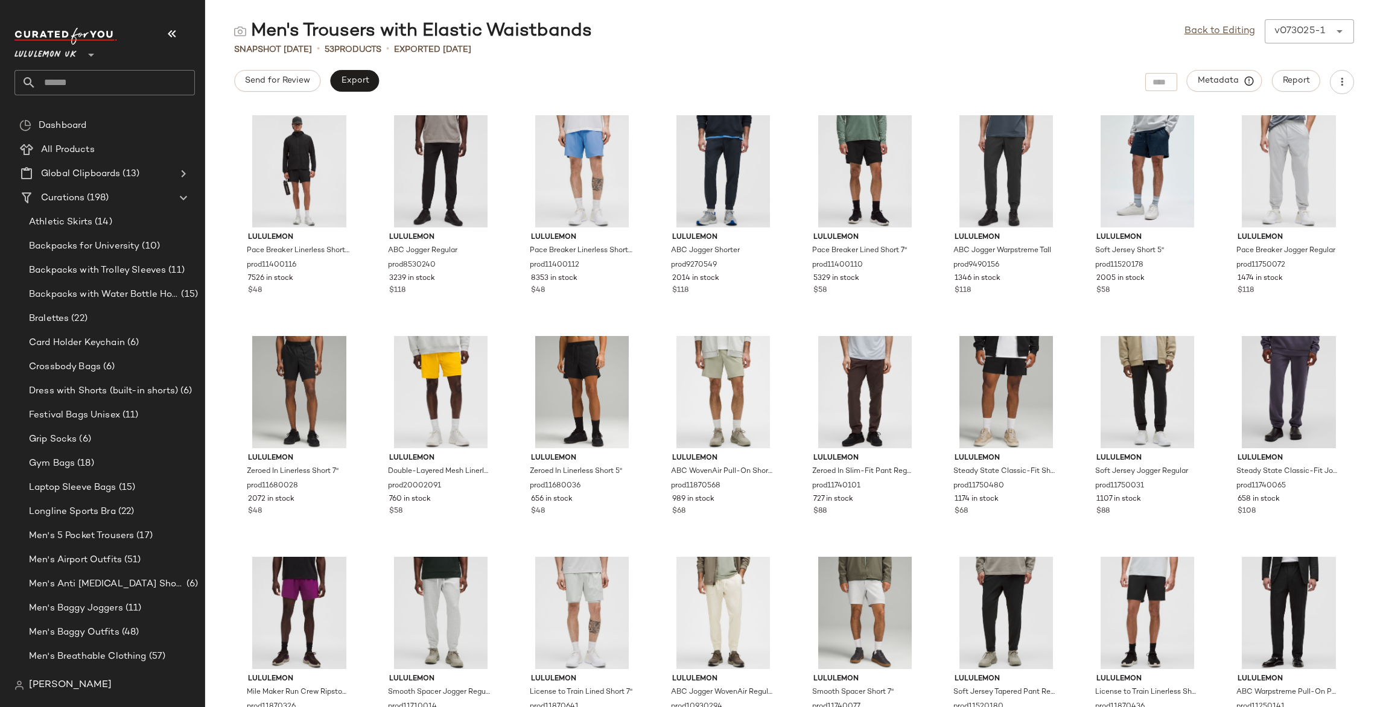
click at [151, 72] on input "text" at bounding box center [115, 82] width 159 height 25
paste input "**********"
type input "**********"
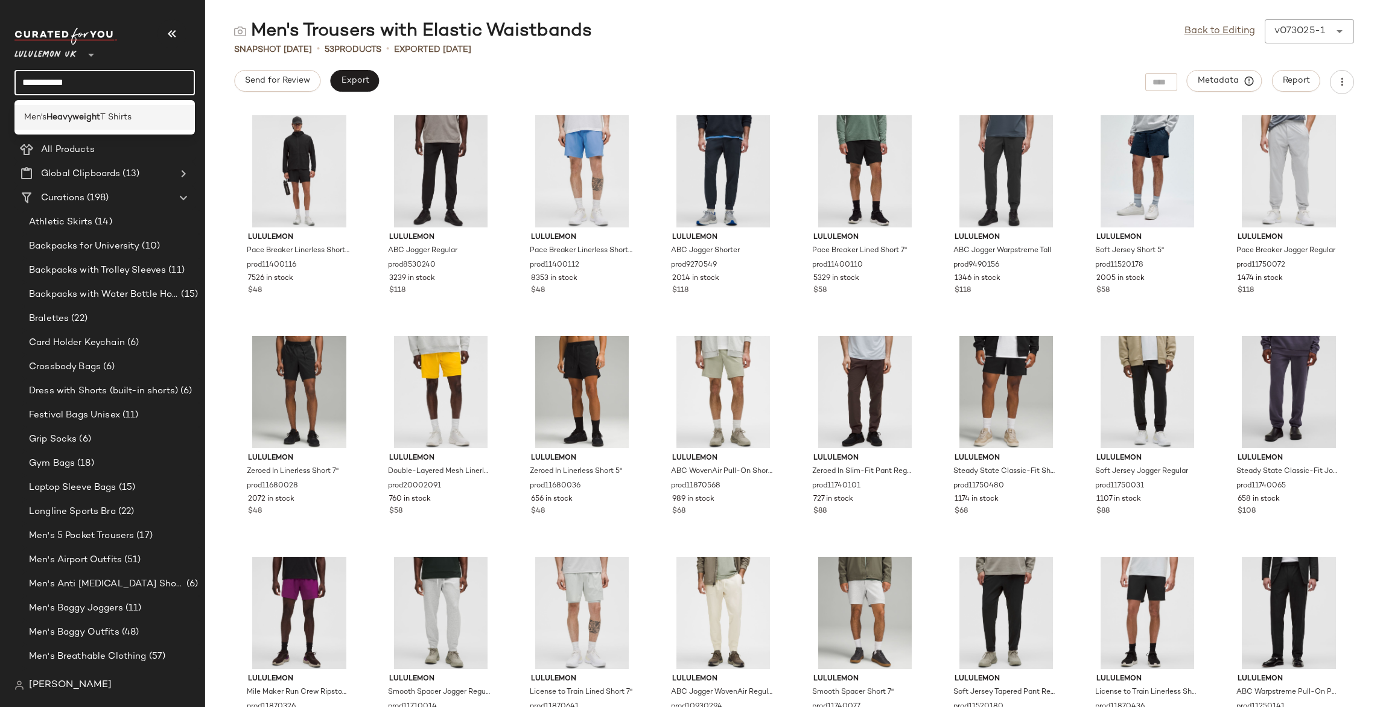
click at [135, 124] on div "Men's Heavyweight T Shirts" at bounding box center [104, 117] width 180 height 25
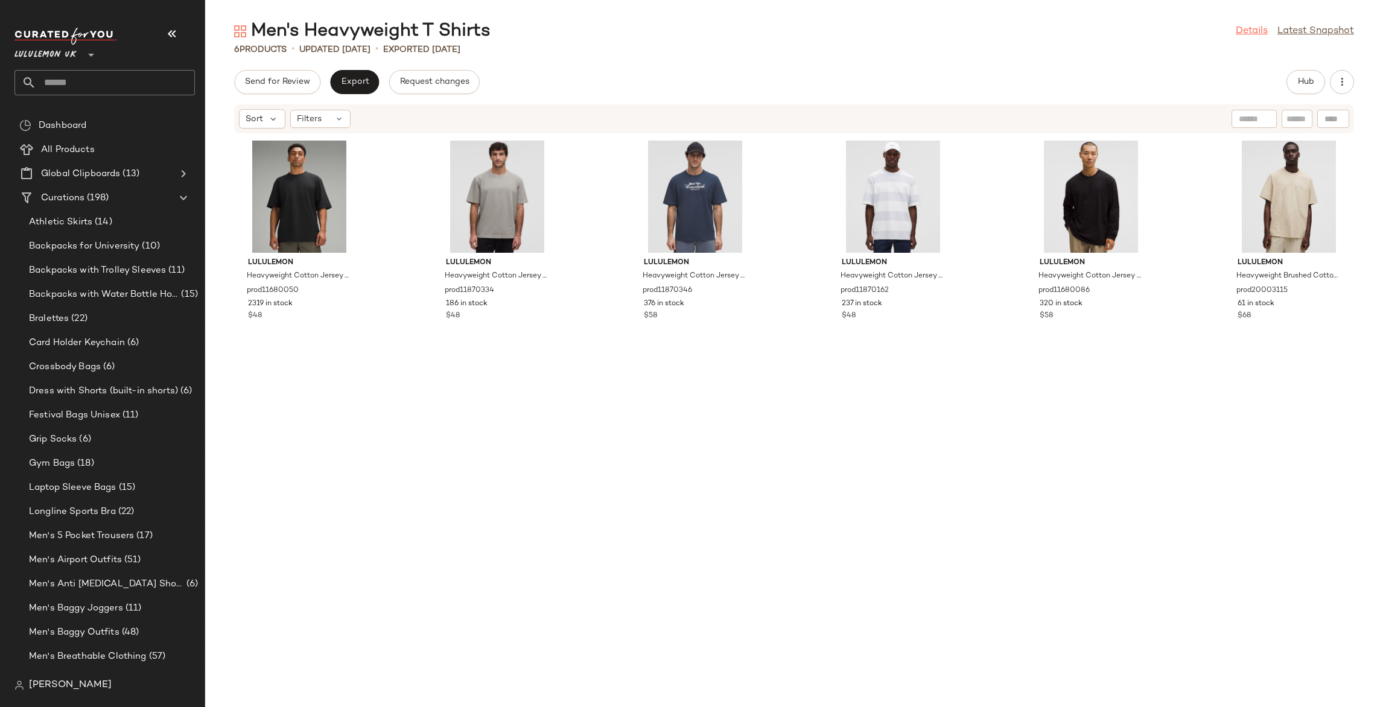
click at [1246, 31] on link "Details" at bounding box center [1252, 31] width 32 height 14
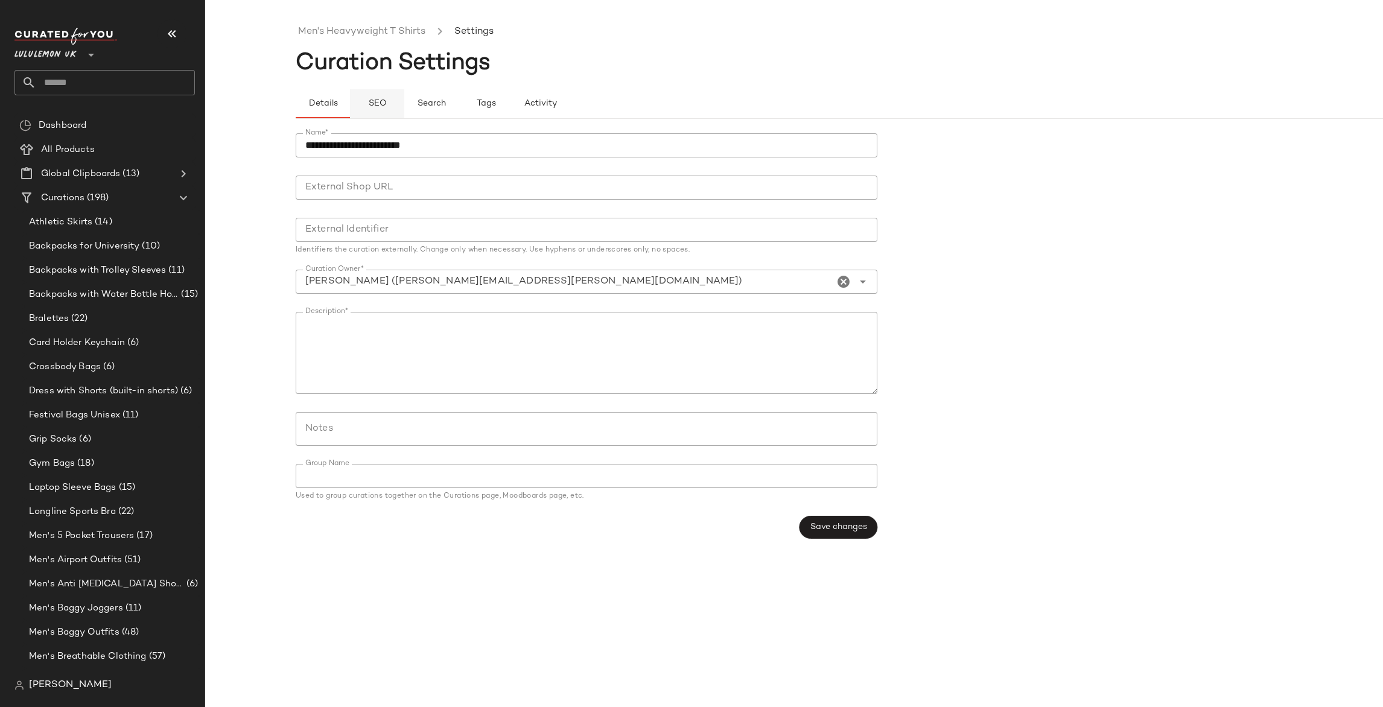
drag, startPoint x: 374, startPoint y: 97, endPoint x: 392, endPoint y: 115, distance: 25.6
click at [459, 98] on button "SEO" at bounding box center [486, 103] width 54 height 29
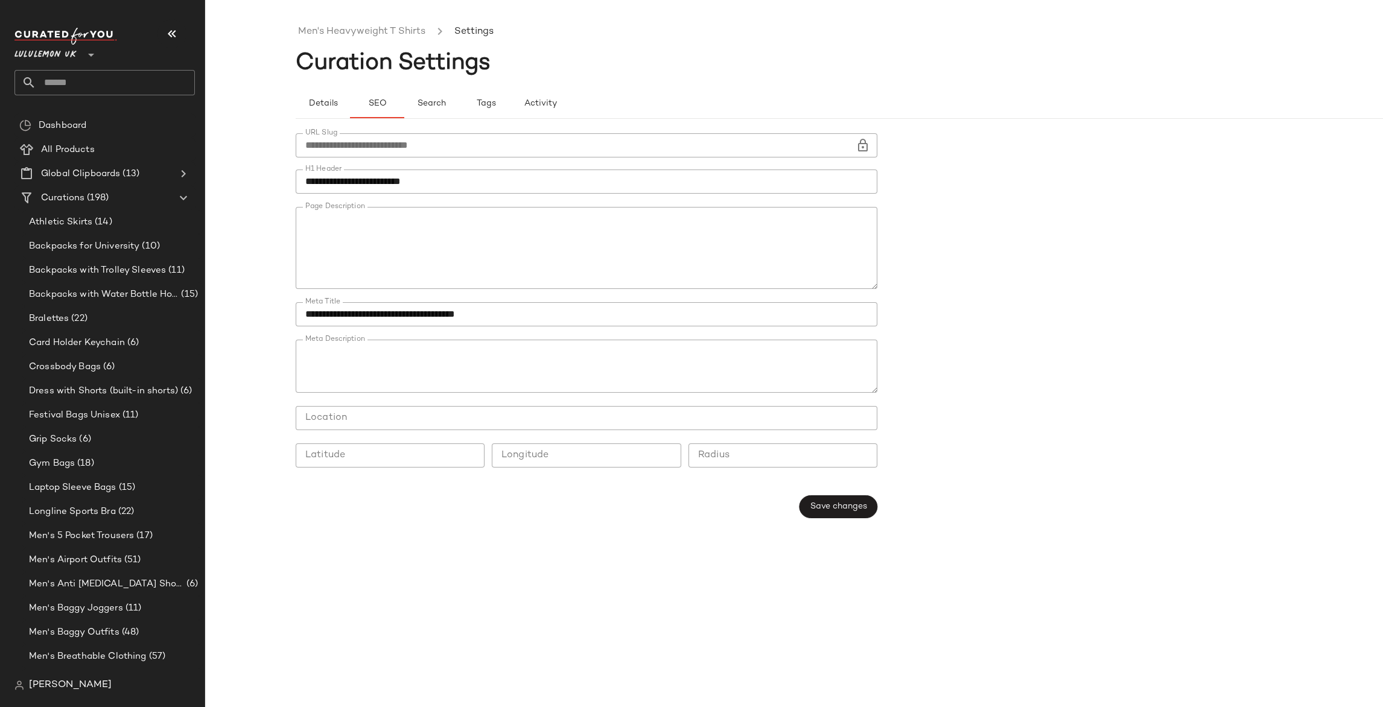
scroll to position [319, 0]
click at [731, 244] on textarea "Page Description" at bounding box center [587, 248] width 582 height 82
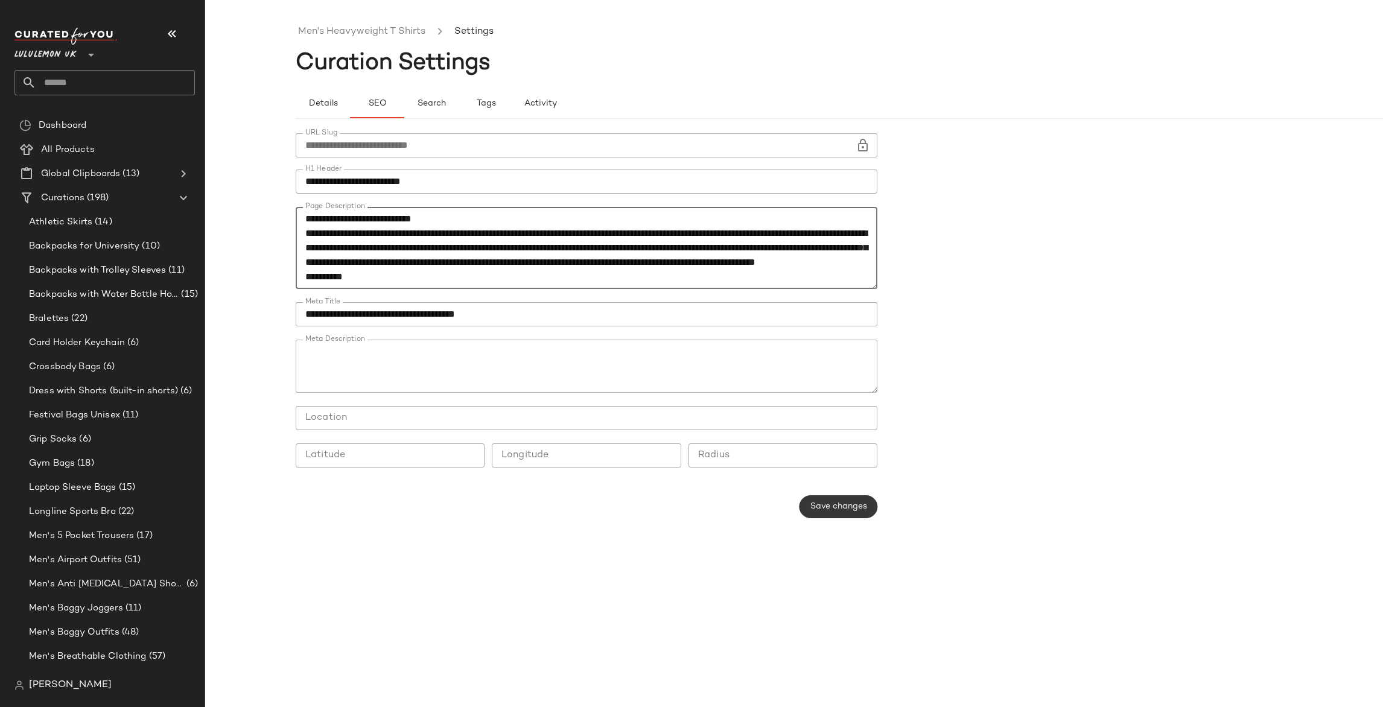
type textarea "**********"
click at [842, 499] on button "Save changes" at bounding box center [839, 506] width 78 height 23
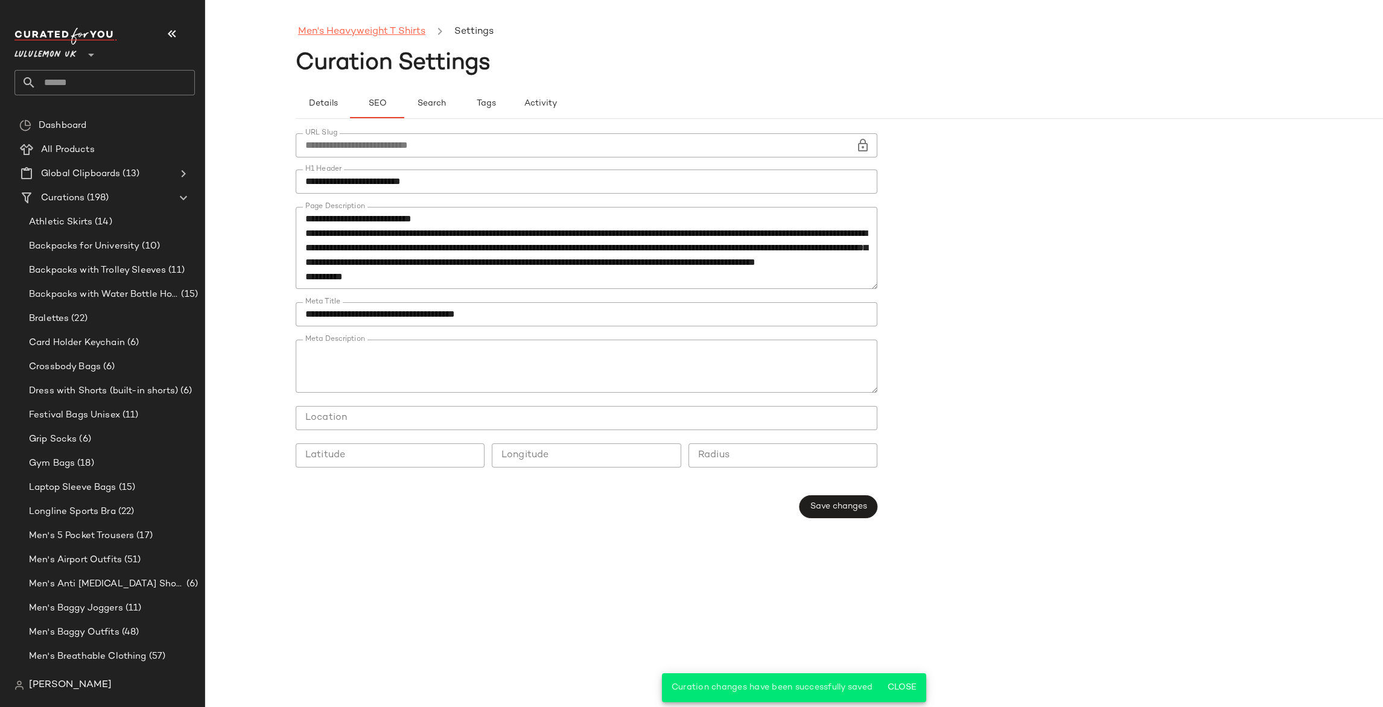
click at [389, 30] on link "Men's Heavyweight T Shirts" at bounding box center [361, 32] width 127 height 16
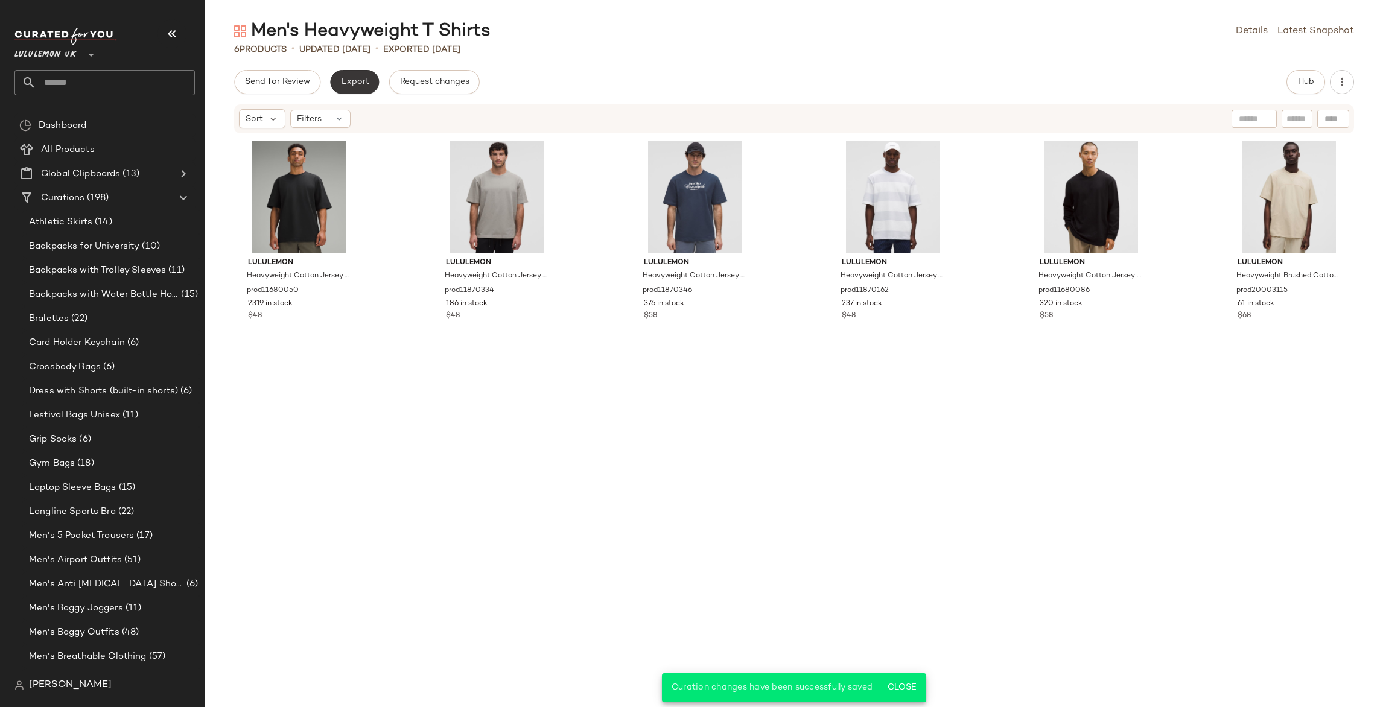
click at [361, 84] on span "Export" at bounding box center [354, 82] width 28 height 10
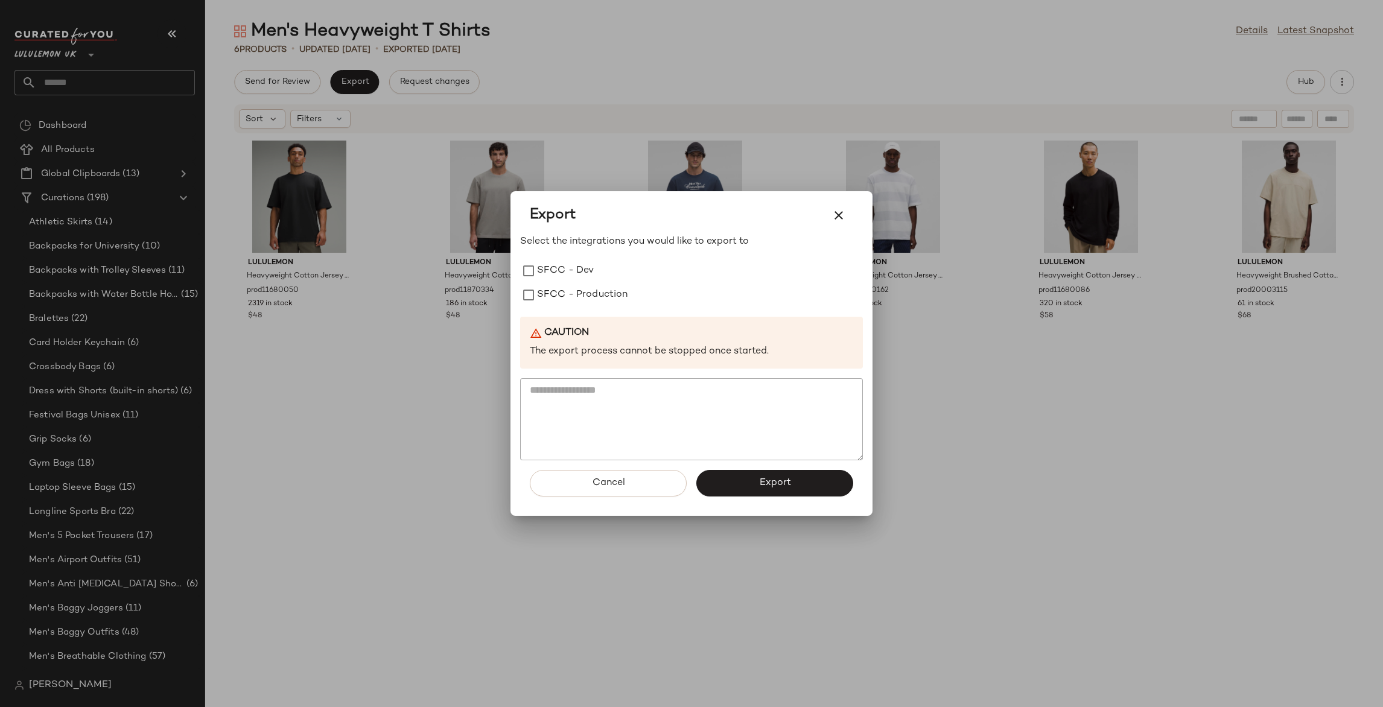
drag, startPoint x: 613, startPoint y: 298, endPoint x: 701, endPoint y: 383, distance: 122.1
click at [613, 298] on label "SFCC - Production" at bounding box center [582, 295] width 91 height 24
click at [758, 491] on button "Export" at bounding box center [774, 483] width 157 height 27
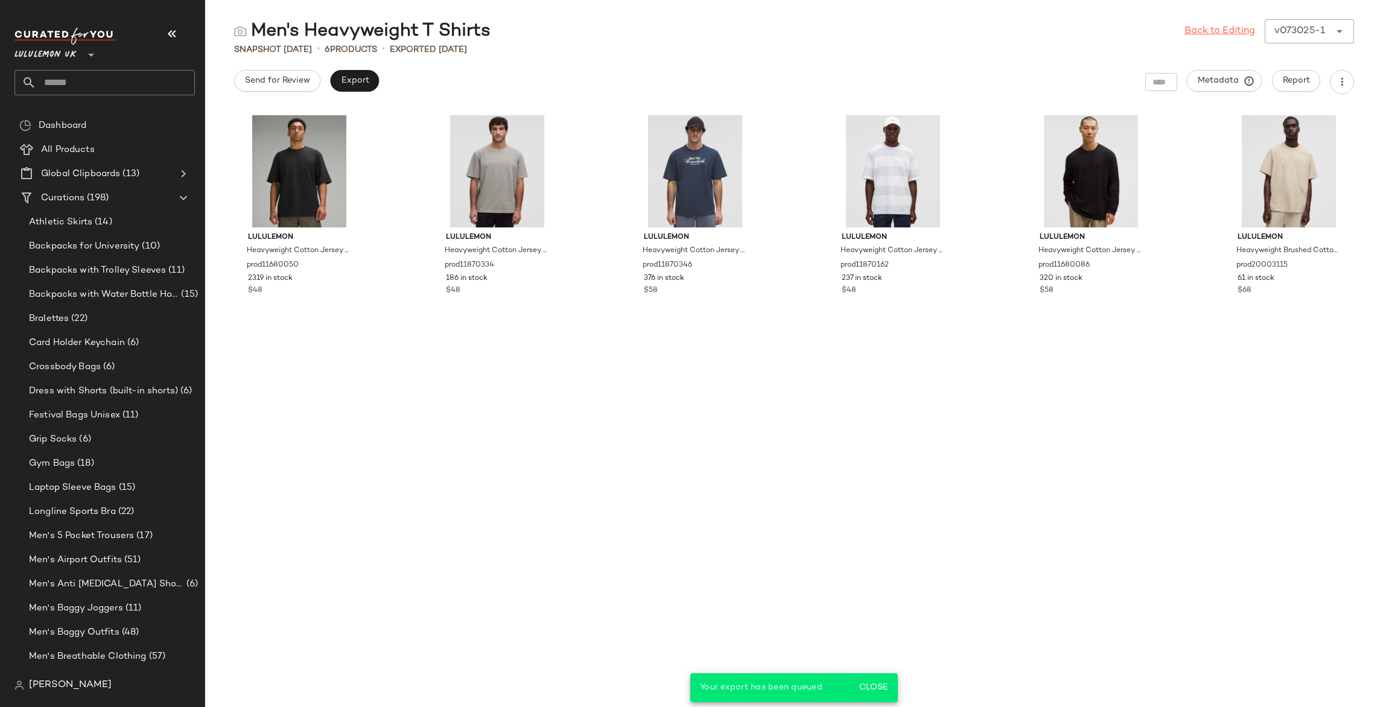
click at [1217, 31] on link "Back to Editing" at bounding box center [1220, 31] width 71 height 14
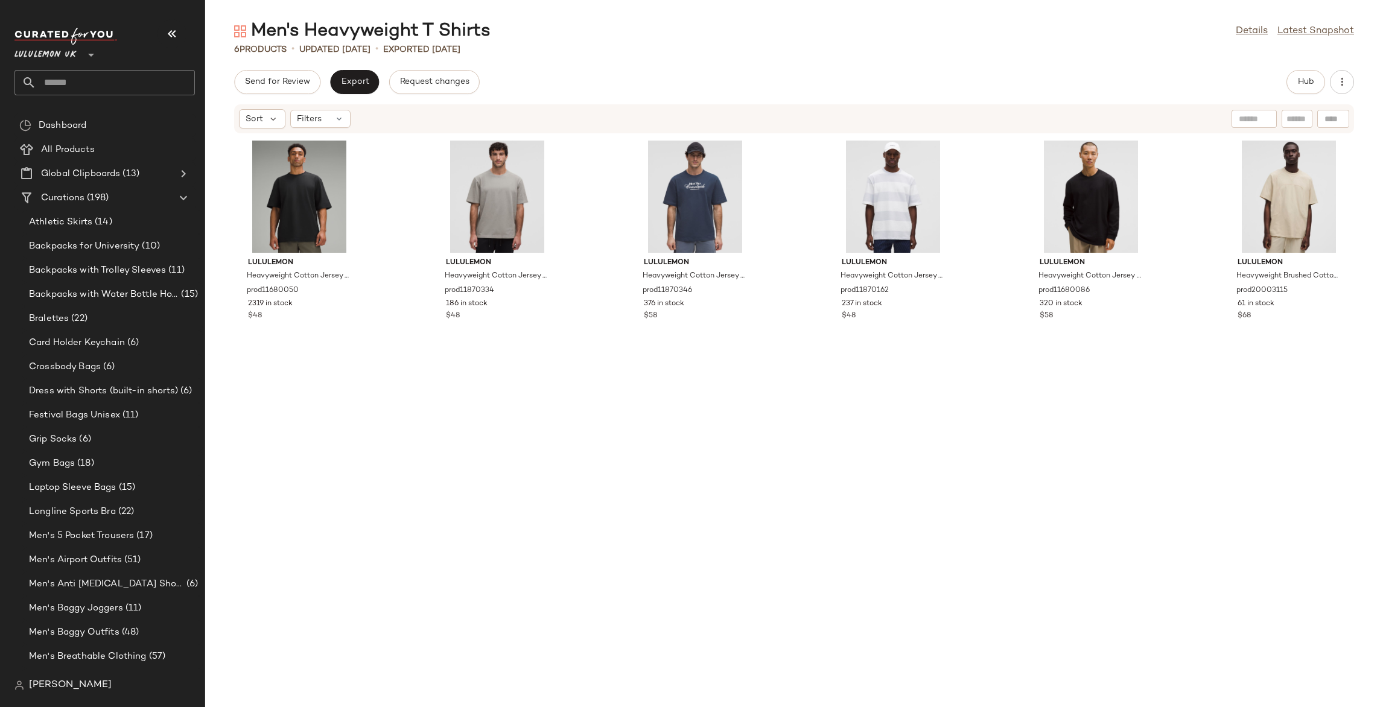
drag, startPoint x: 1249, startPoint y: 31, endPoint x: 1035, endPoint y: 68, distance: 216.9
click at [1247, 30] on link "Details" at bounding box center [1252, 31] width 32 height 14
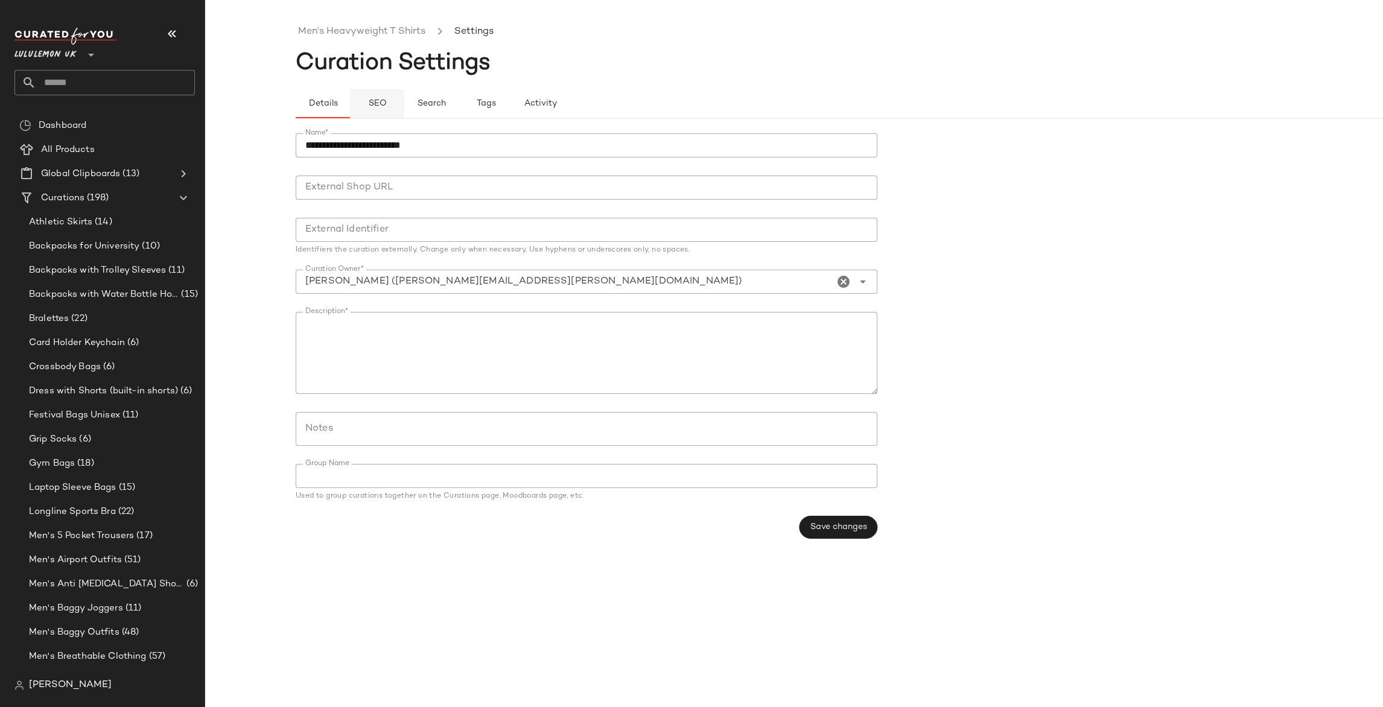
click at [384, 107] on span "SEO" at bounding box center [377, 104] width 19 height 10
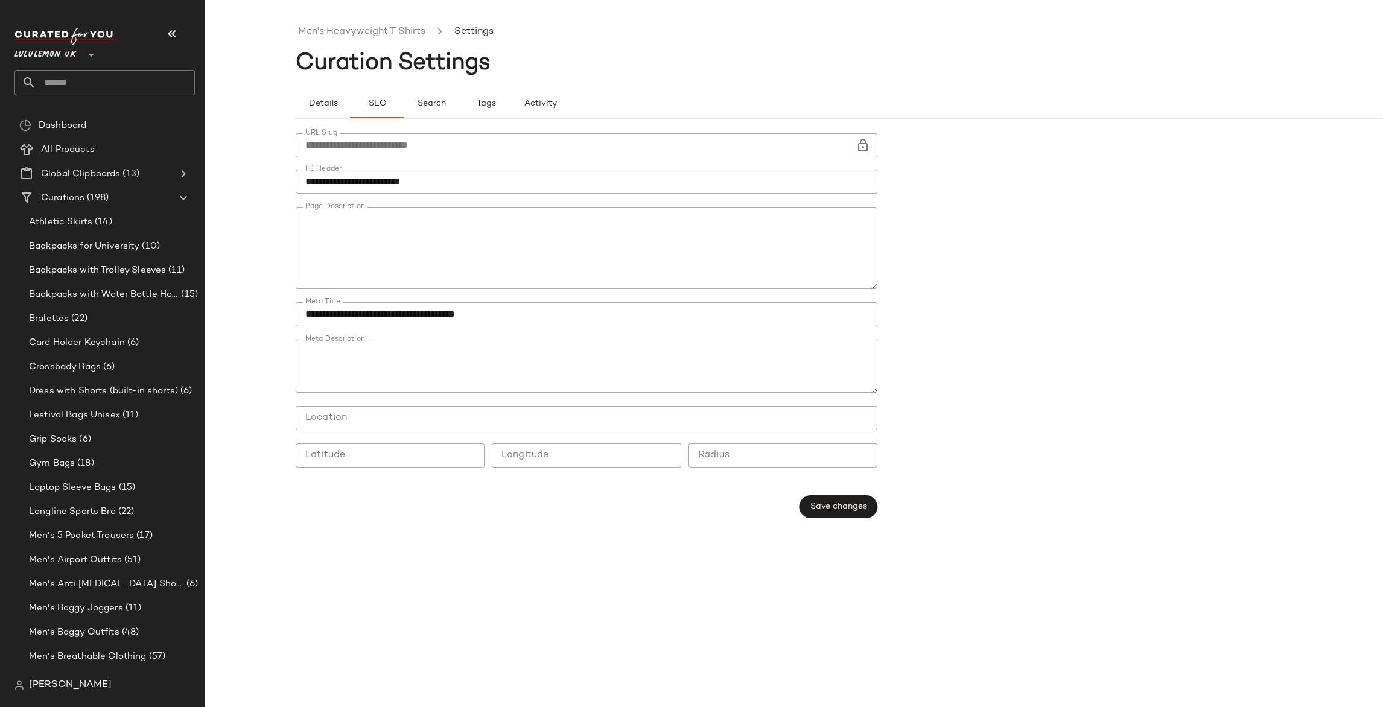
scroll to position [319, 0]
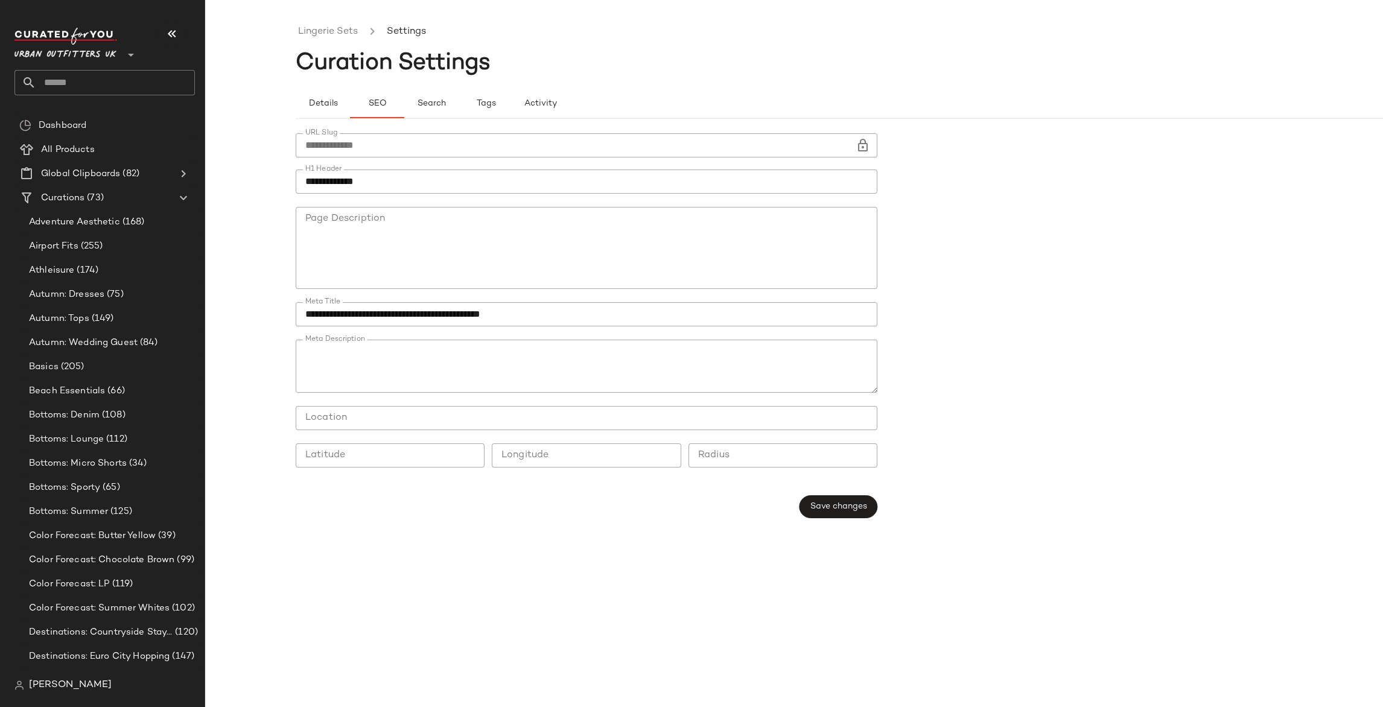
scroll to position [127, 0]
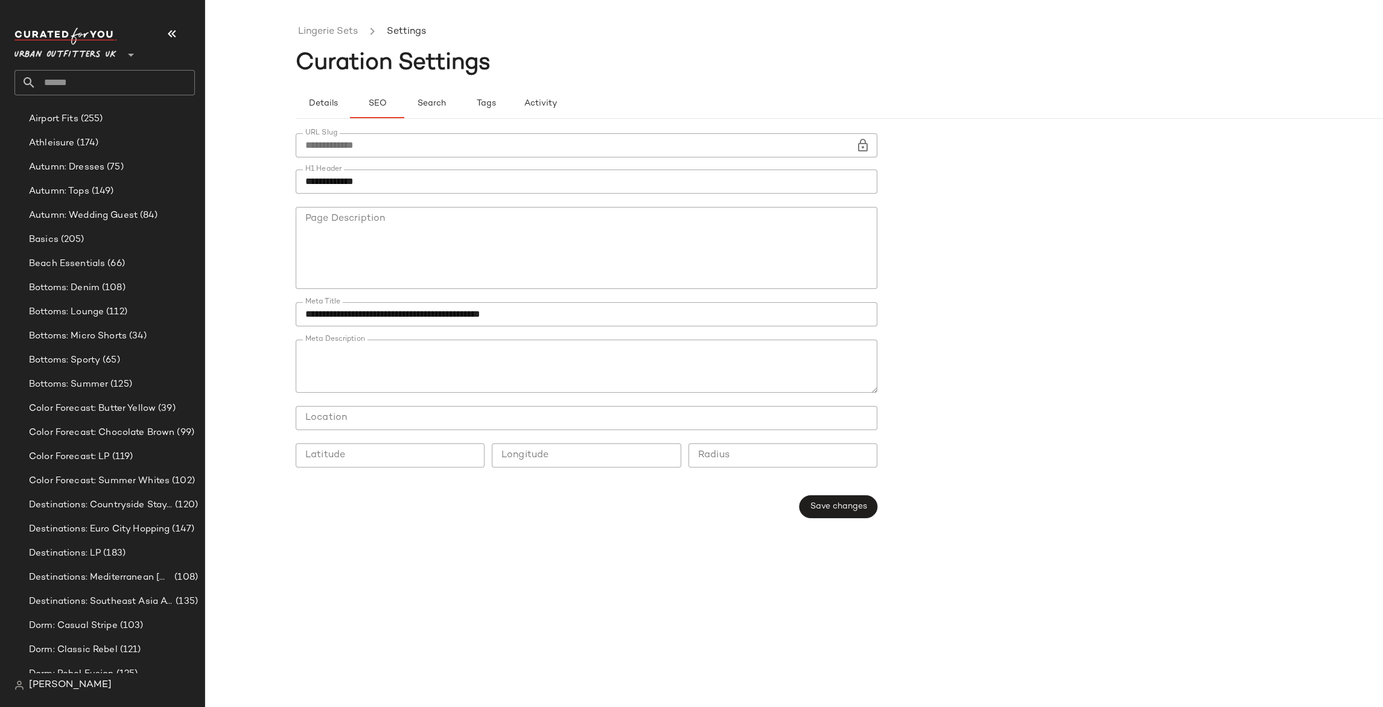
click at [74, 66] on div "Urban Outfitters UK **" at bounding box center [104, 62] width 180 height 68
click at [76, 55] on span "Urban Outfitters UK" at bounding box center [65, 52] width 102 height 22
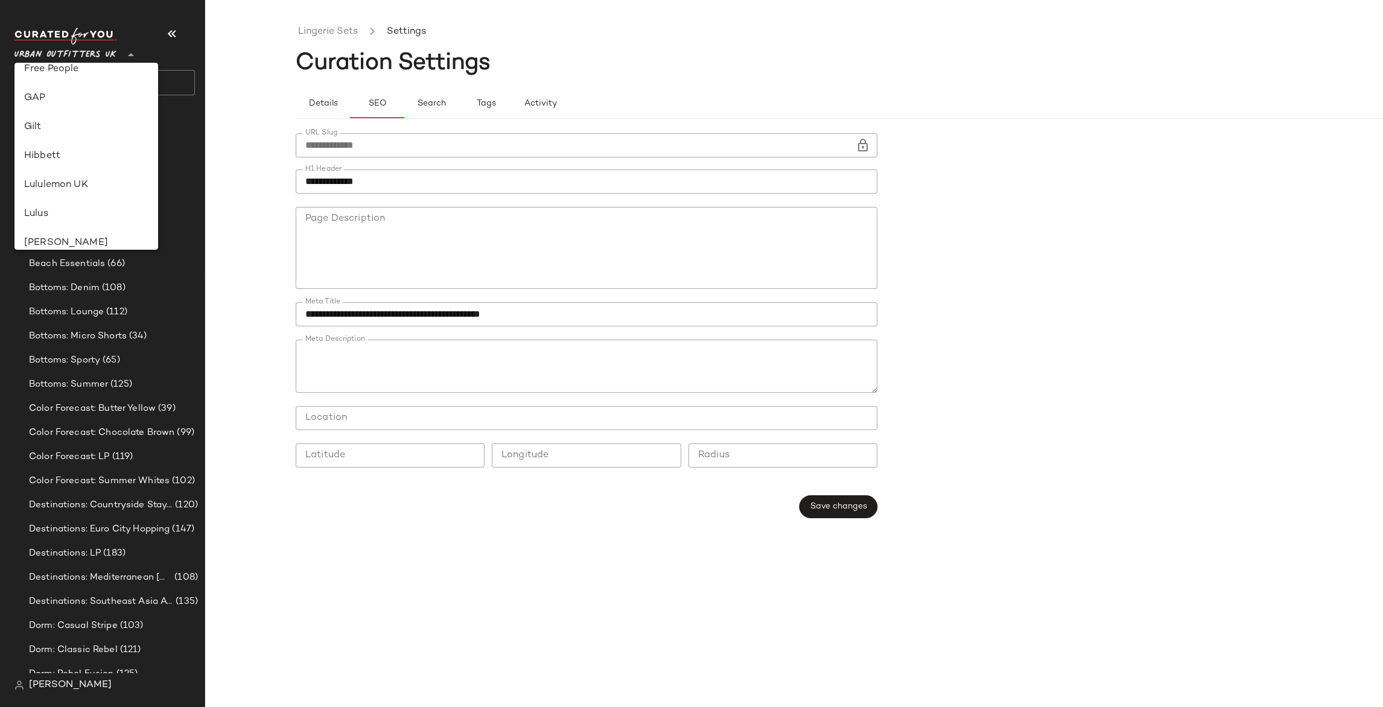
scroll to position [245, 0]
click at [68, 179] on div "Lululemon UK" at bounding box center [86, 184] width 124 height 14
type input "**"
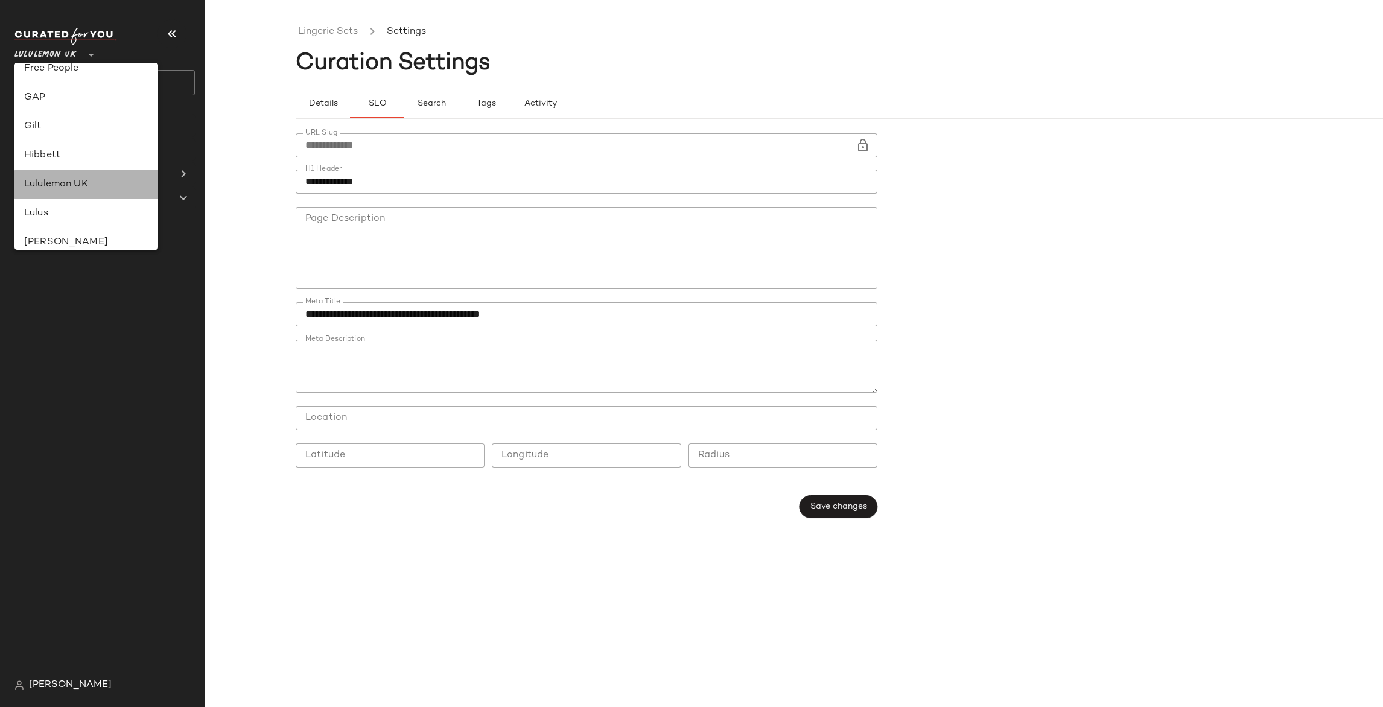
scroll to position [0, 0]
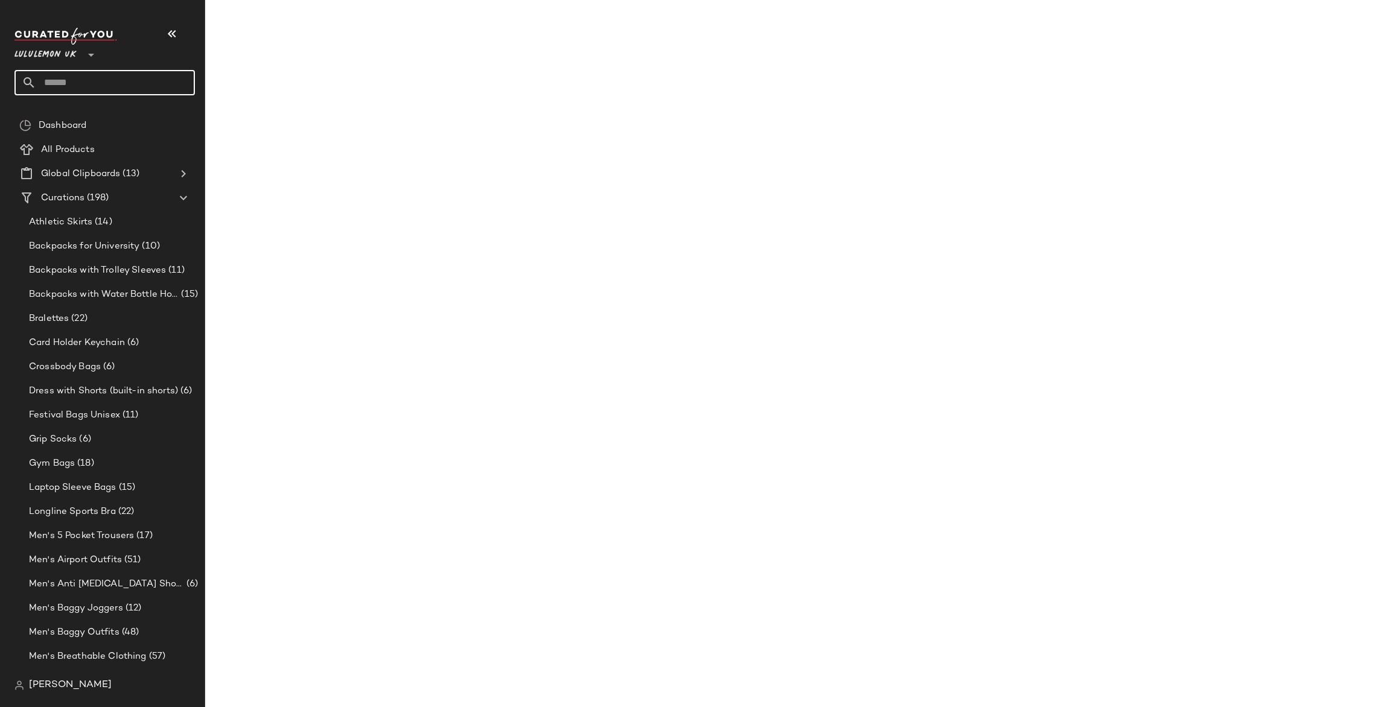
click at [69, 84] on input "text" at bounding box center [115, 82] width 159 height 25
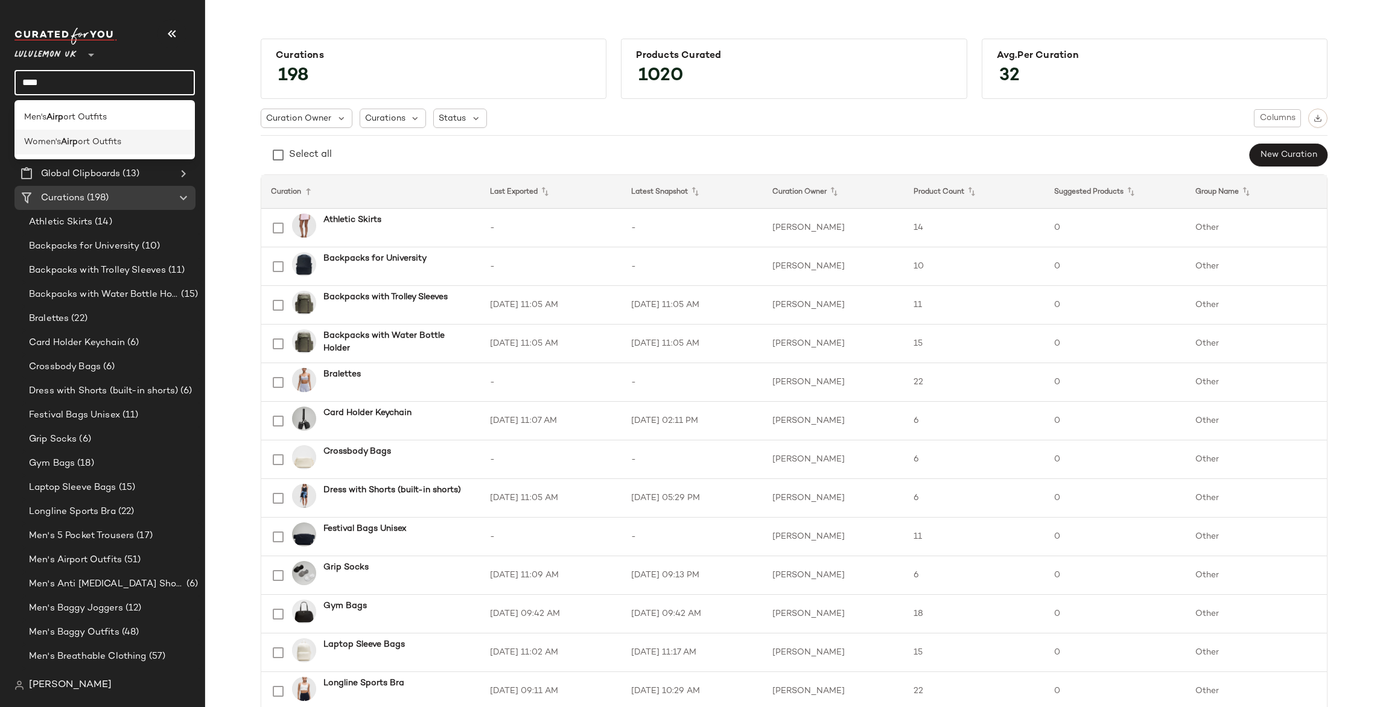
type input "****"
click at [75, 132] on div "Women's Airp ort Outfits" at bounding box center [104, 142] width 180 height 25
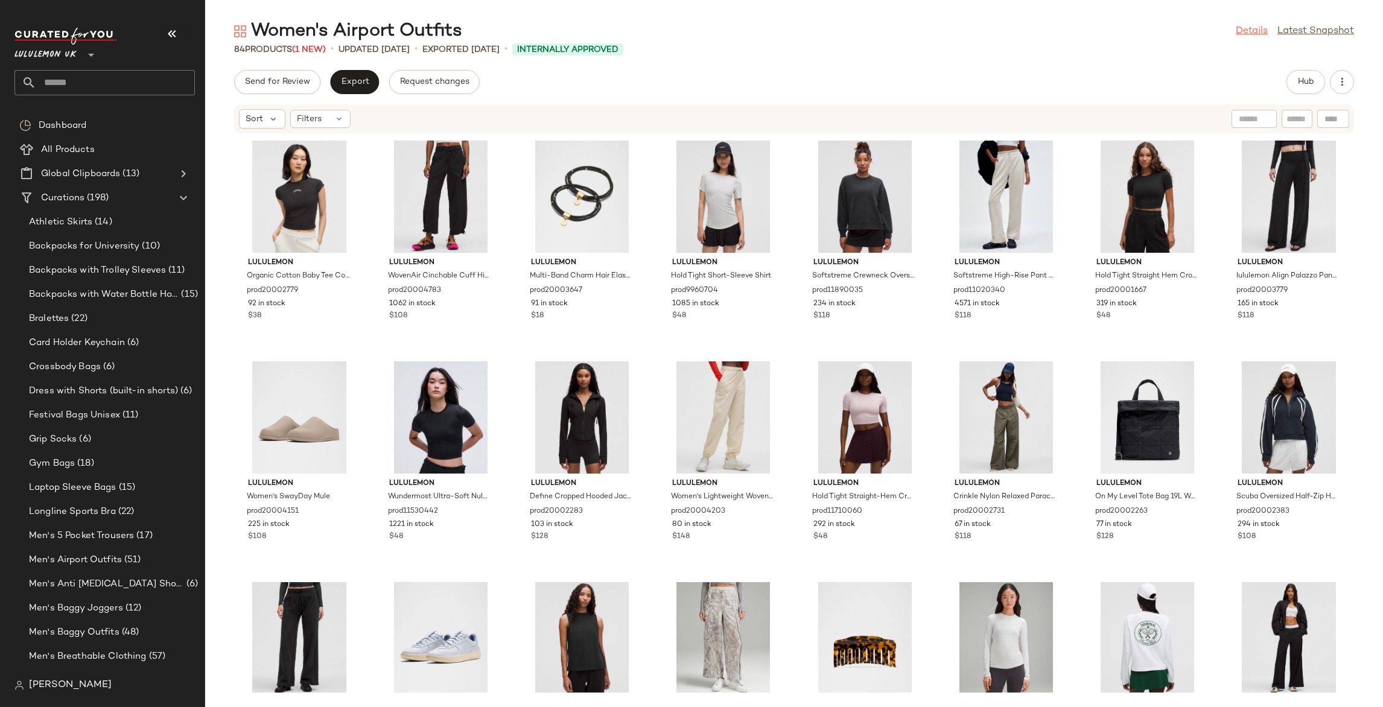
click at [1245, 25] on link "Details" at bounding box center [1252, 31] width 32 height 14
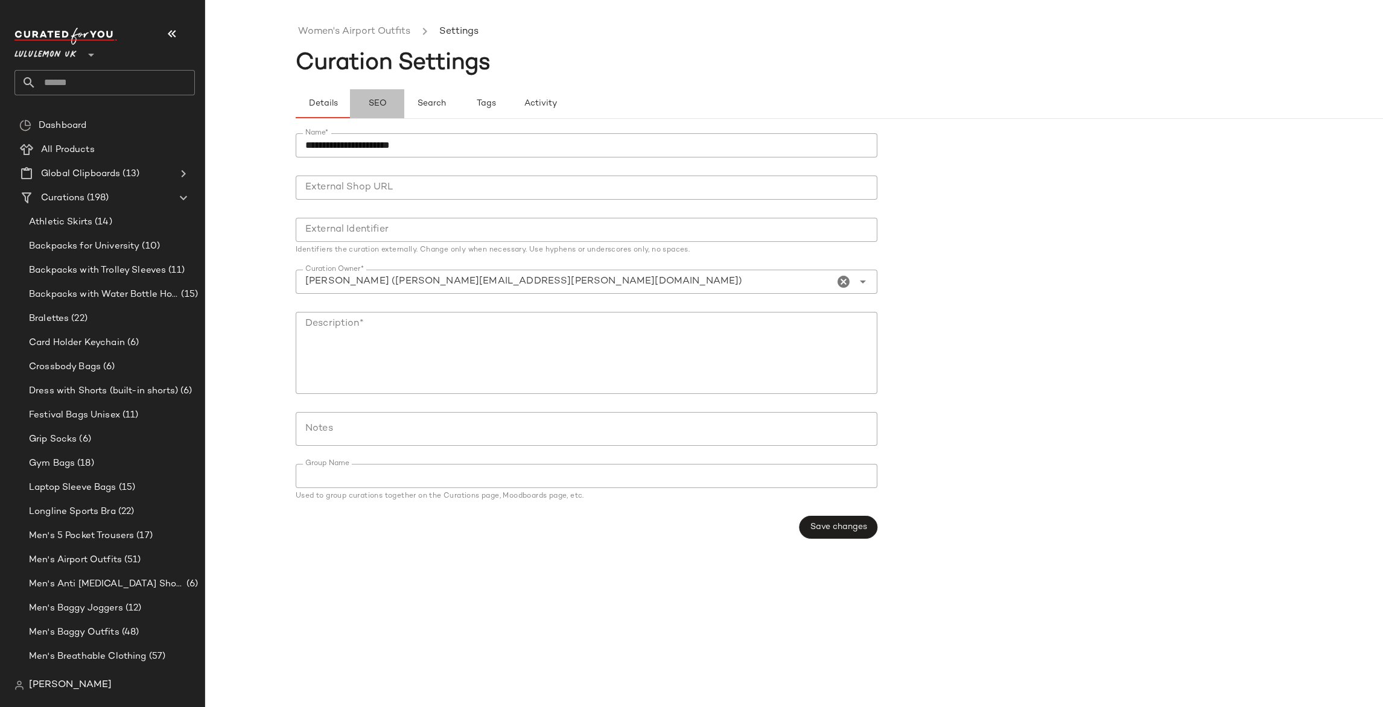
click at [459, 95] on button "SEO" at bounding box center [486, 103] width 54 height 29
